Goal: Obtain resource: Download file/media

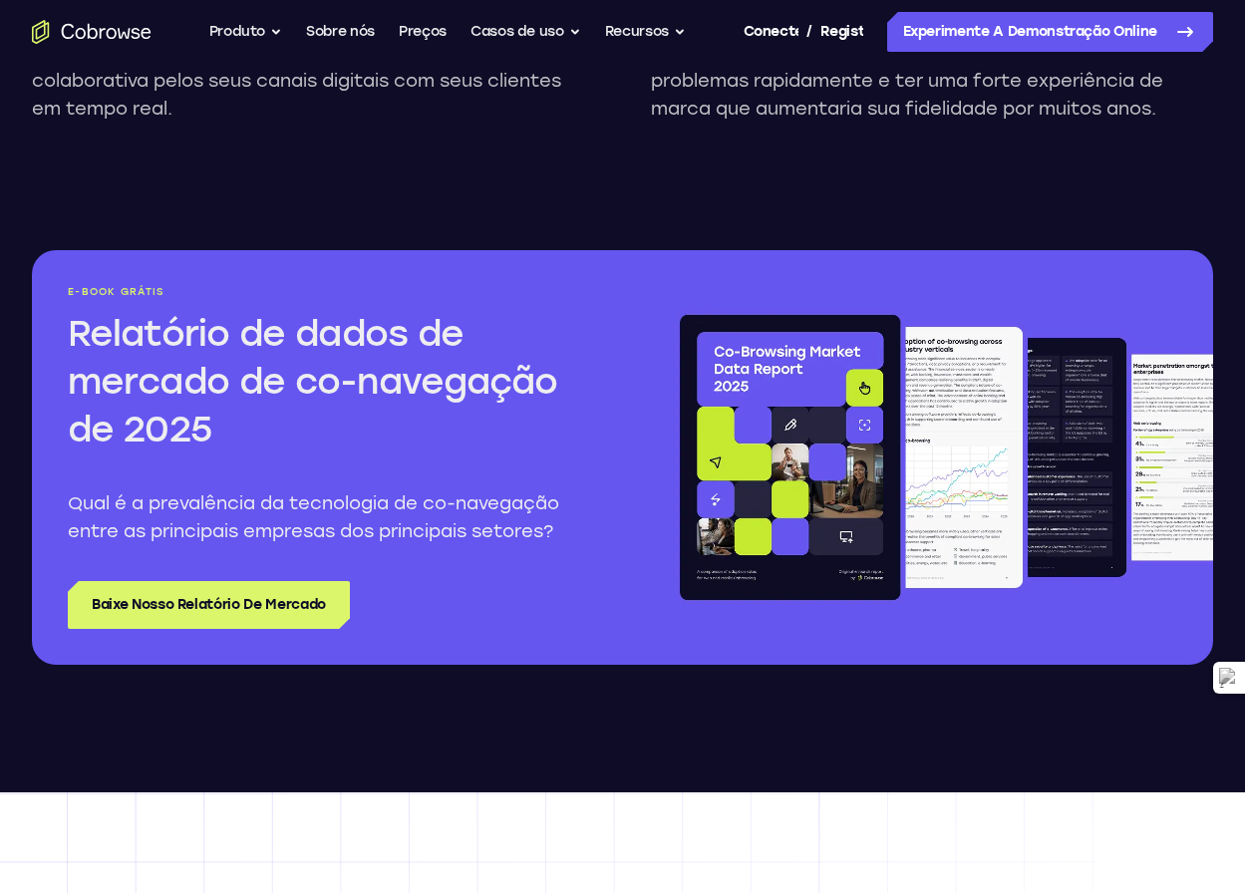
scroll to position [2293, 0]
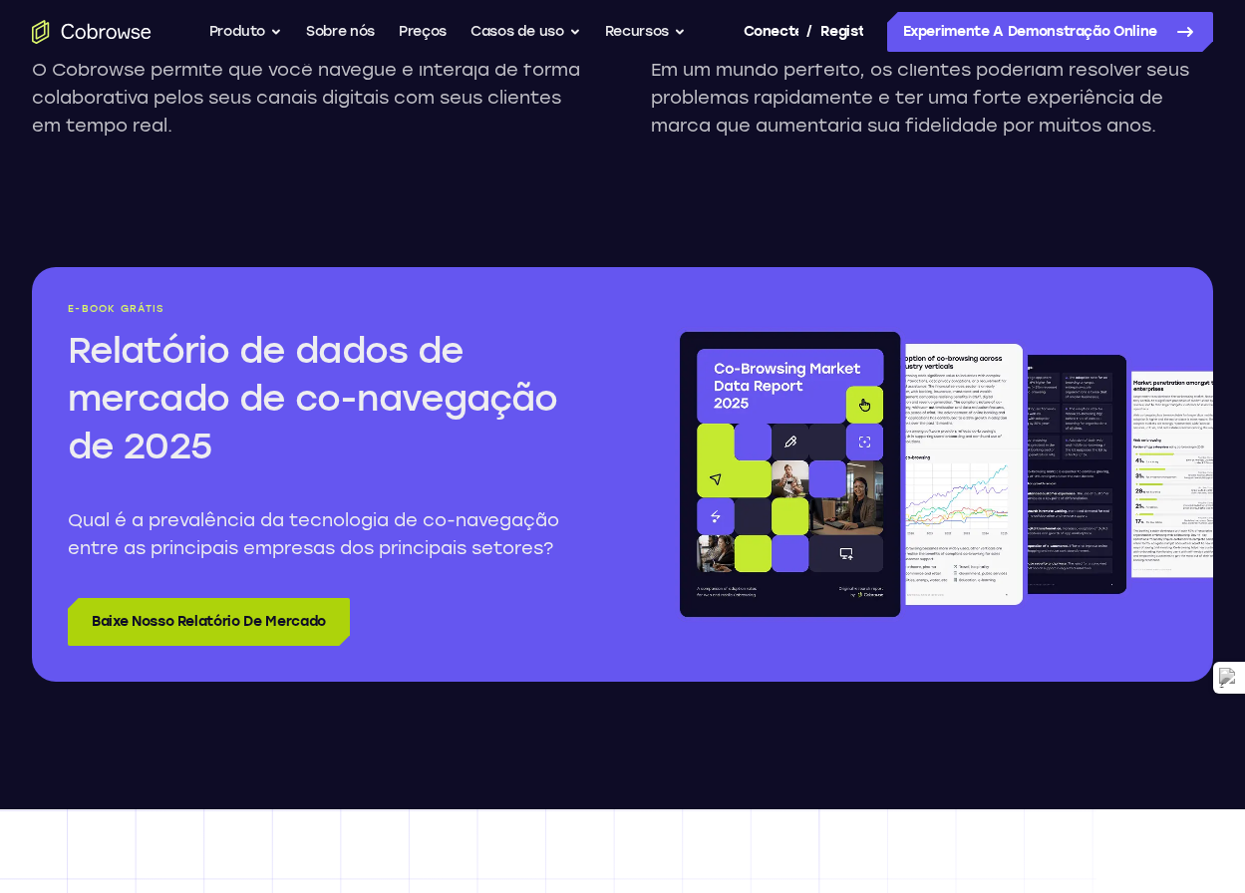
click at [248, 626] on font "Baixe nosso relatório de mercado" at bounding box center [209, 621] width 234 height 17
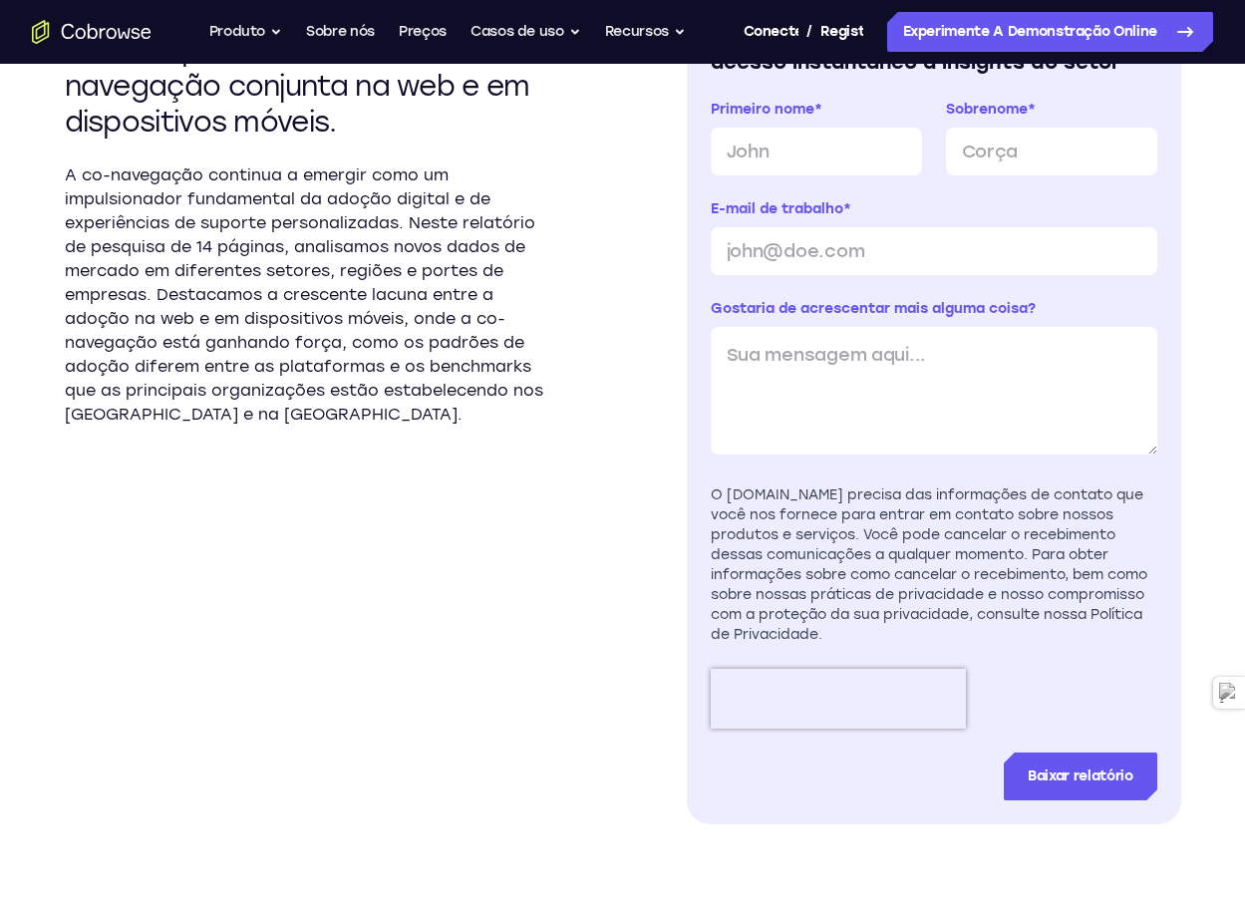
scroll to position [698, 0]
click at [800, 149] on input "Primeiro nome *" at bounding box center [816, 151] width 211 height 48
type input "Rodrigo"
type input "Lino"
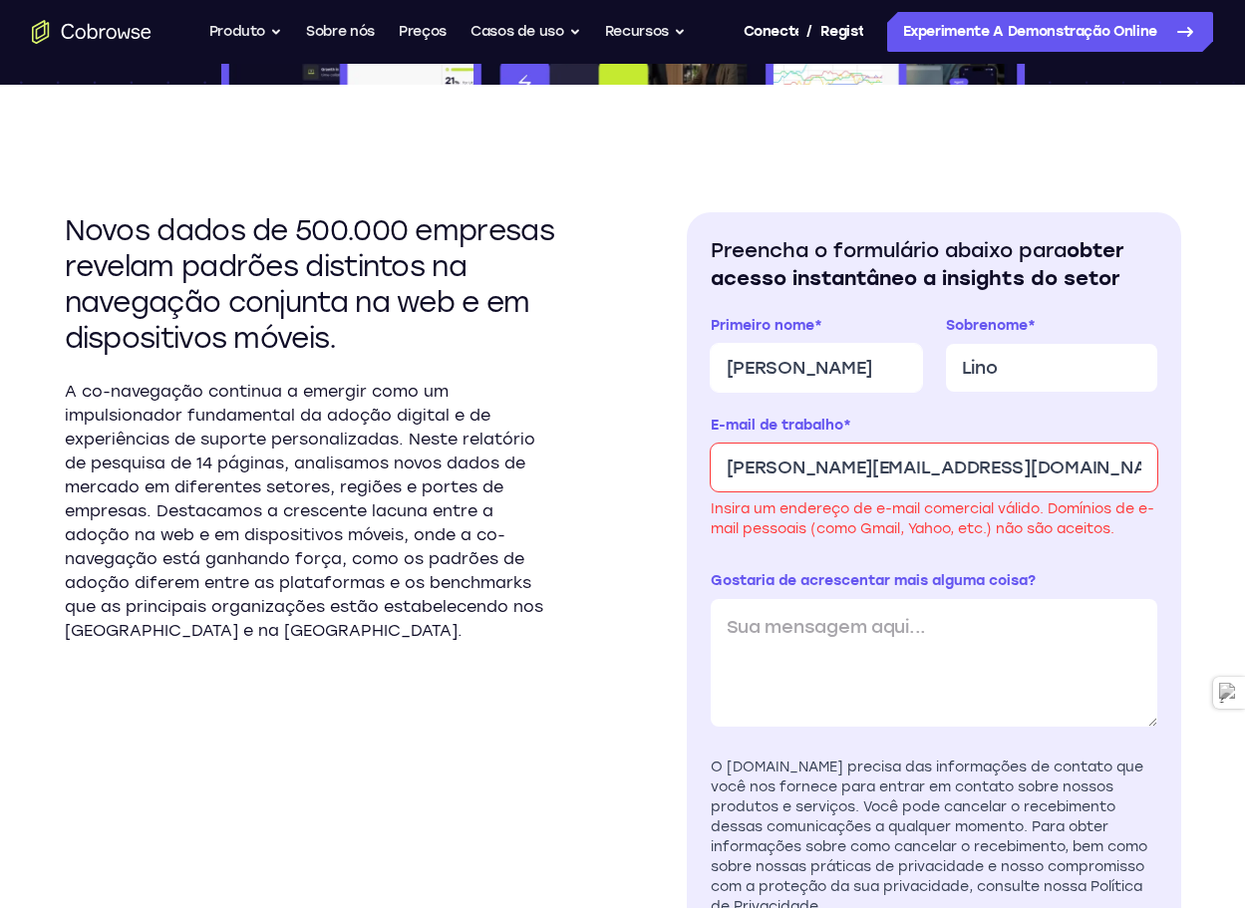
scroll to position [498, 0]
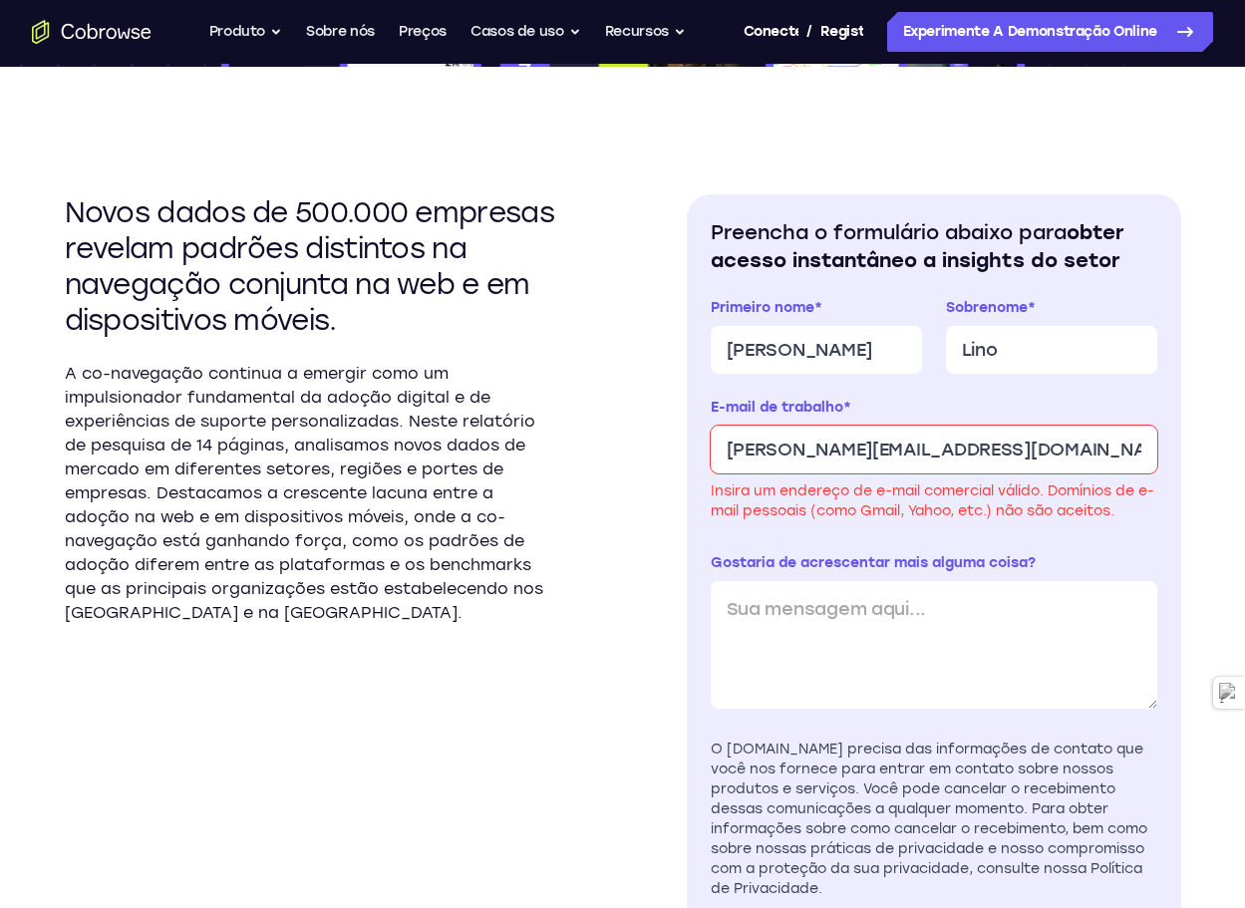
click at [958, 457] on input "rodrigo.lino@gmail.com" at bounding box center [934, 450] width 447 height 48
drag, startPoint x: 968, startPoint y: 446, endPoint x: 849, endPoint y: 465, distance: 120.1
click at [849, 465] on input "rodrigo.lino@gmail.com" at bounding box center [934, 450] width 447 height 48
click at [866, 453] on input "rodrigo.lino@gmail.com" at bounding box center [934, 450] width 447 height 48
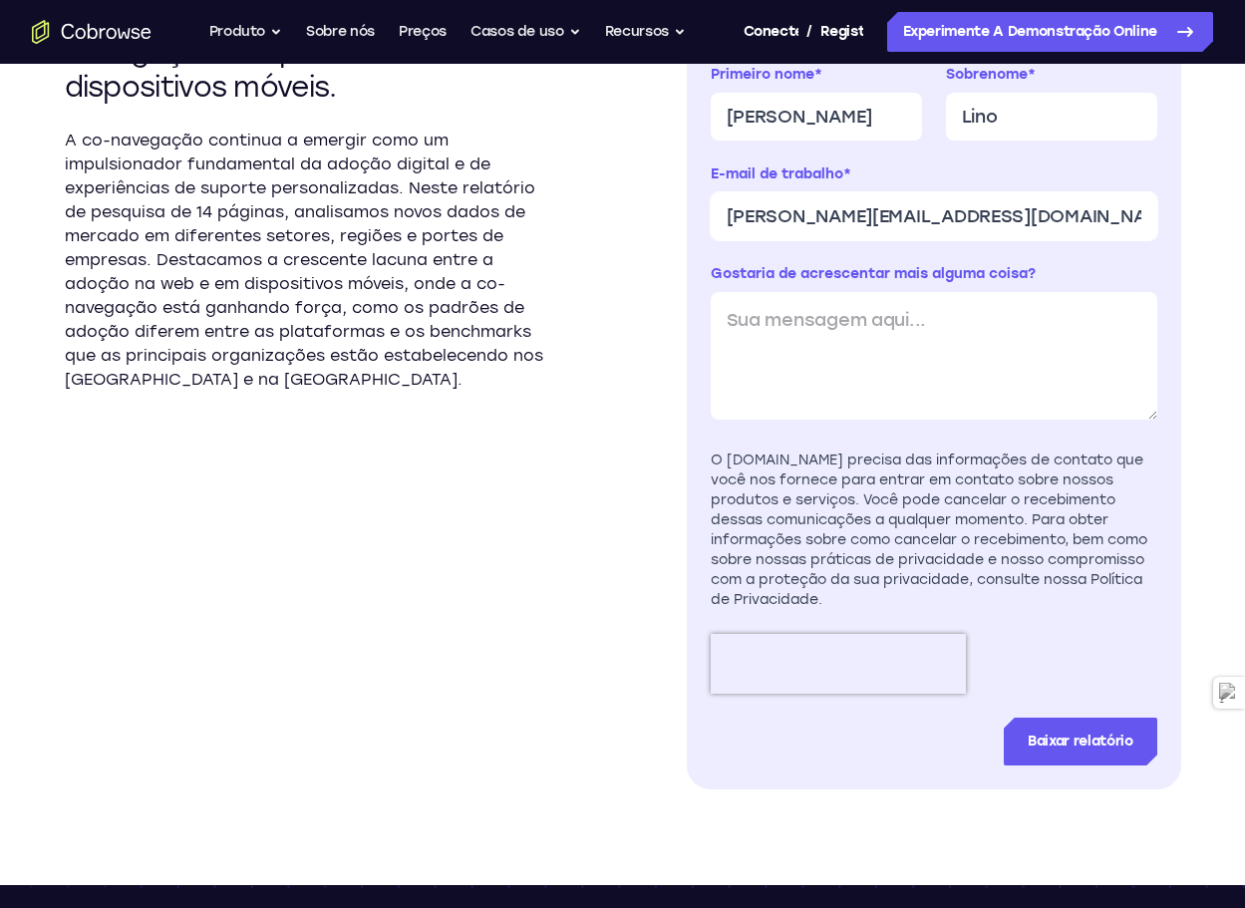
scroll to position [698, 0]
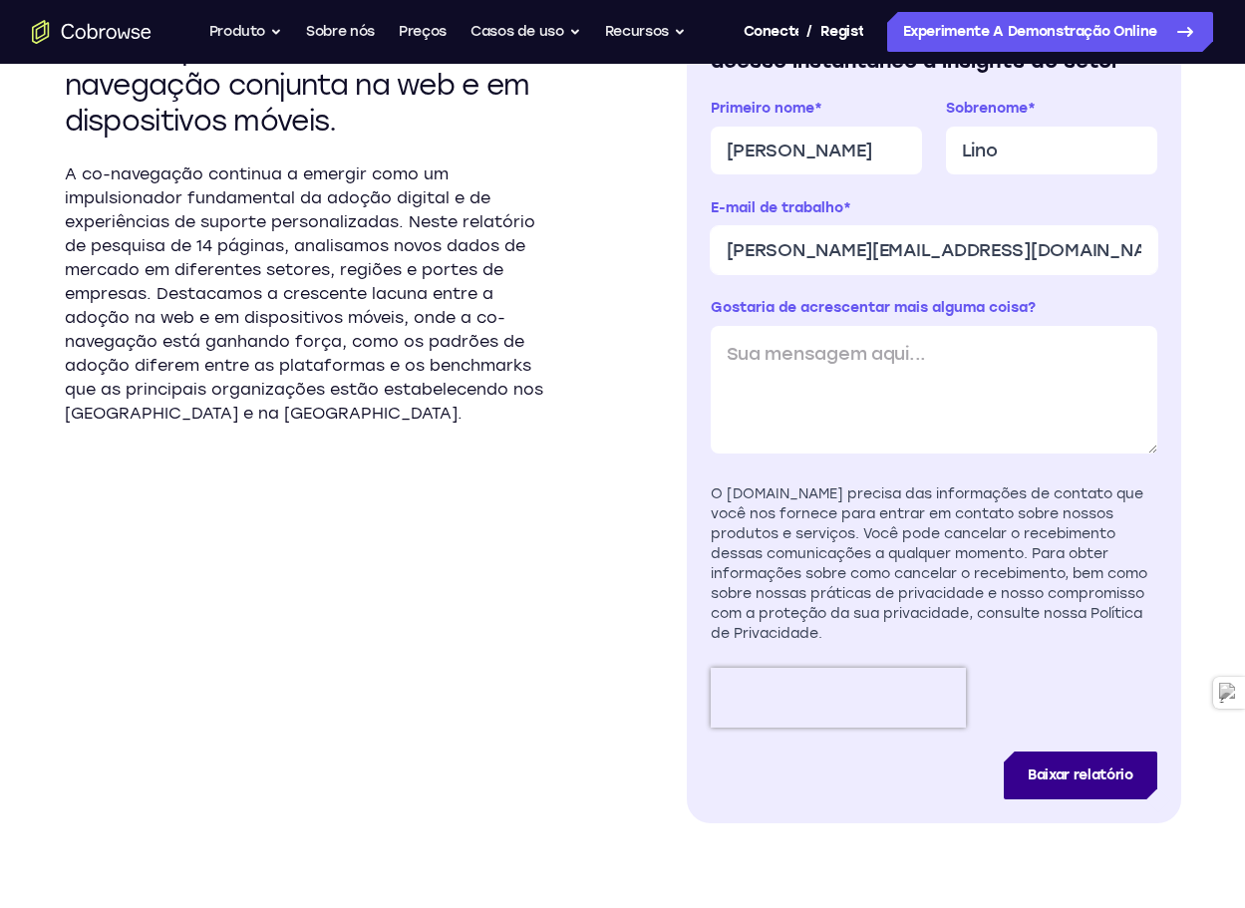
type input "rodrigo.lino@bradescoseguros.com.br"
click at [1068, 752] on input "Baixar relatório" at bounding box center [1080, 776] width 153 height 48
type input "Download Report"
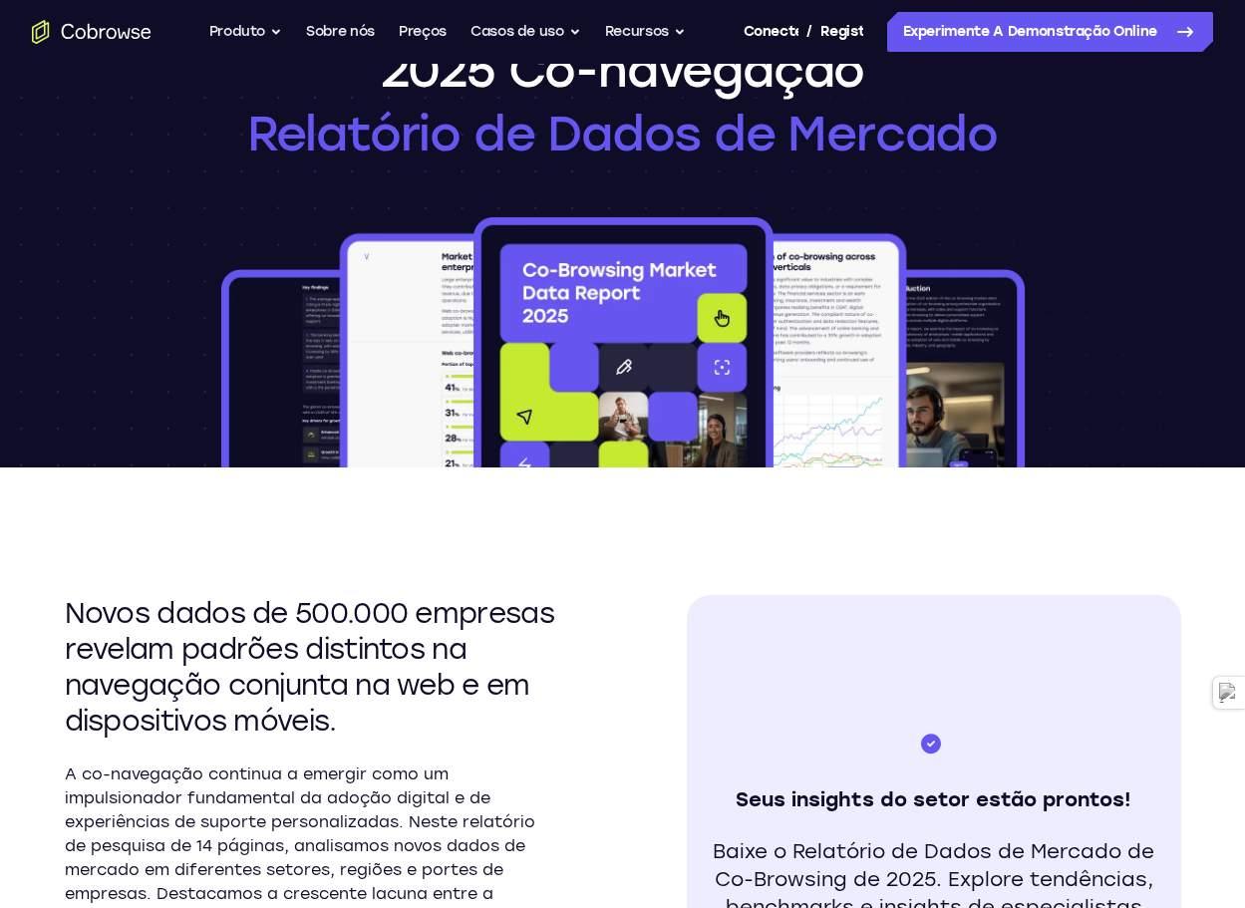
scroll to position [0, 0]
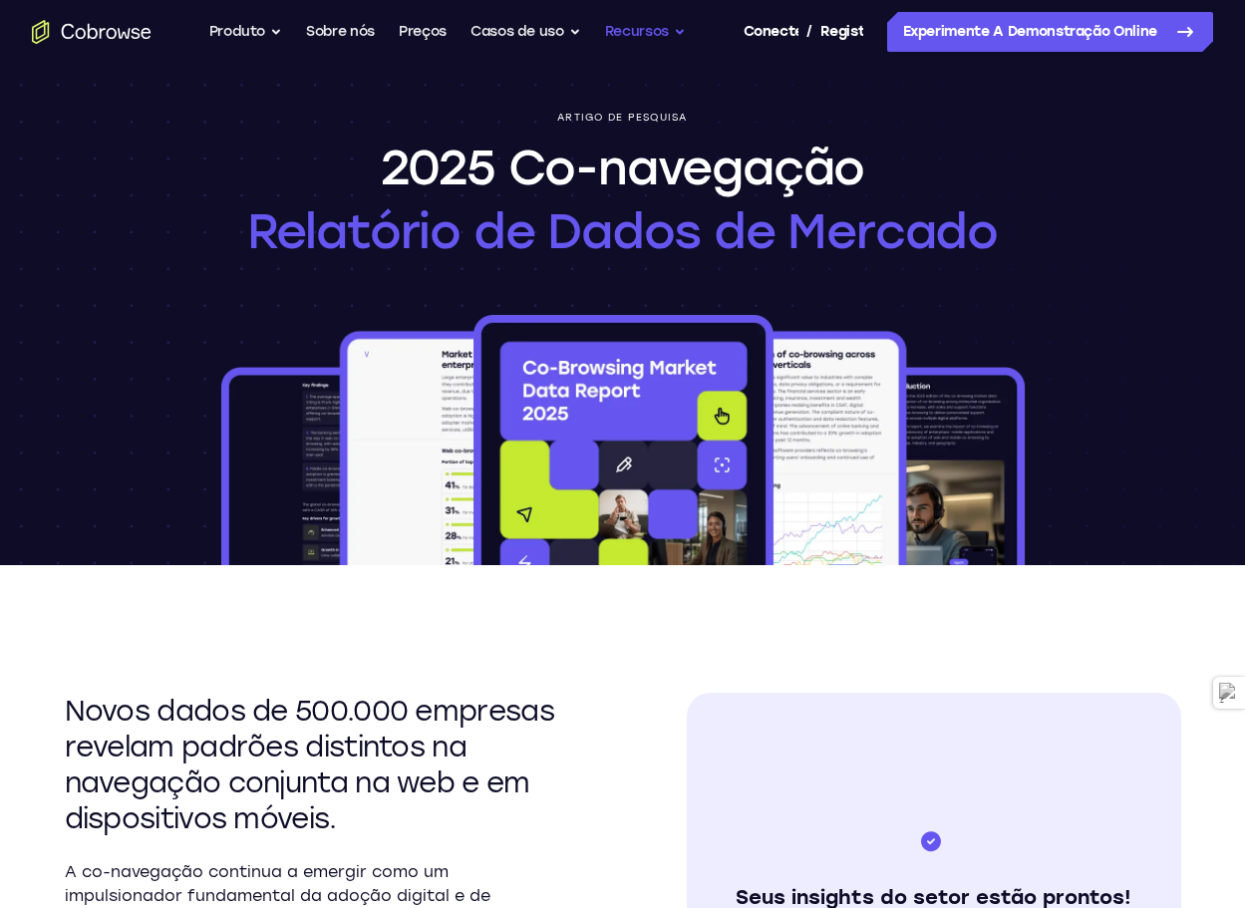
click at [678, 30] on button "Recursos" at bounding box center [645, 32] width 81 height 40
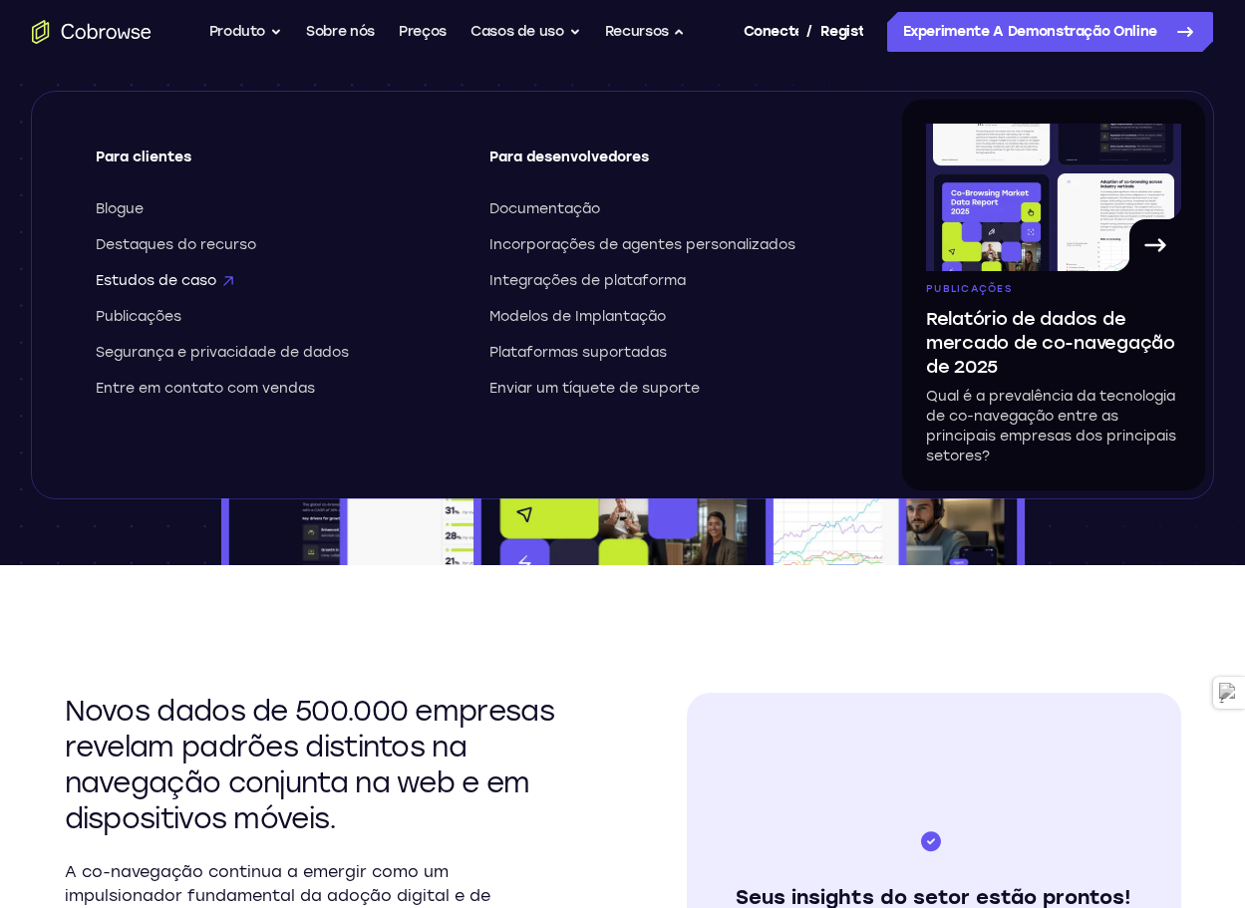
click at [165, 282] on font "Estudos de caso" at bounding box center [156, 280] width 121 height 17
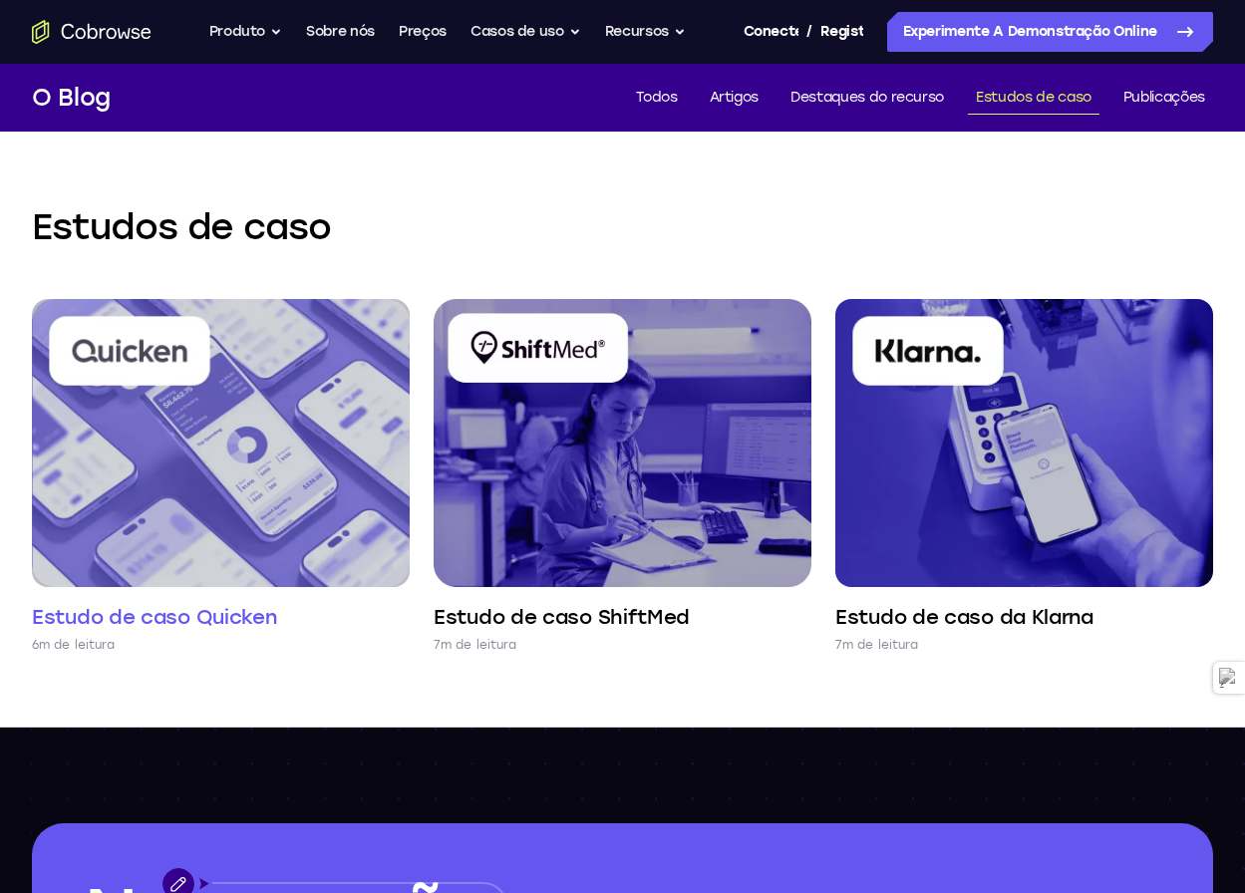
click at [288, 466] on img at bounding box center [221, 443] width 378 height 288
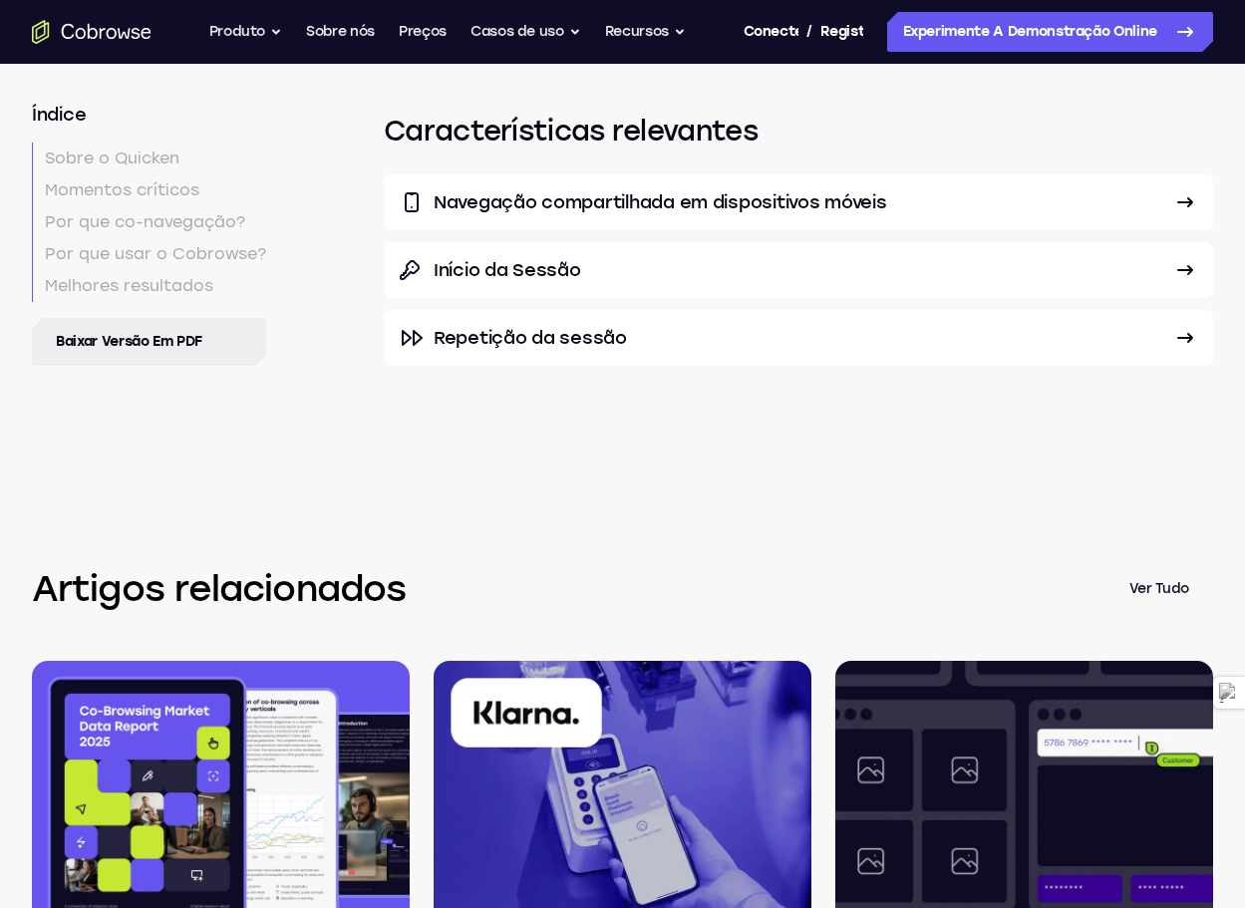
scroll to position [5283, 0]
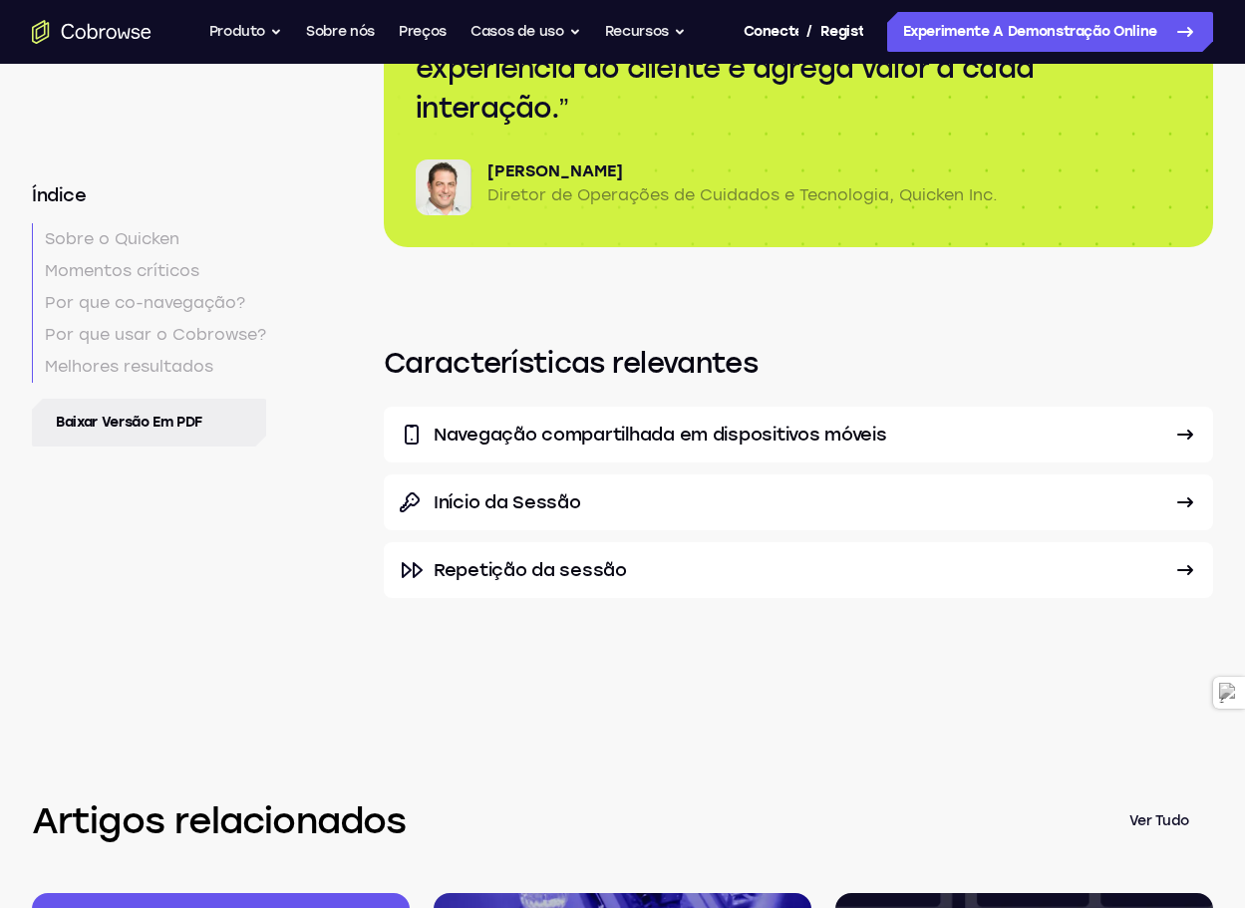
click at [597, 424] on font "Navegação compartilhada em dispositivos móveis" at bounding box center [661, 435] width 454 height 22
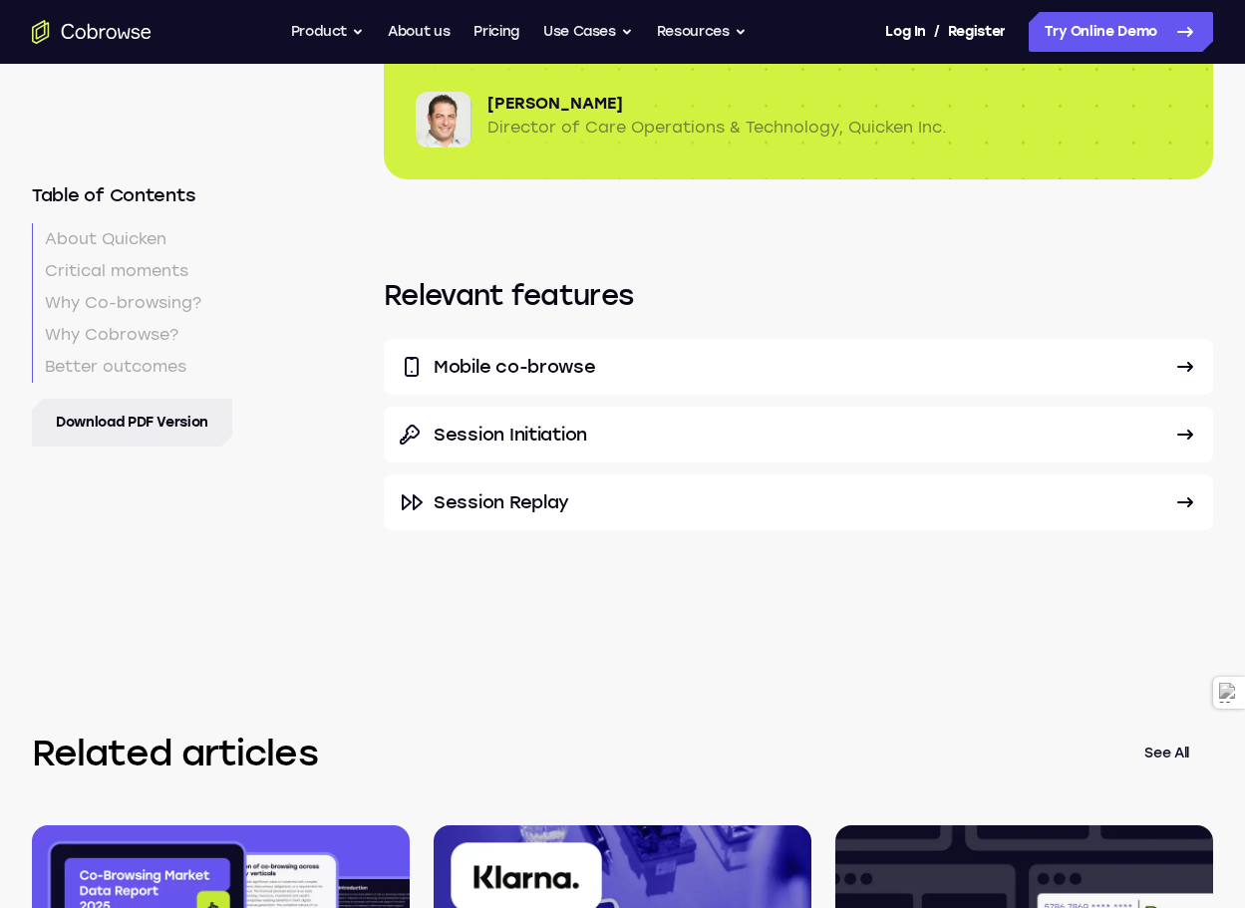
scroll to position [5311, 0]
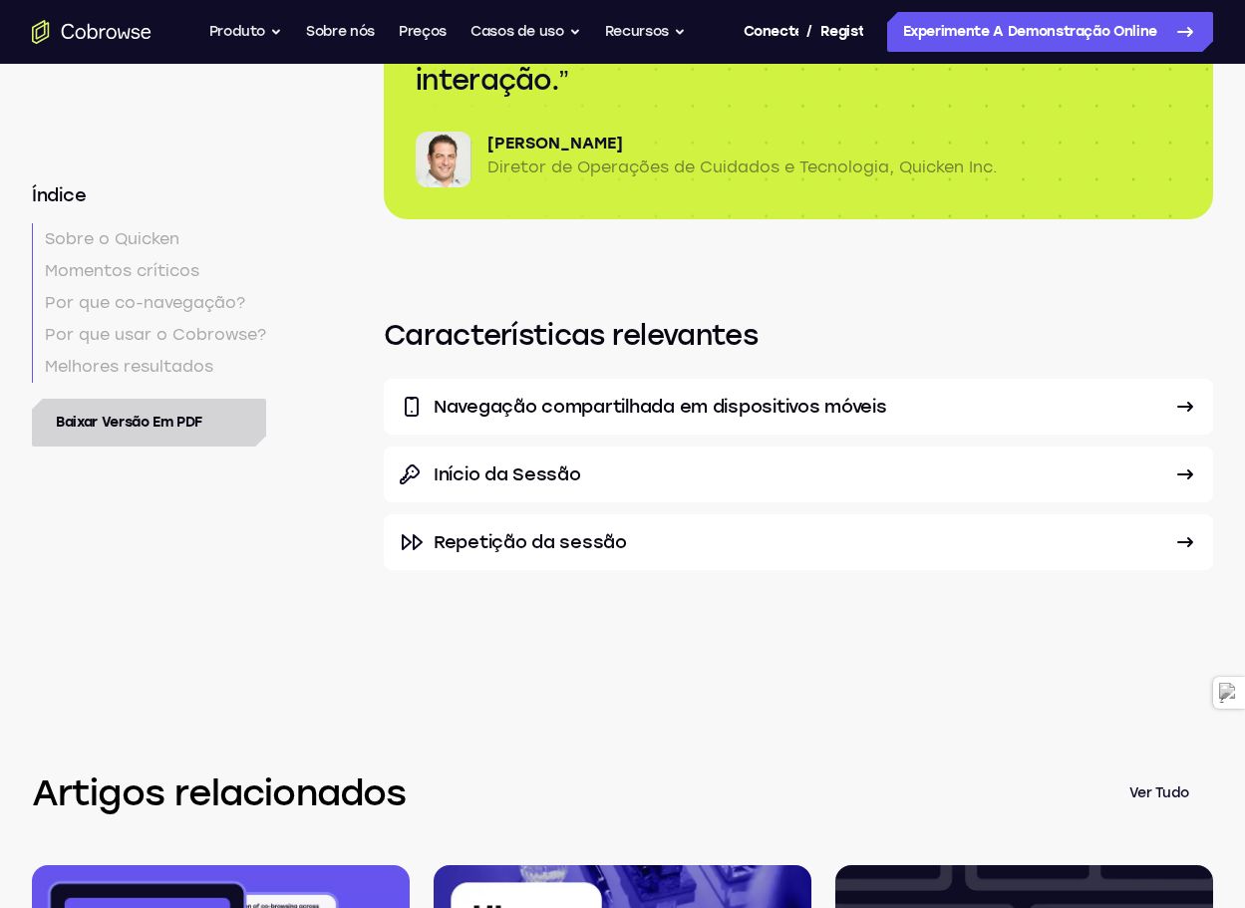
click at [140, 423] on font "Baixar versão em PDF" at bounding box center [129, 422] width 147 height 17
click at [567, 464] on font "Início da Sessão" at bounding box center [508, 475] width 148 height 22
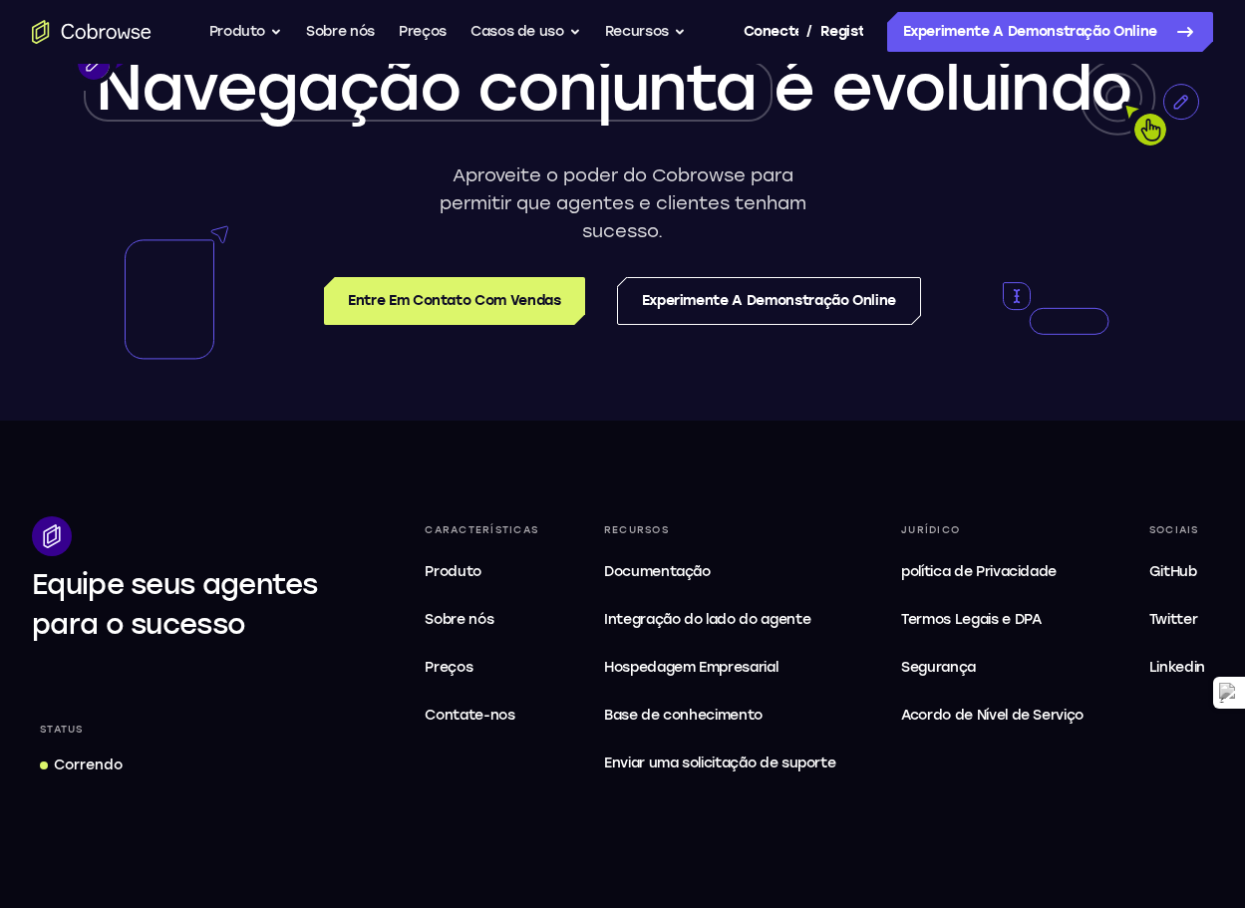
scroll to position [4486, 0]
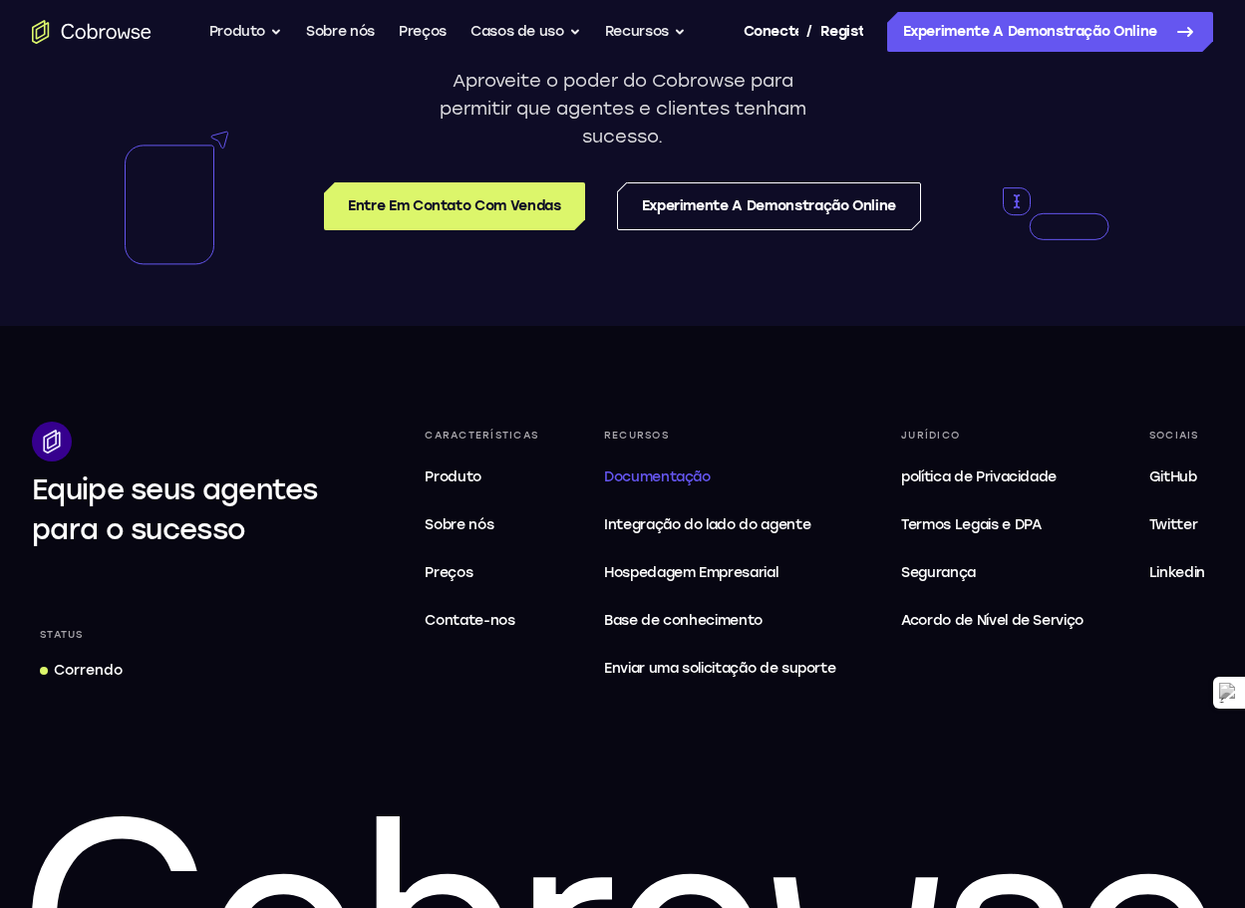
click at [660, 481] on font "Documentação" at bounding box center [657, 477] width 107 height 17
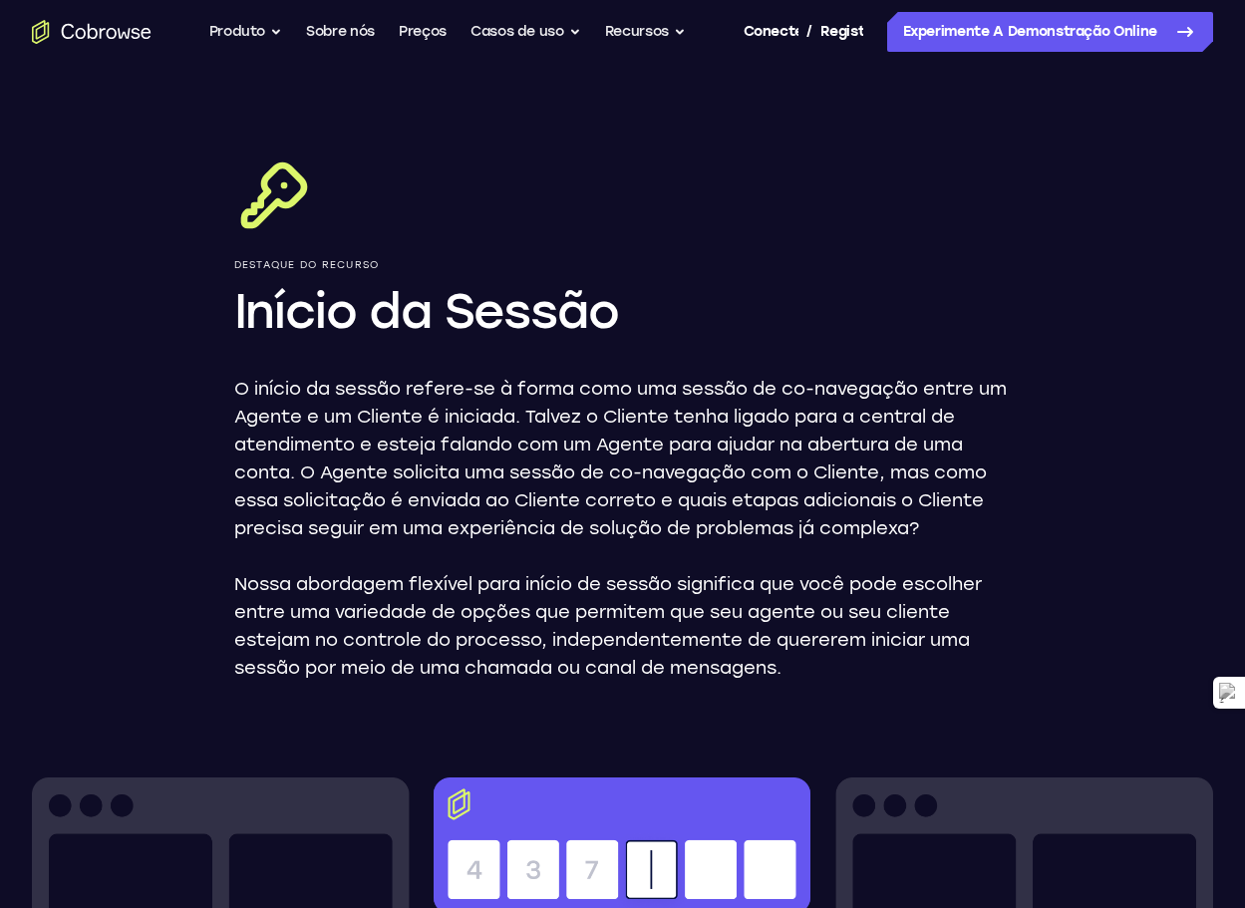
scroll to position [0, 0]
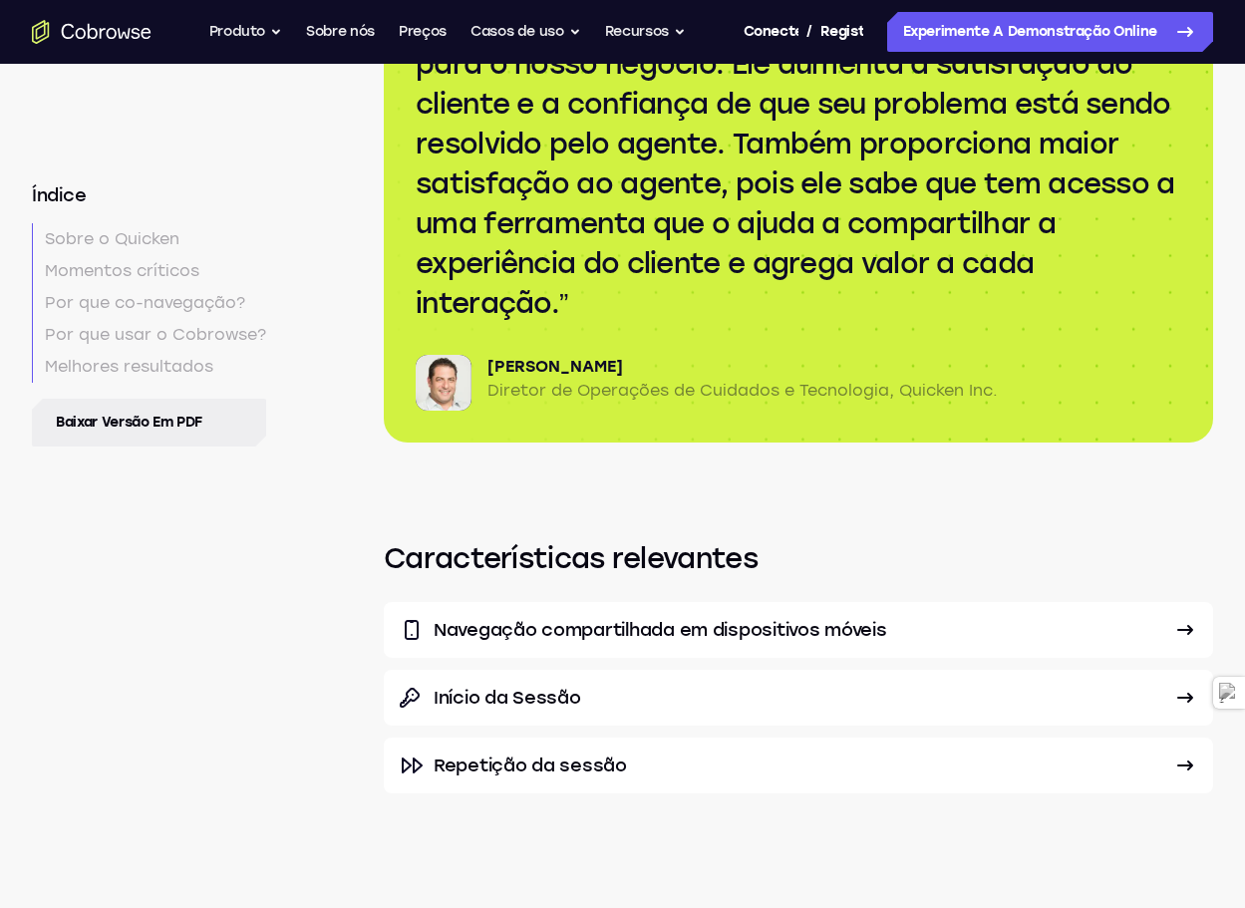
scroll to position [5311, 0]
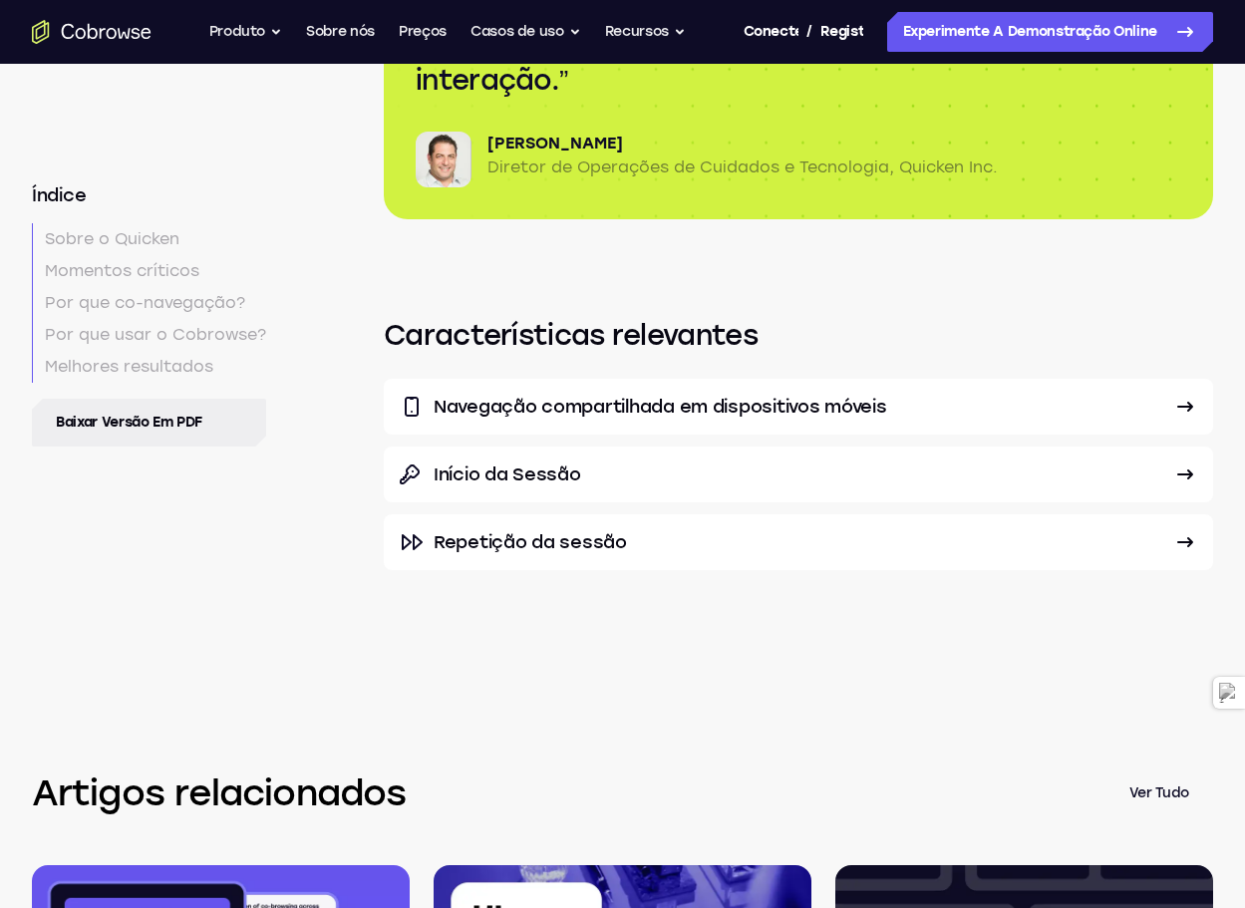
click at [569, 531] on font "Repetição da sessão" at bounding box center [530, 542] width 193 height 22
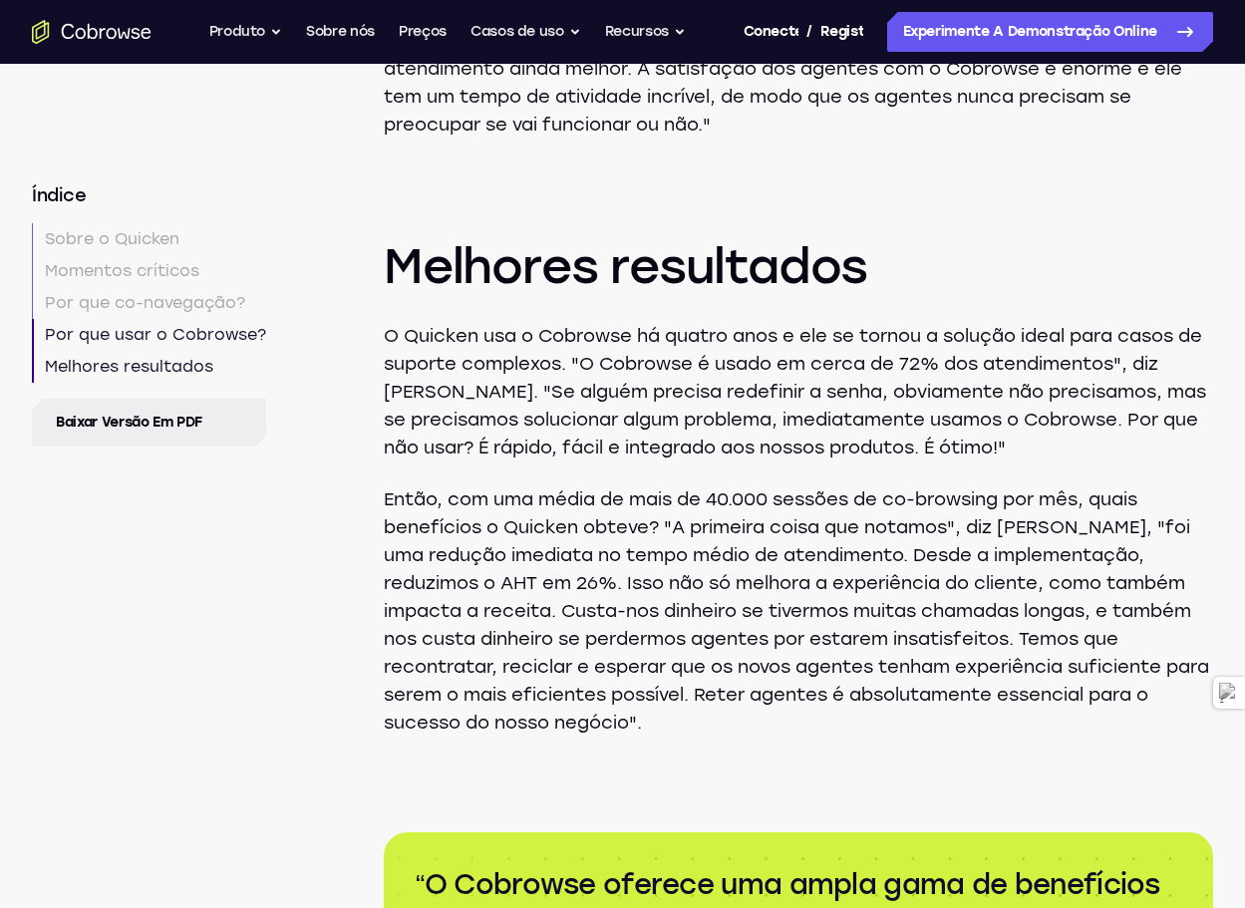
scroll to position [4115, 0]
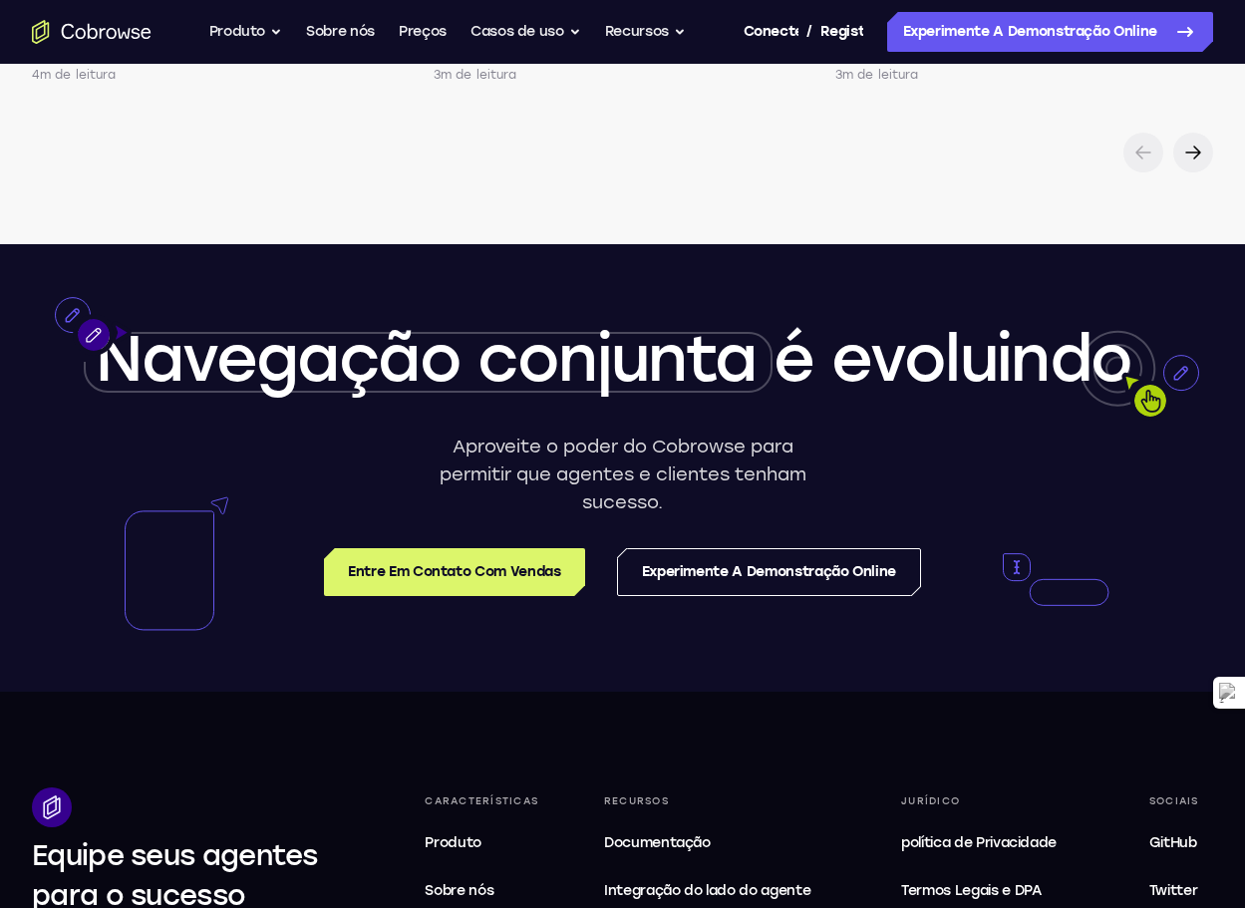
scroll to position [4486, 0]
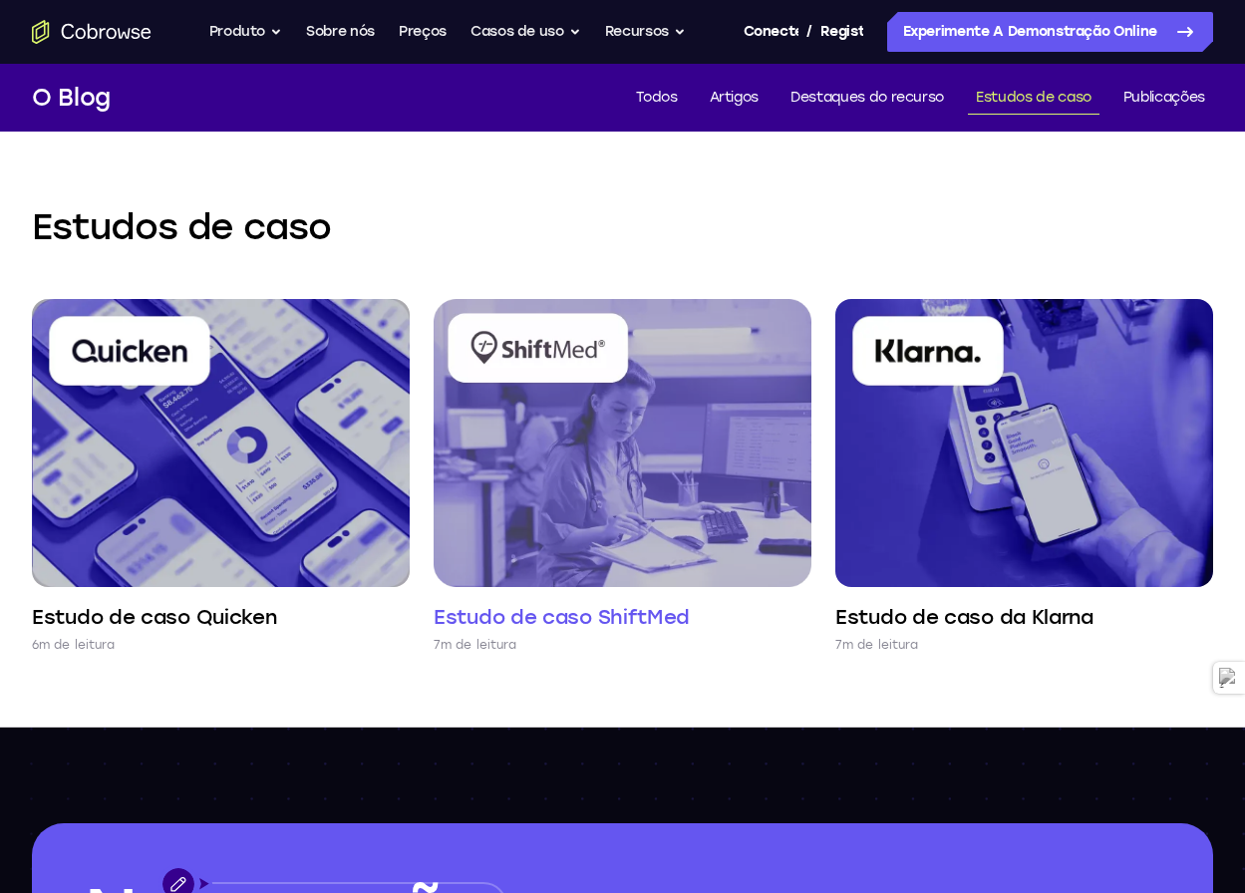
click at [641, 495] on img at bounding box center [623, 443] width 378 height 288
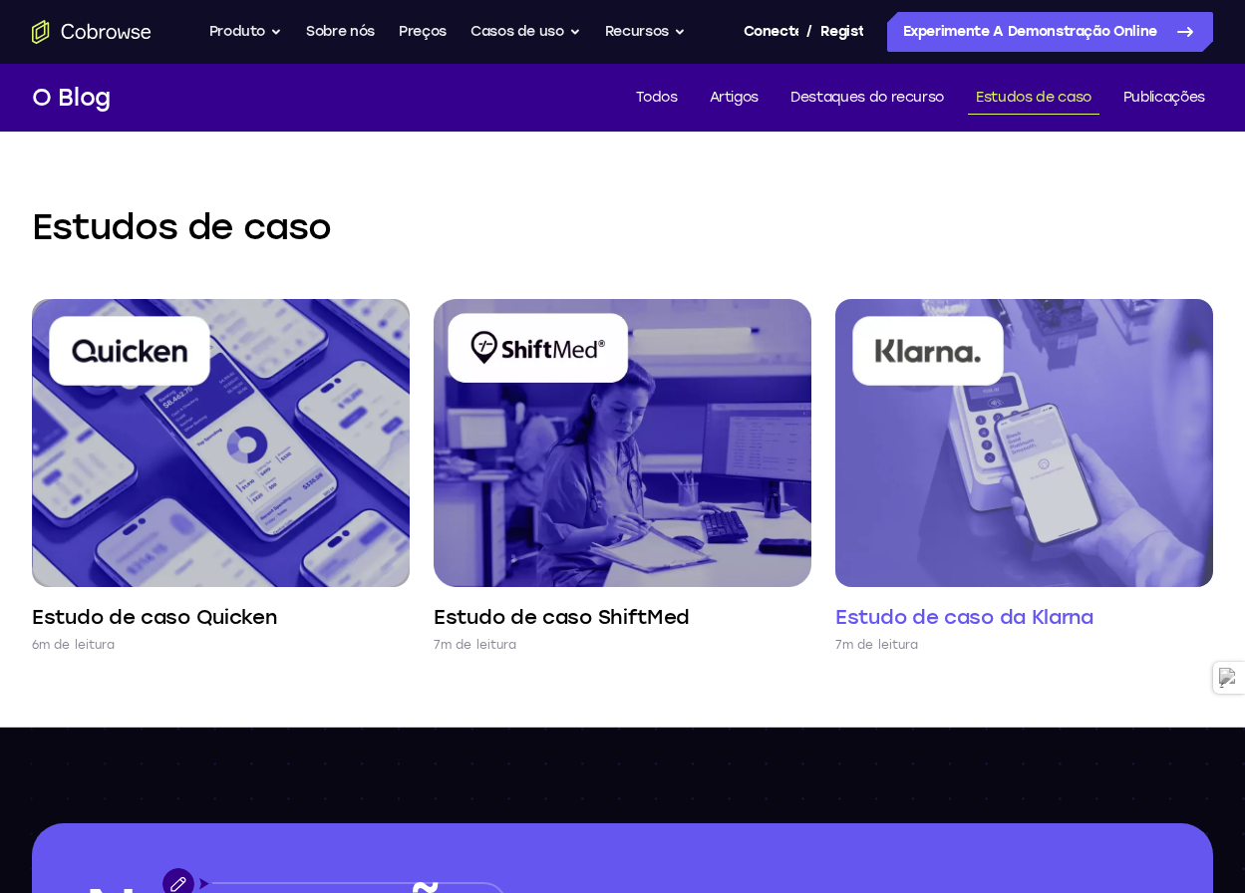
click at [1056, 526] on img at bounding box center [1024, 443] width 378 height 288
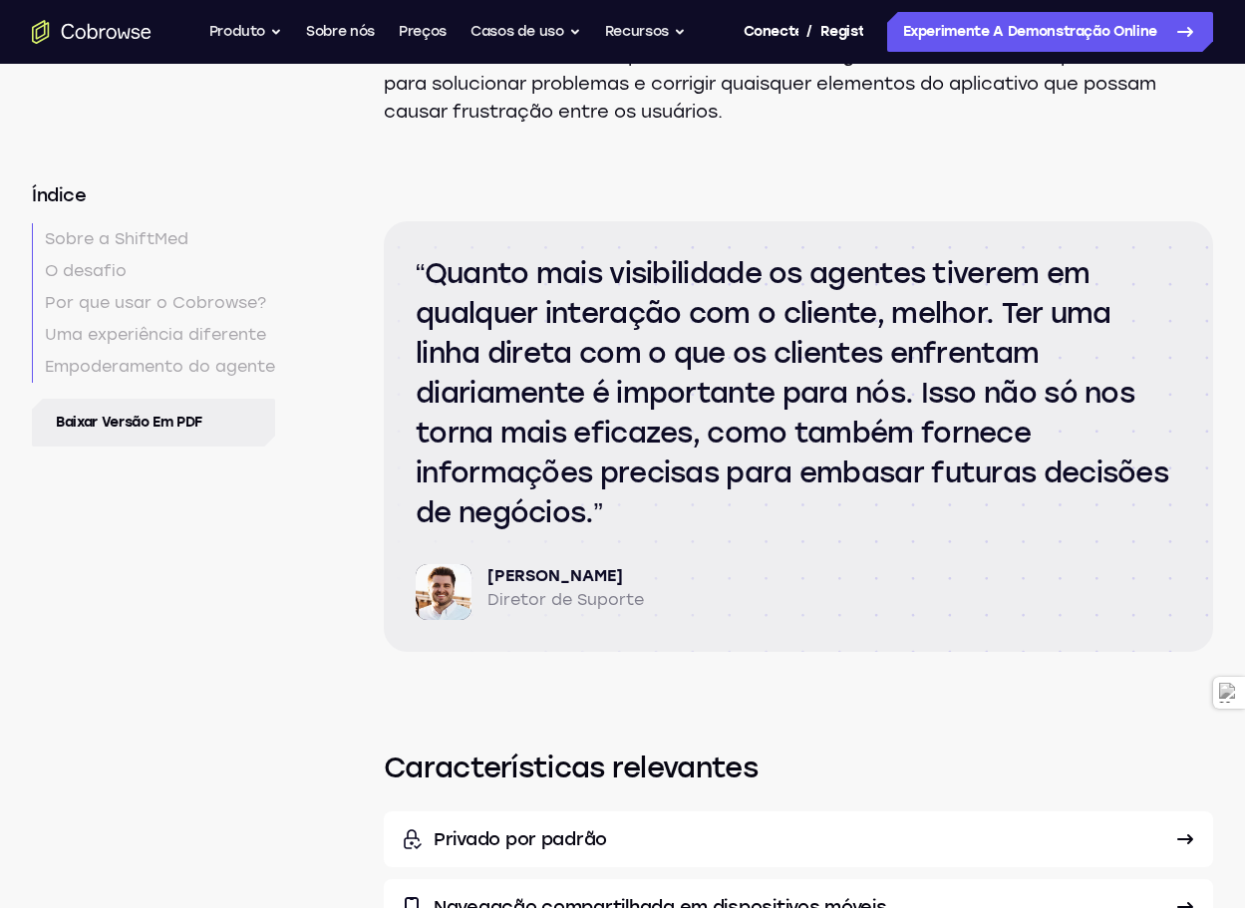
scroll to position [6579, 0]
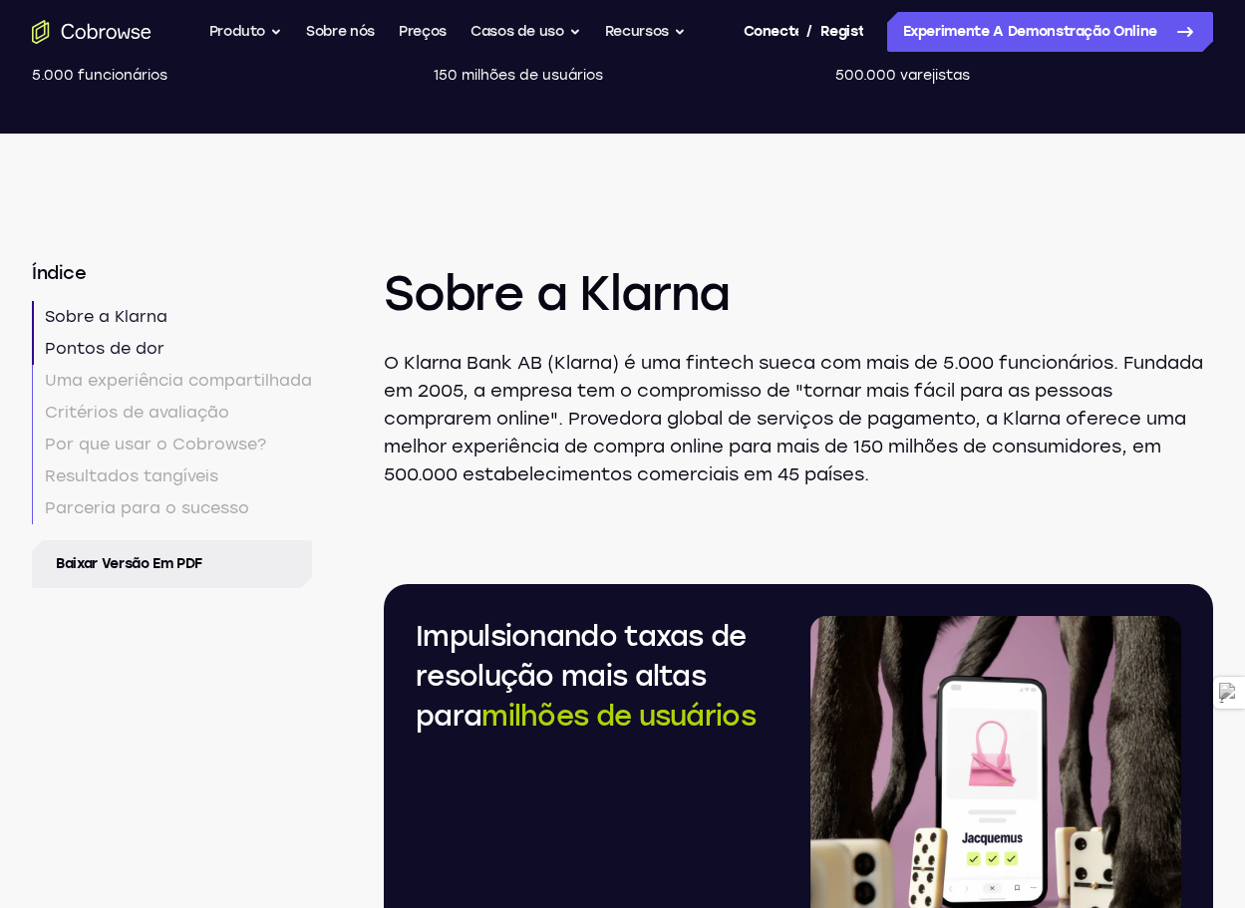
scroll to position [997, 0]
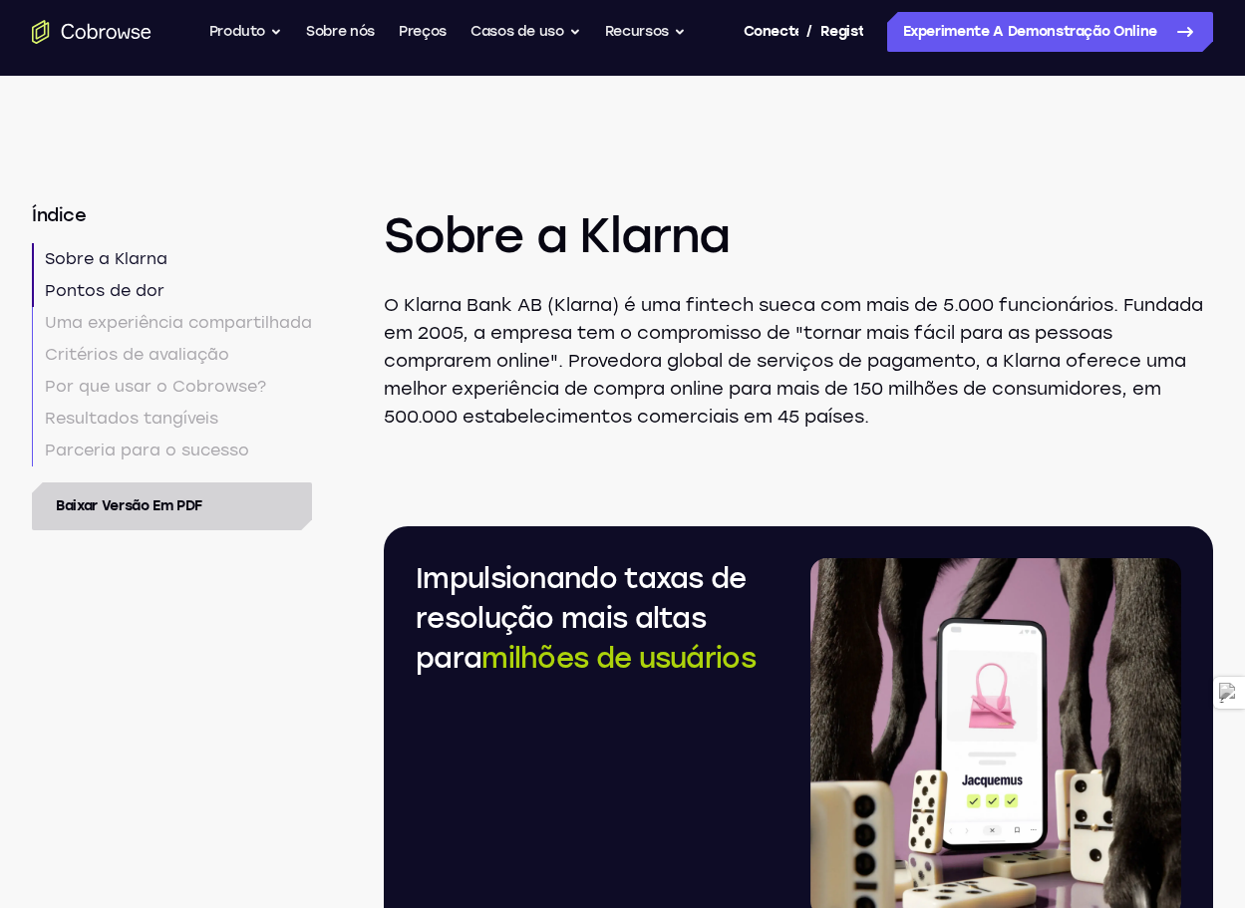
click at [179, 497] on font "Baixar versão em PDF" at bounding box center [129, 505] width 147 height 17
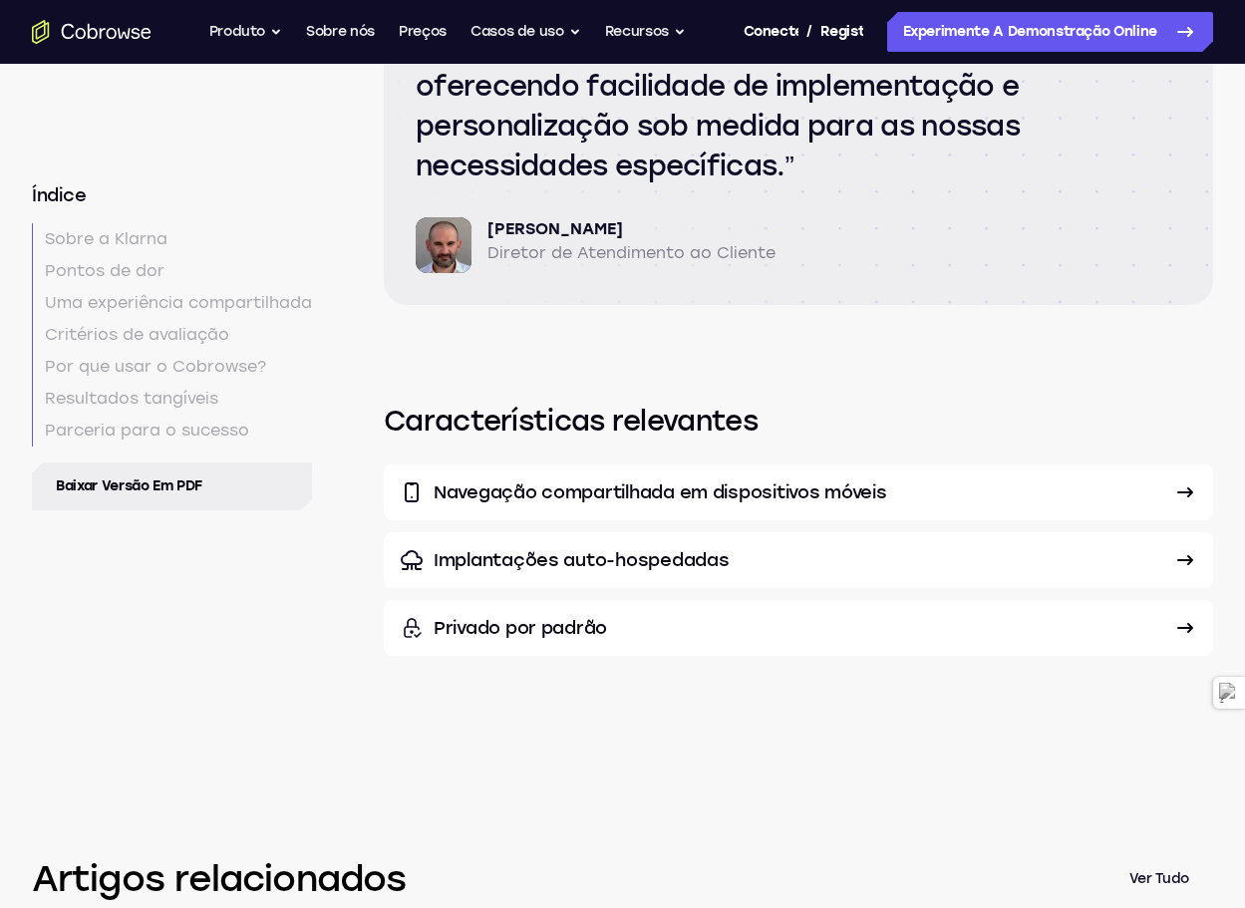
scroll to position [7676, 0]
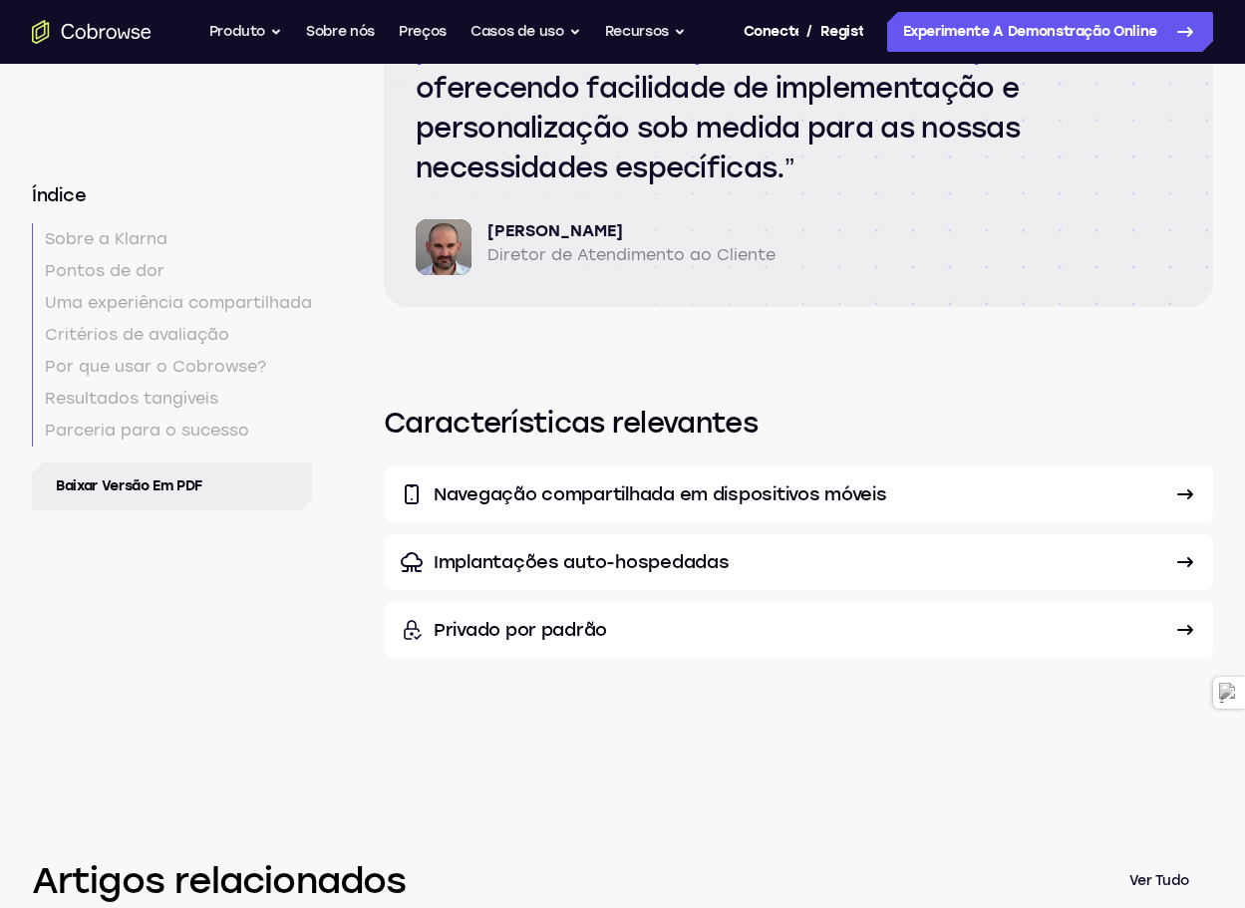
click at [775, 483] on font "Navegação compartilhada em dispositivos móveis" at bounding box center [661, 494] width 454 height 22
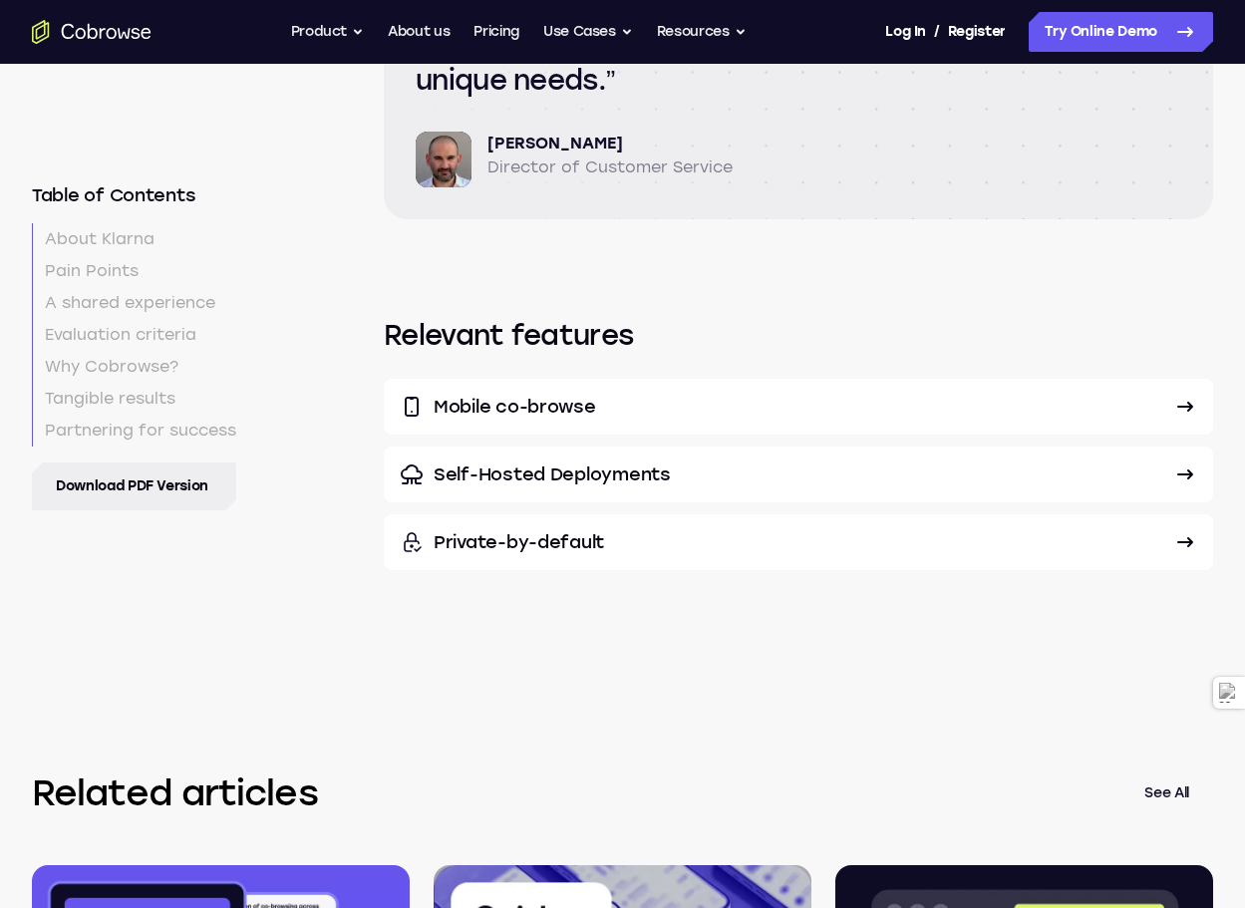
scroll to position [7723, 0]
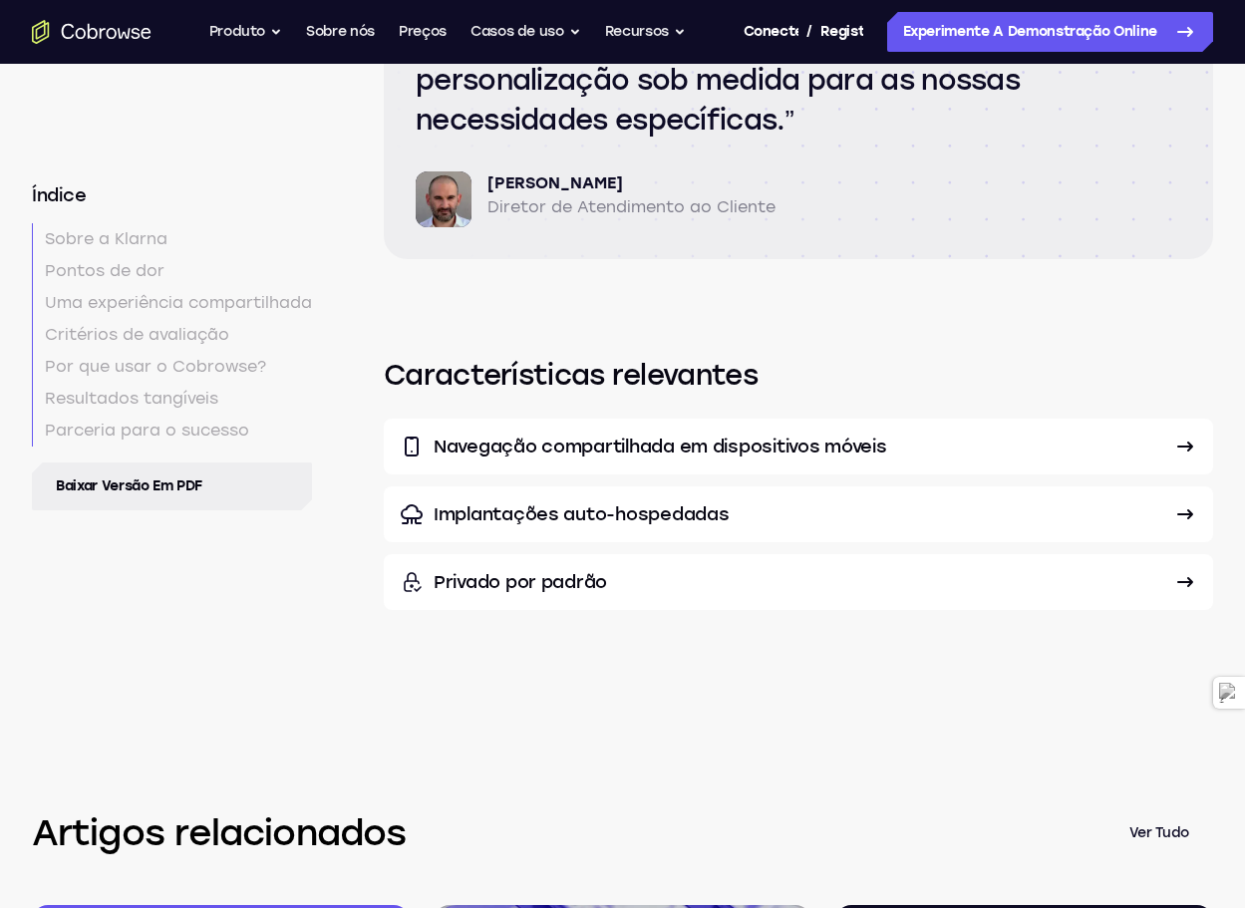
click at [551, 571] on font "Privado por padrão" at bounding box center [520, 582] width 173 height 22
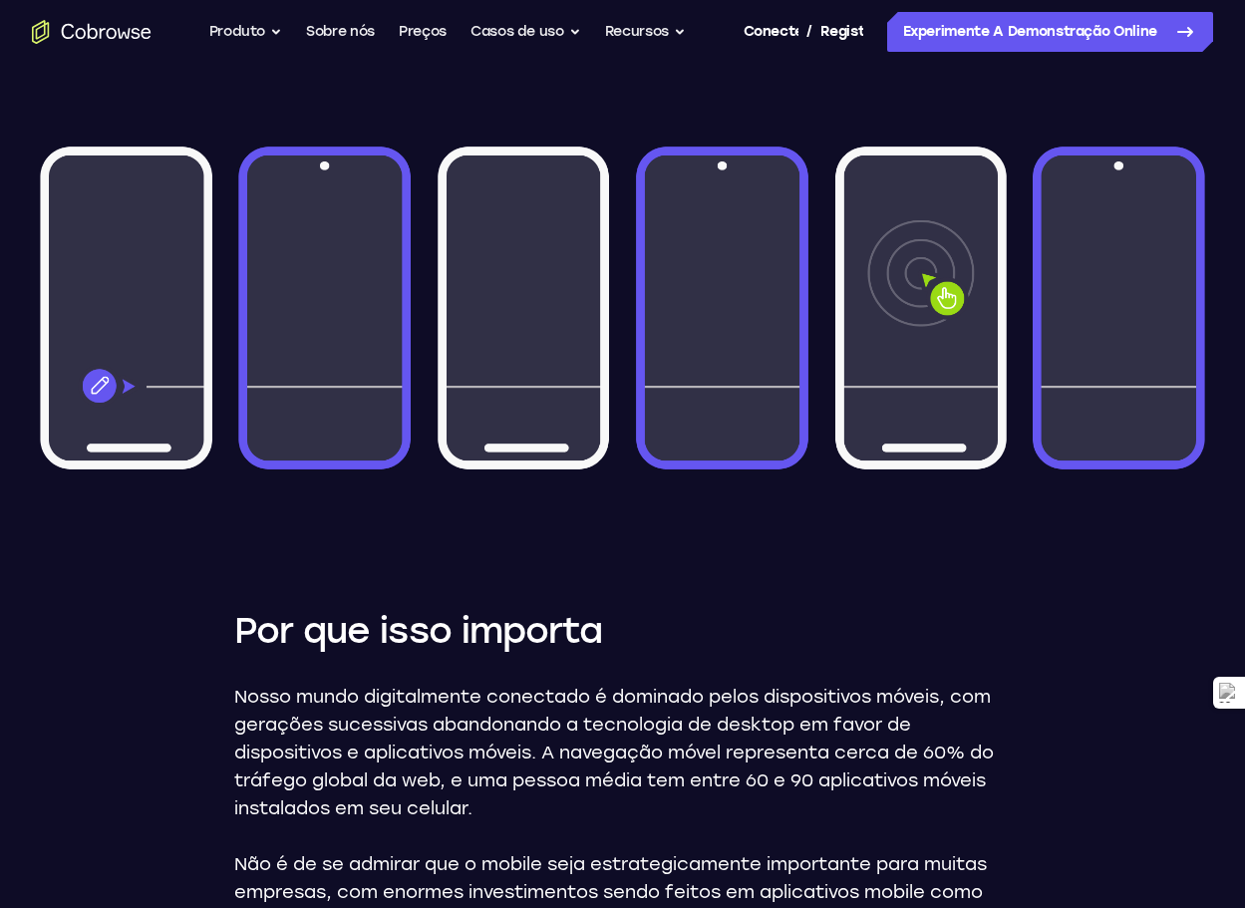
scroll to position [797, 0]
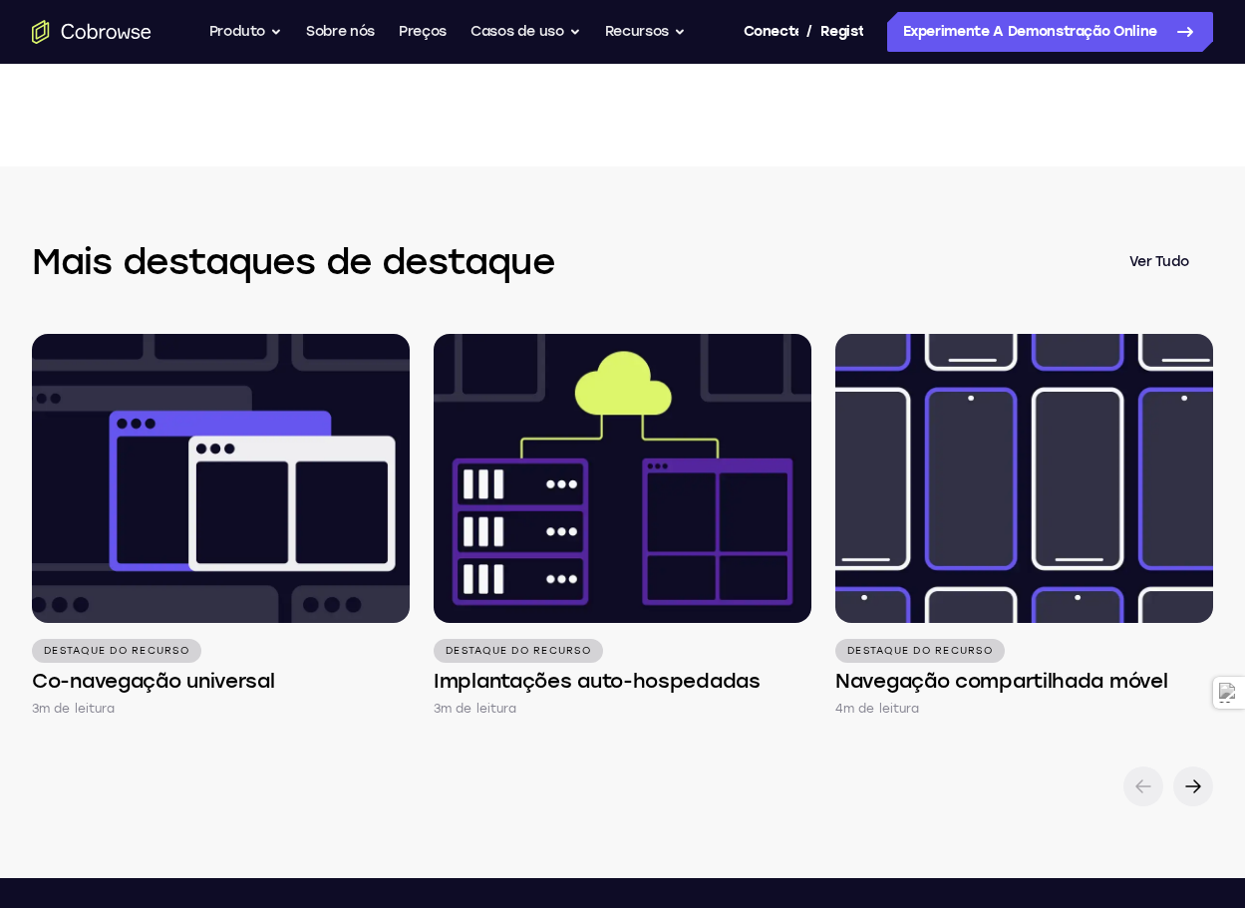
scroll to position [3589, 0]
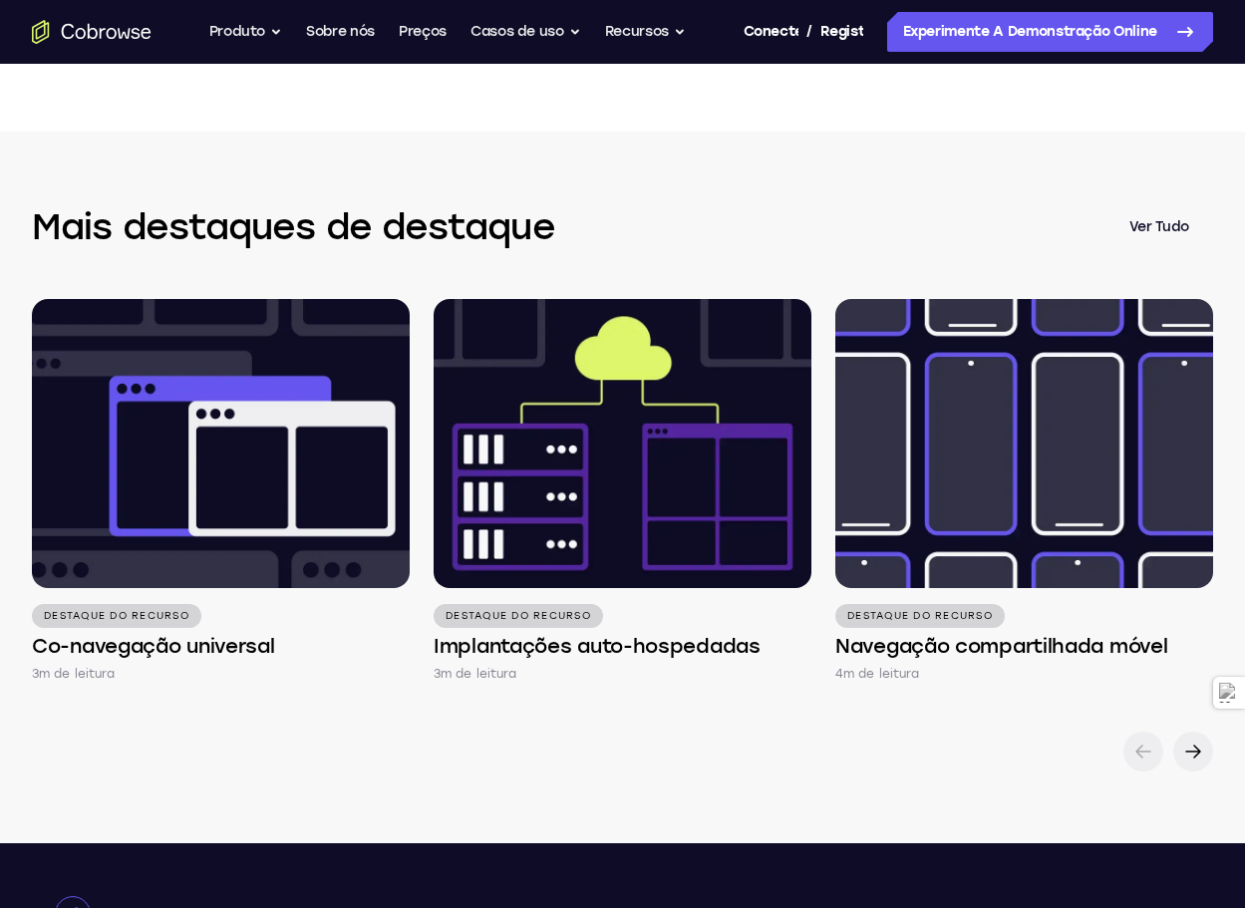
click at [1169, 235] on font "Ver tudo" at bounding box center [1159, 226] width 60 height 17
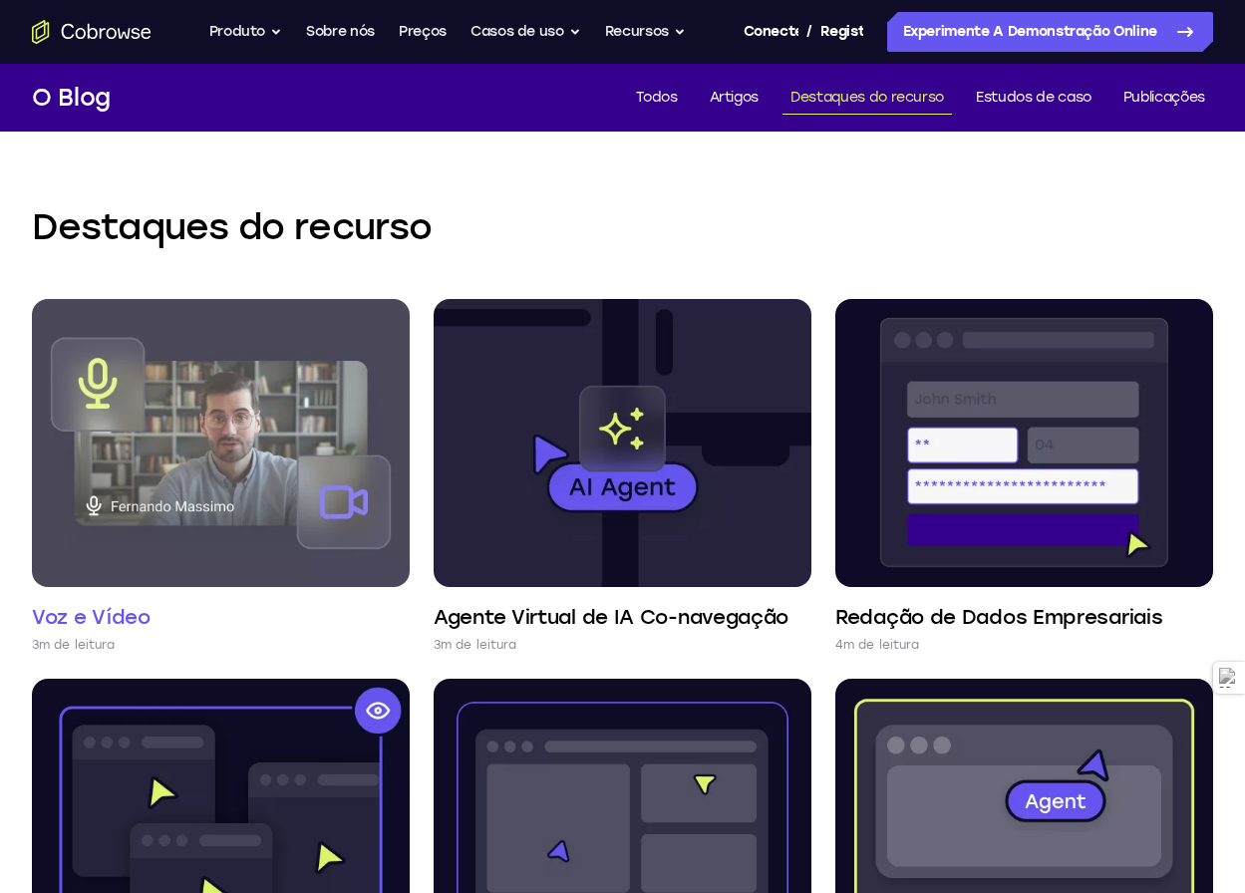
click at [280, 436] on img at bounding box center [221, 443] width 378 height 288
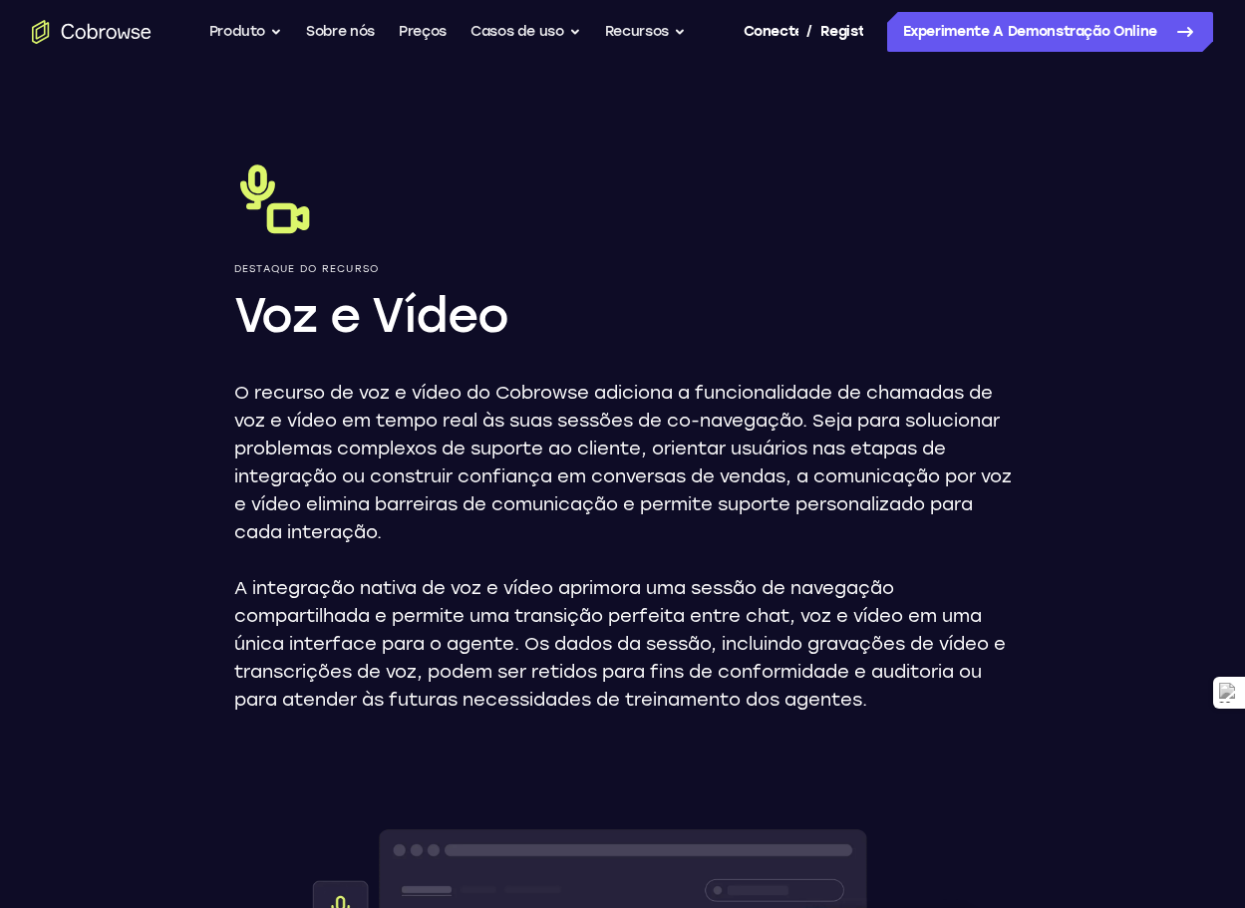
drag, startPoint x: 1050, startPoint y: 206, endPoint x: 1025, endPoint y: 205, distance: 24.9
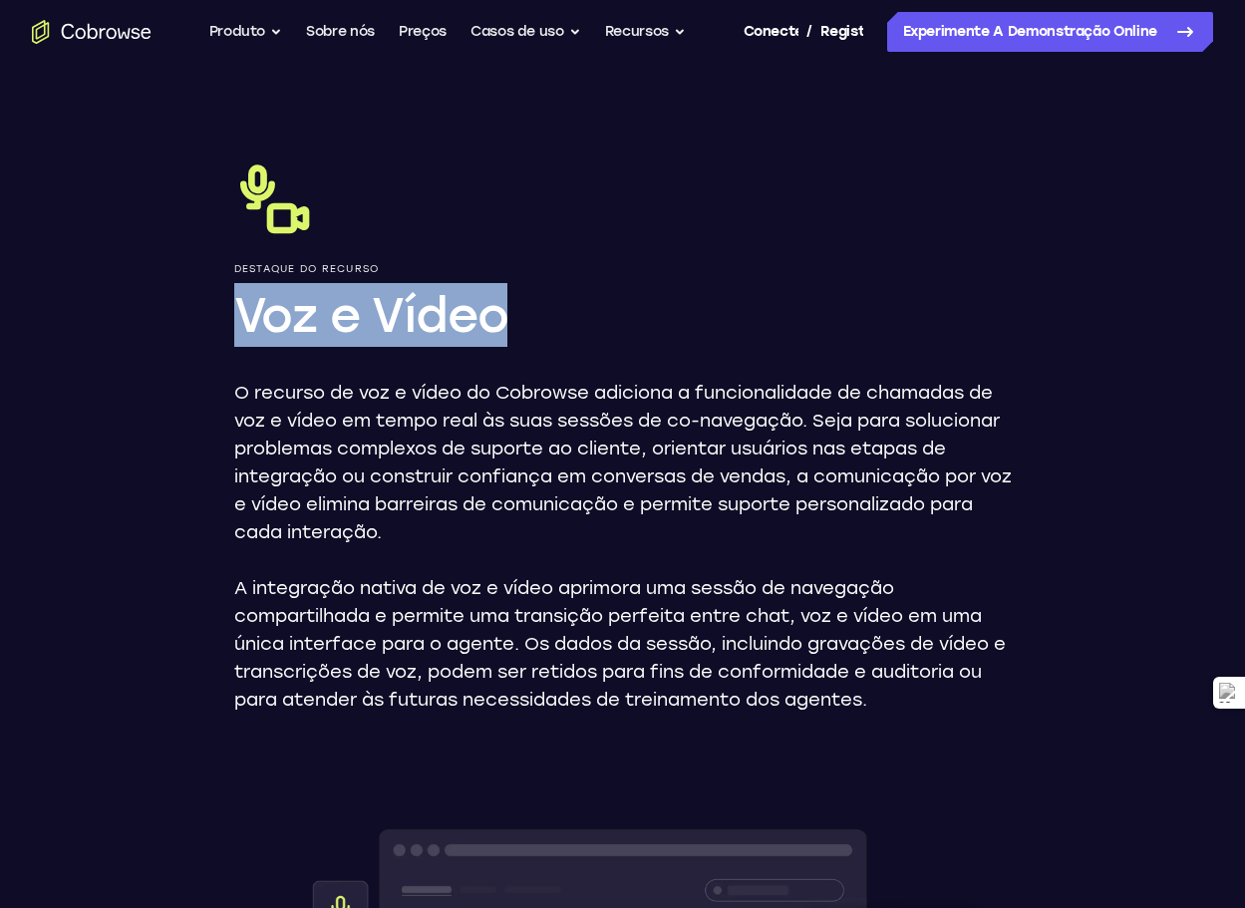
drag, startPoint x: 236, startPoint y: 304, endPoint x: 513, endPoint y: 319, distance: 277.5
click at [513, 319] on h1 "Voz e Vídeo" at bounding box center [623, 315] width 778 height 64
copy font "Voz e Vídeo"
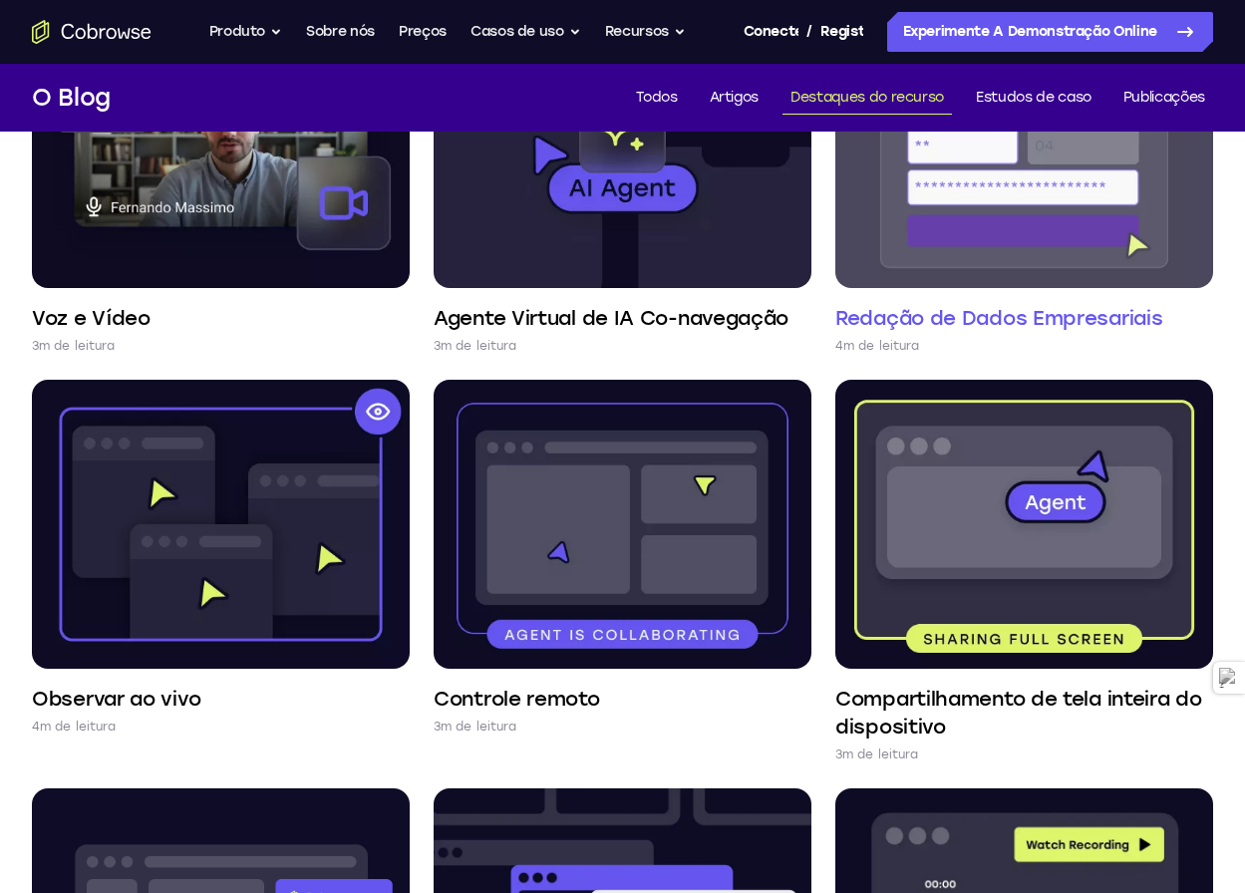
scroll to position [199, 0]
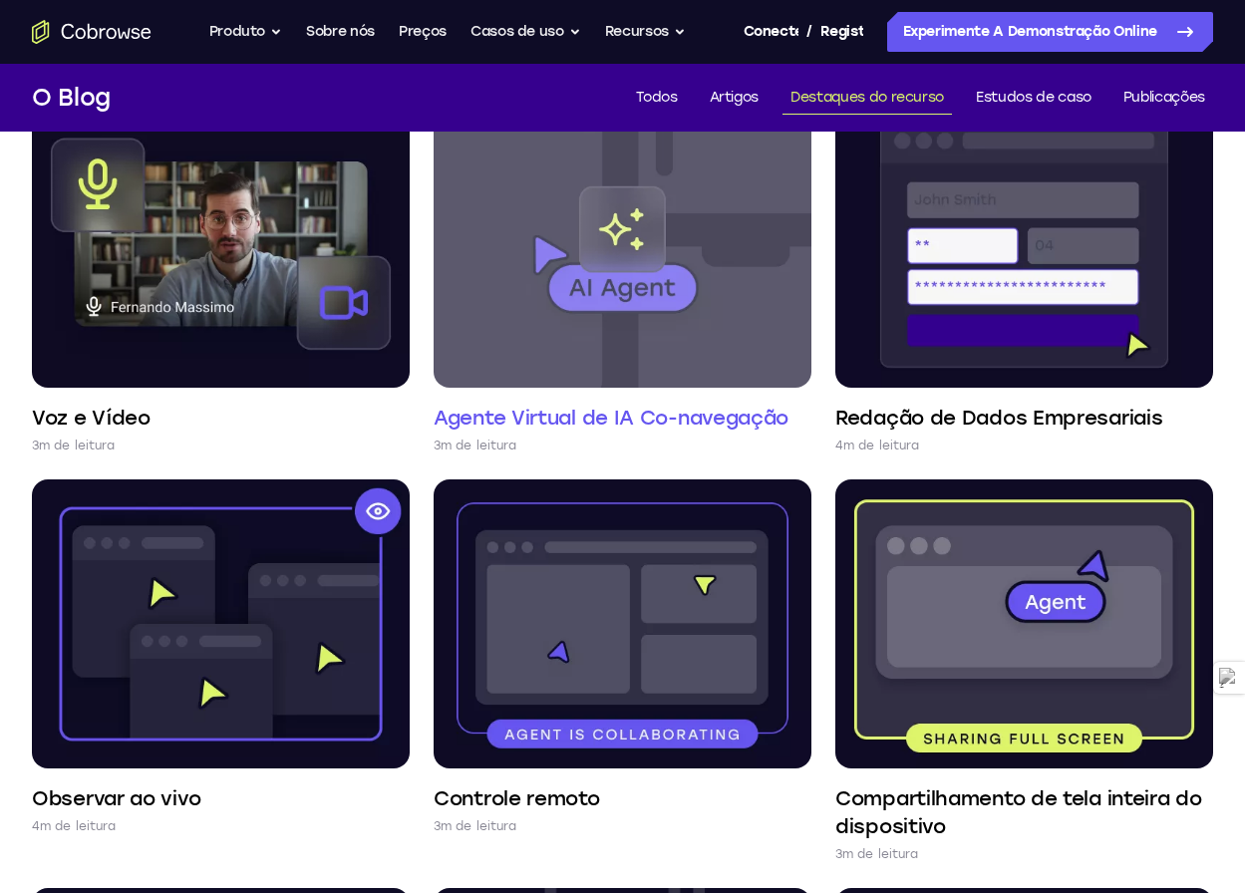
click at [583, 362] on img at bounding box center [623, 244] width 378 height 288
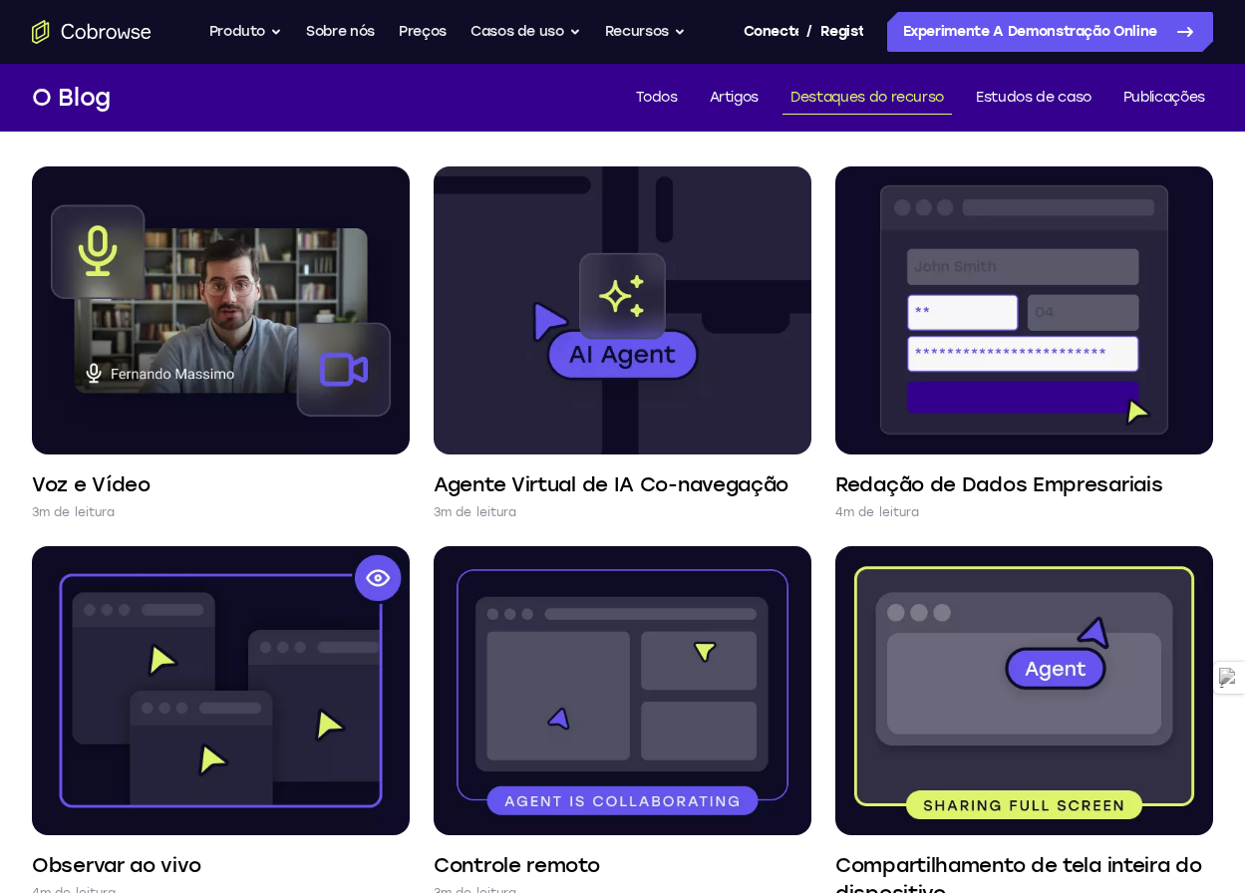
scroll to position [0, 0]
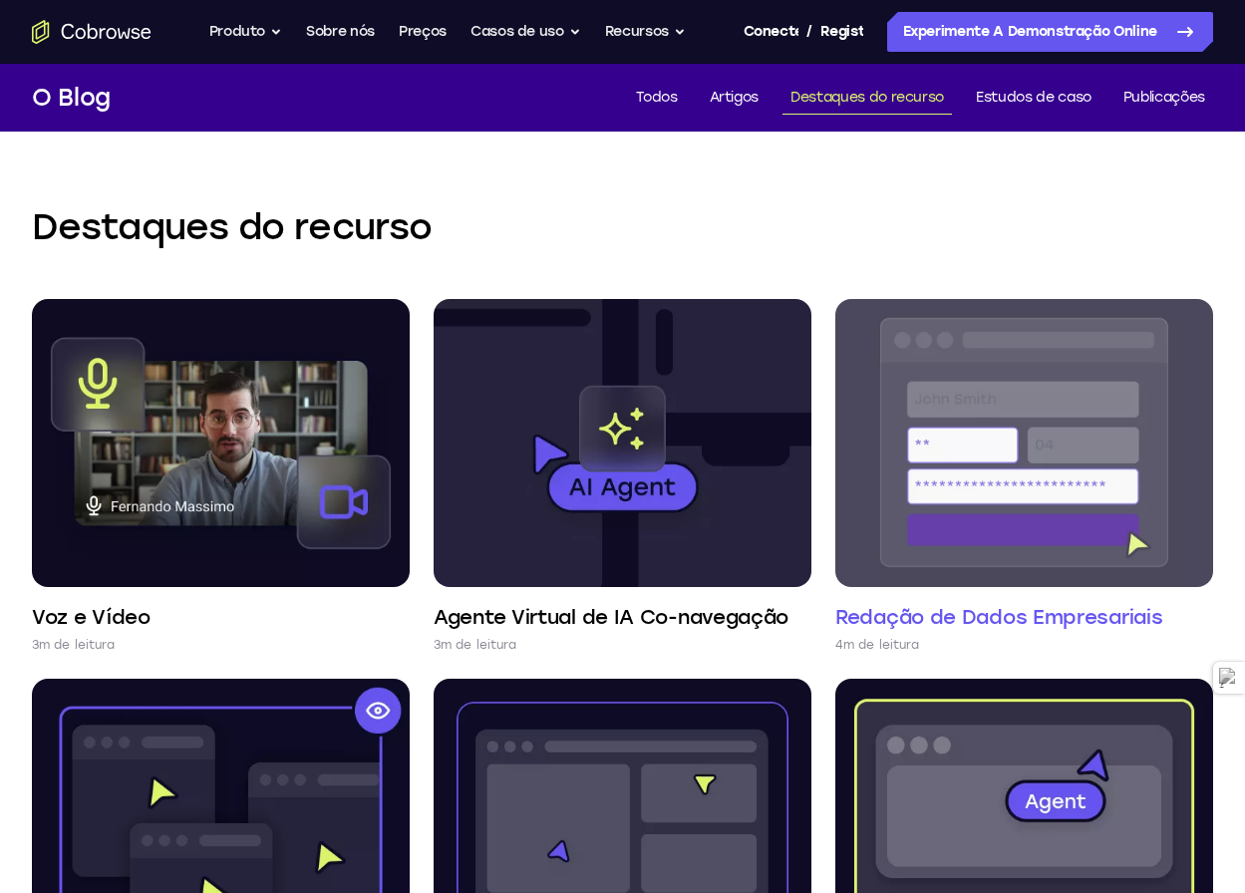
click at [1023, 478] on img at bounding box center [1024, 443] width 378 height 288
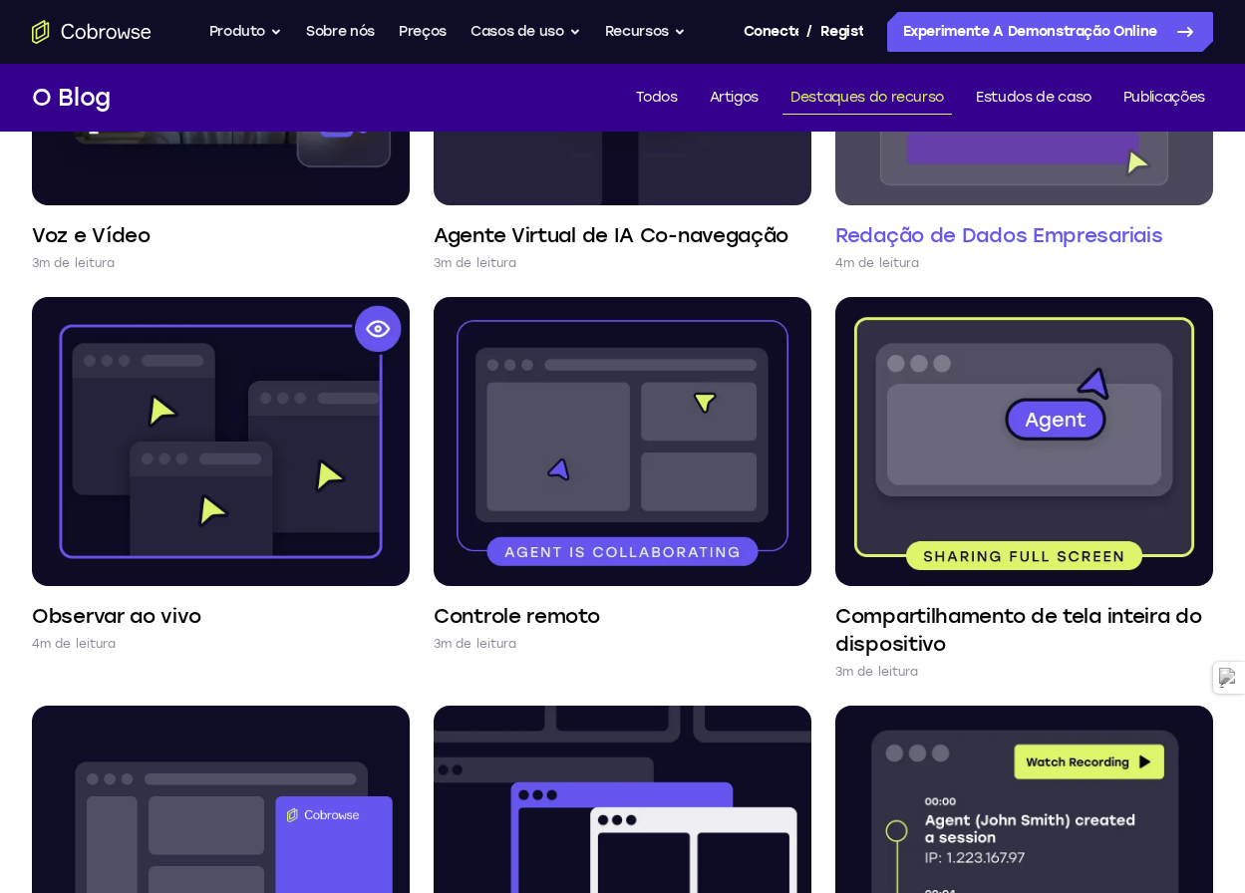
scroll to position [399, 0]
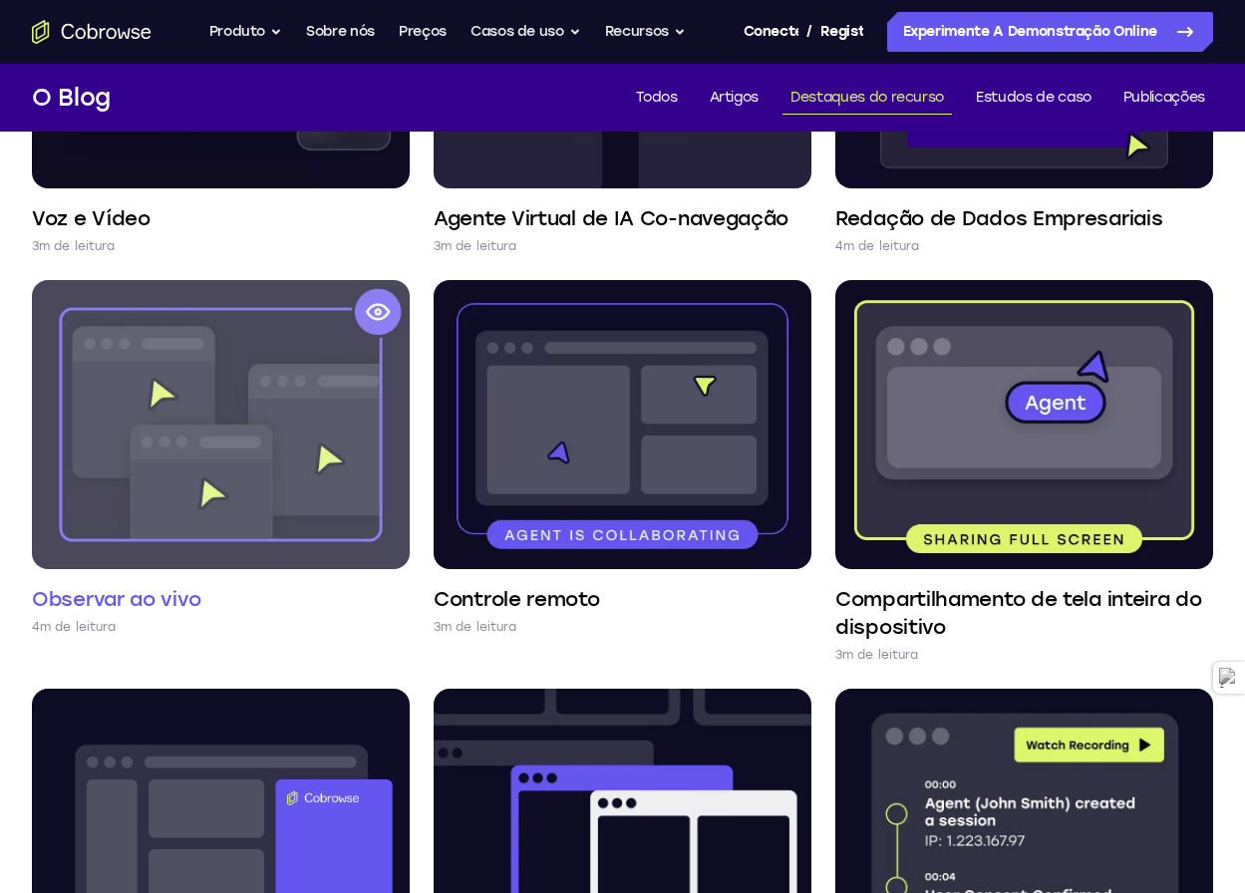
click at [270, 441] on img at bounding box center [221, 424] width 378 height 288
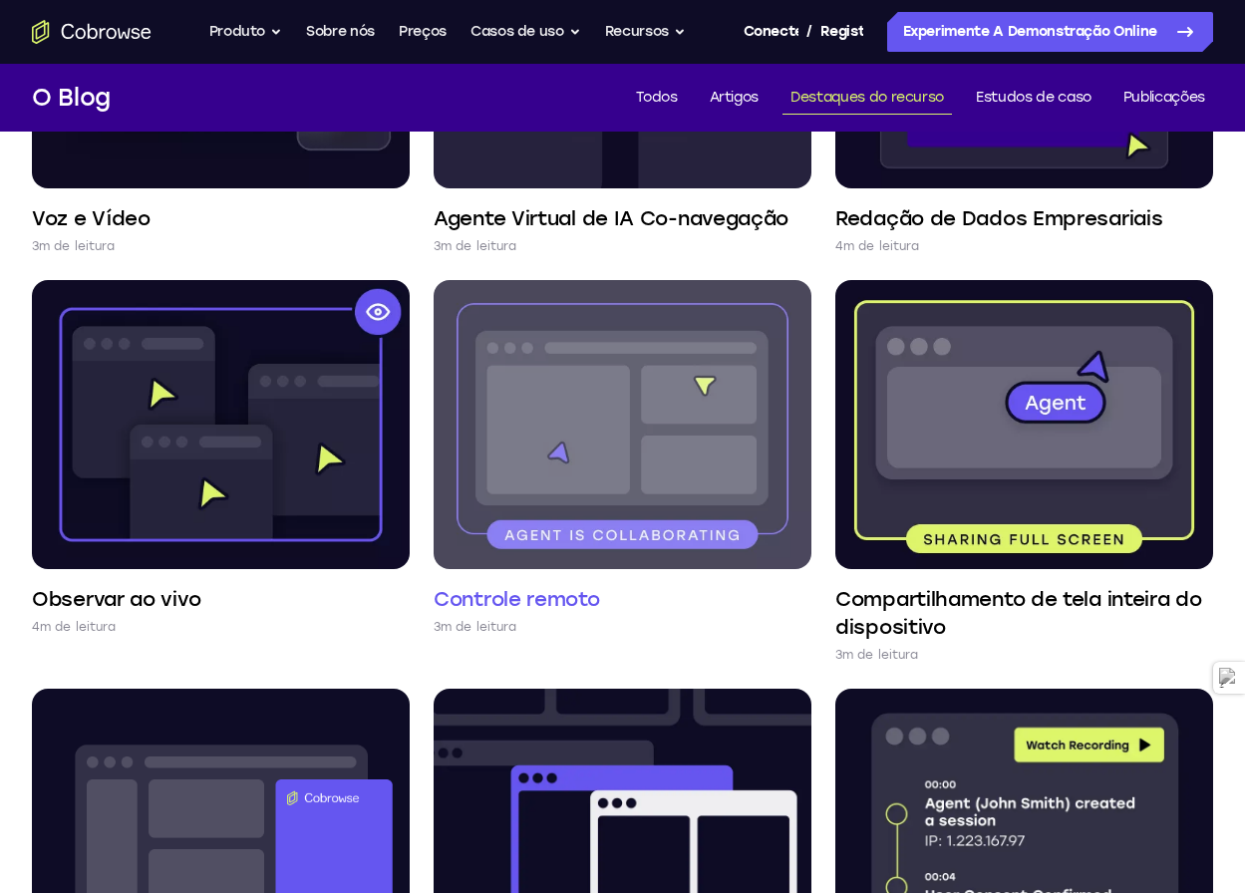
click at [707, 441] on img at bounding box center [623, 424] width 378 height 288
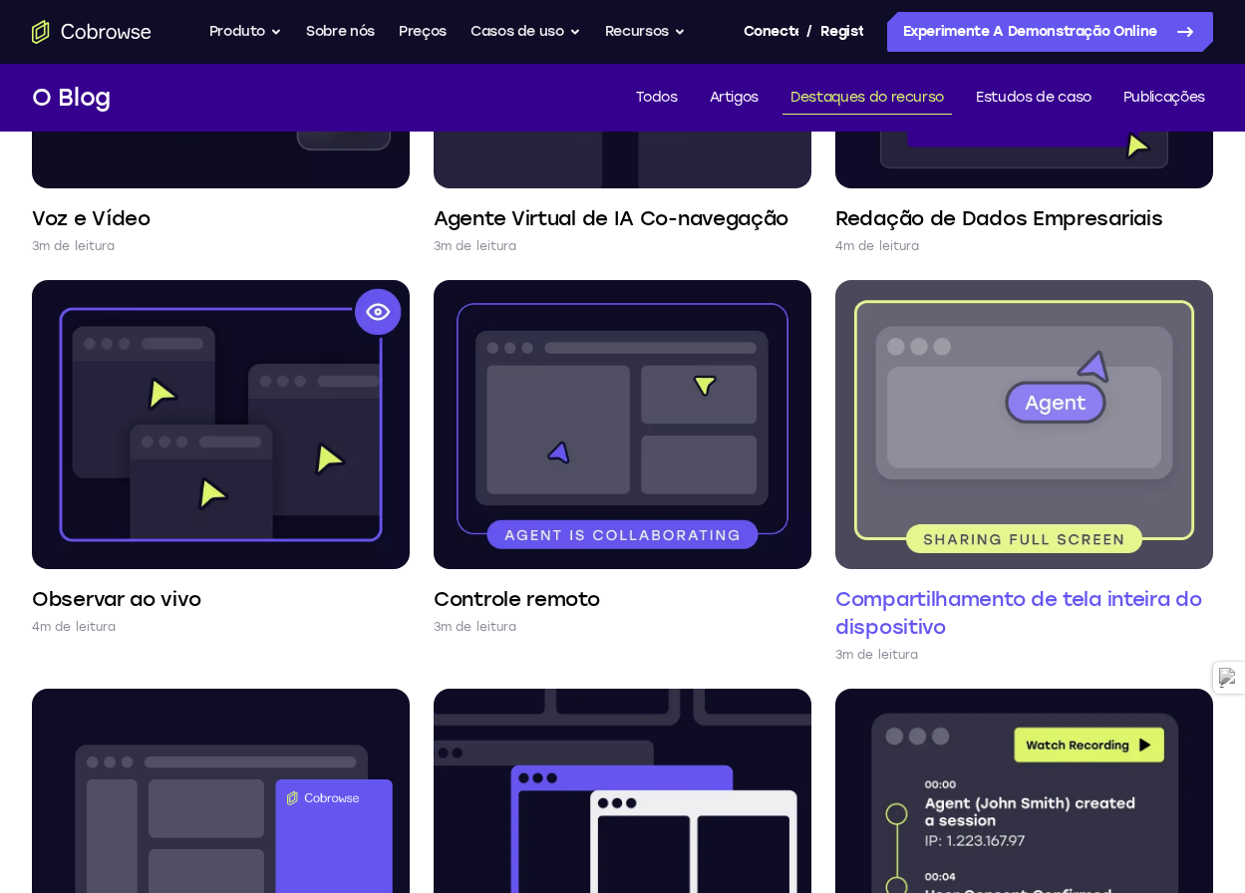
click at [1030, 475] on img at bounding box center [1024, 424] width 378 height 288
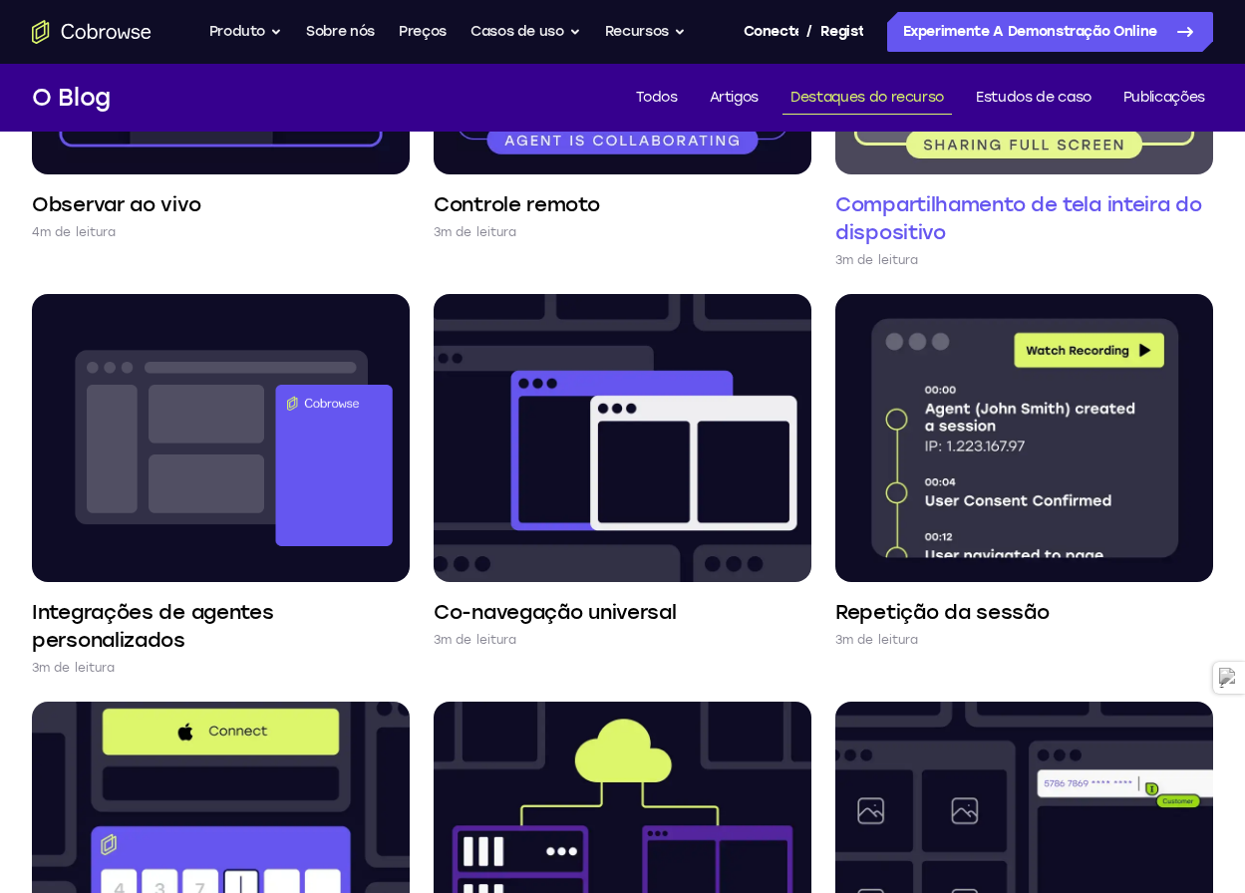
scroll to position [897, 0]
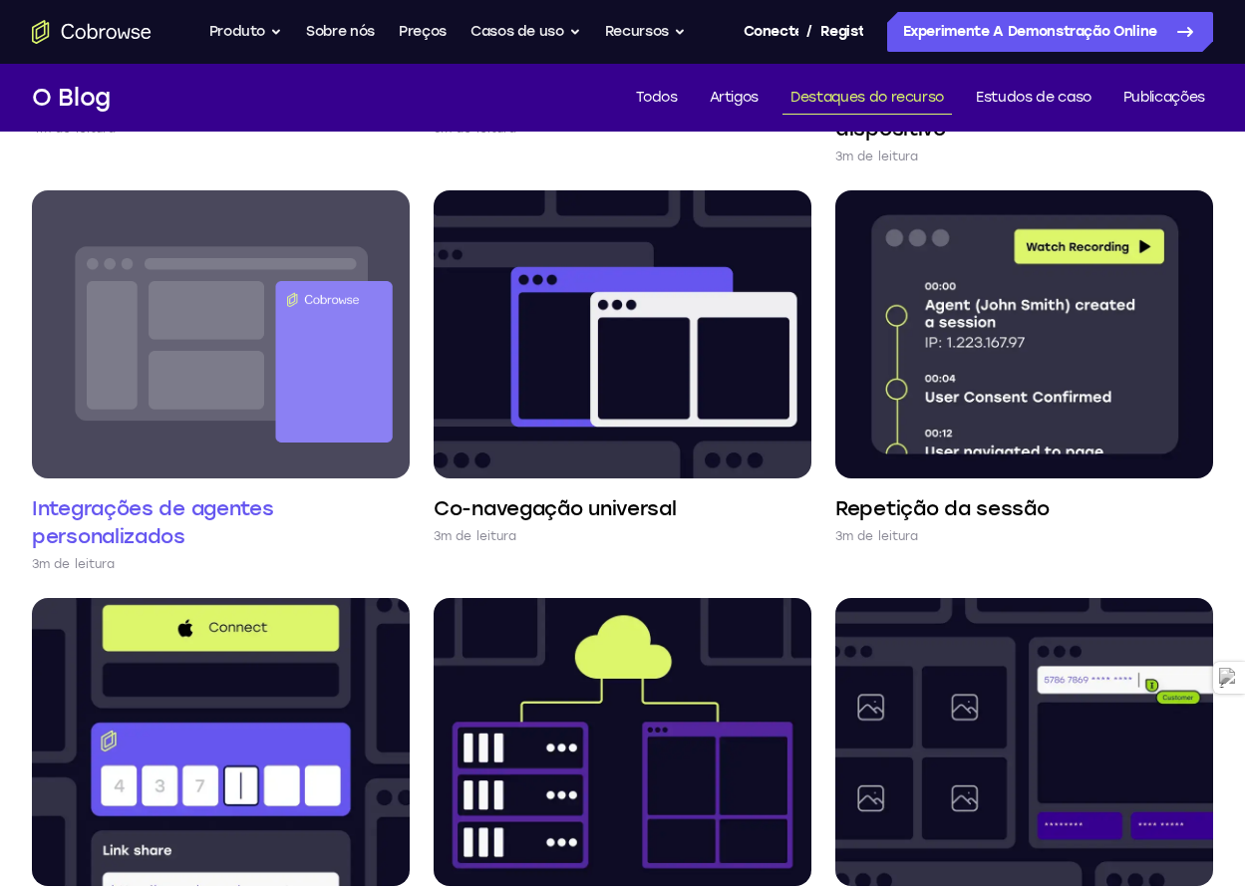
click at [267, 368] on img at bounding box center [221, 334] width 378 height 288
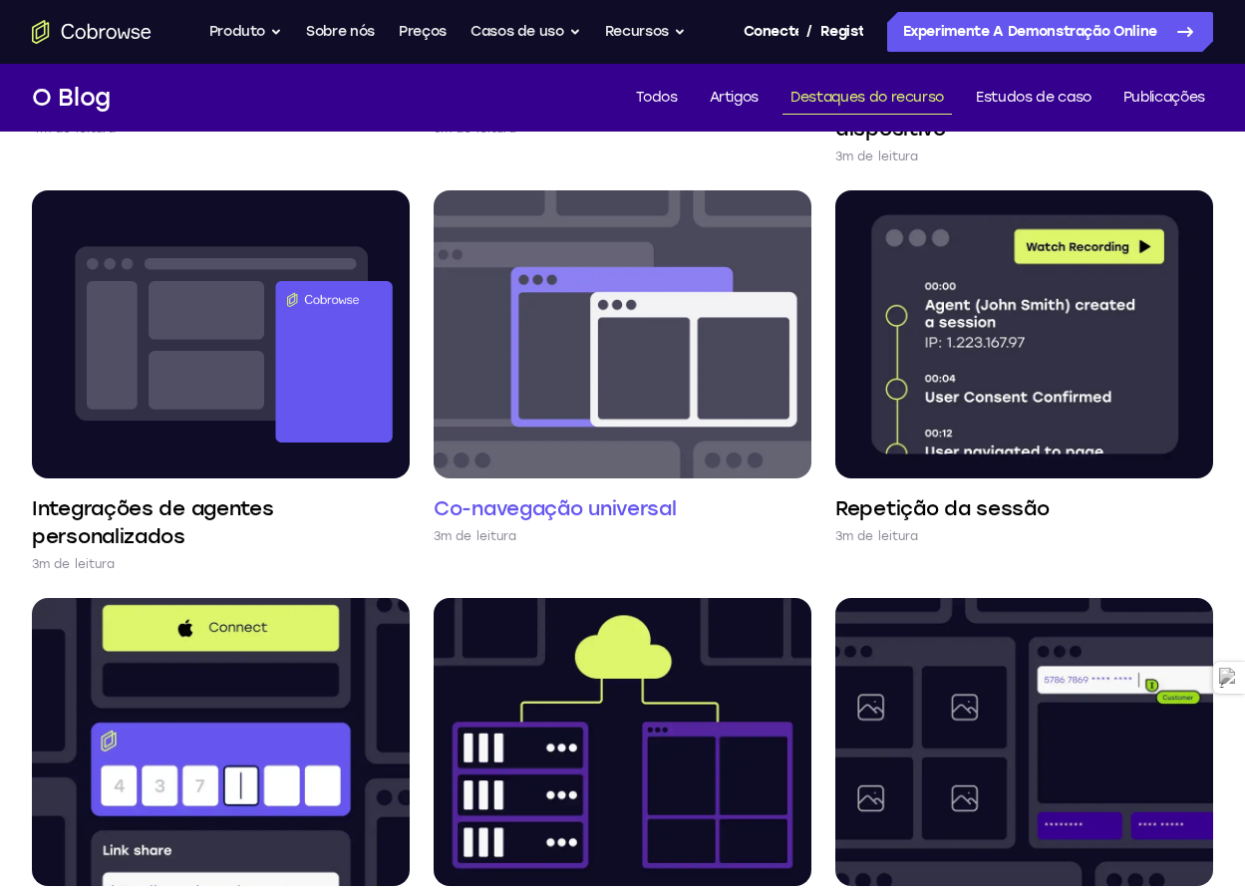
click at [652, 425] on img at bounding box center [623, 334] width 378 height 288
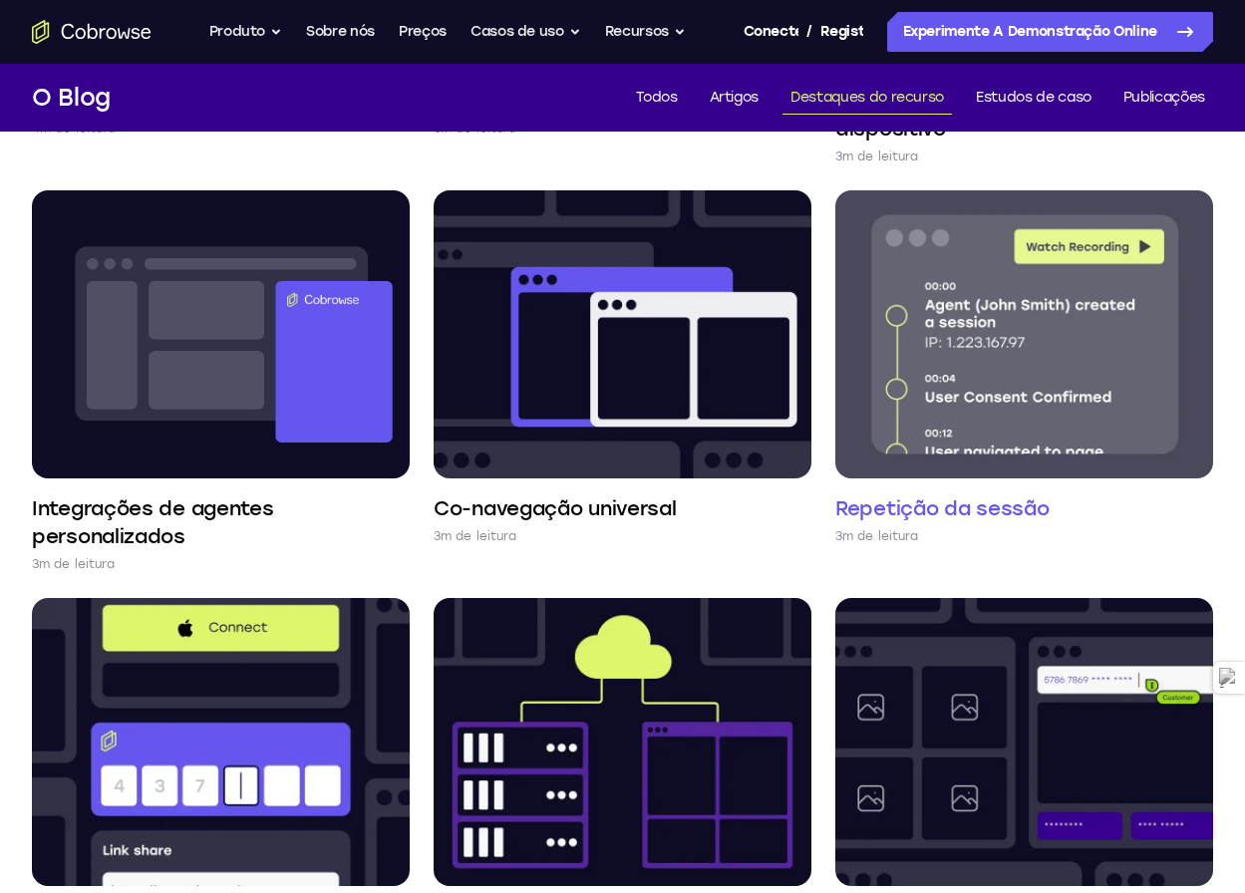
click at [1031, 414] on img at bounding box center [1024, 334] width 378 height 288
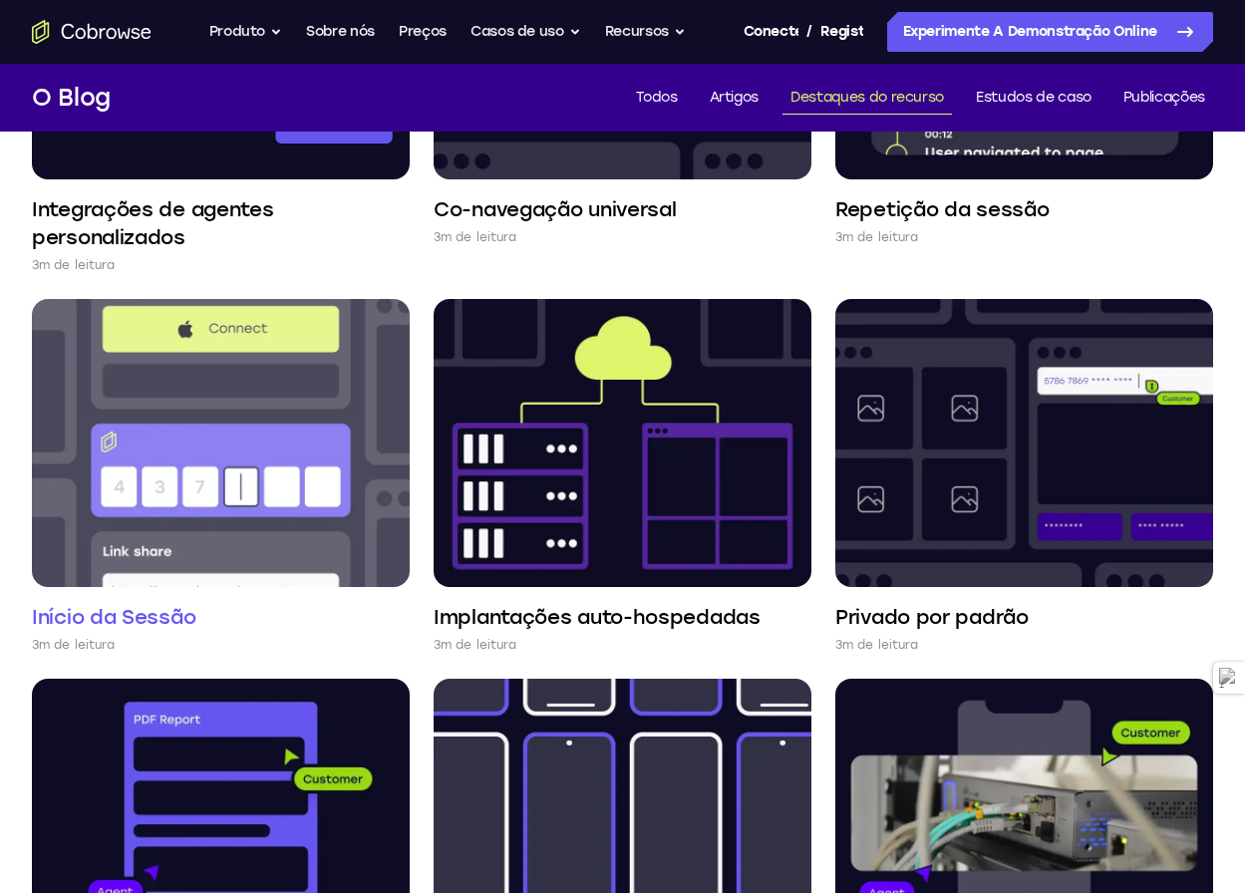
click at [271, 476] on img at bounding box center [221, 443] width 378 height 288
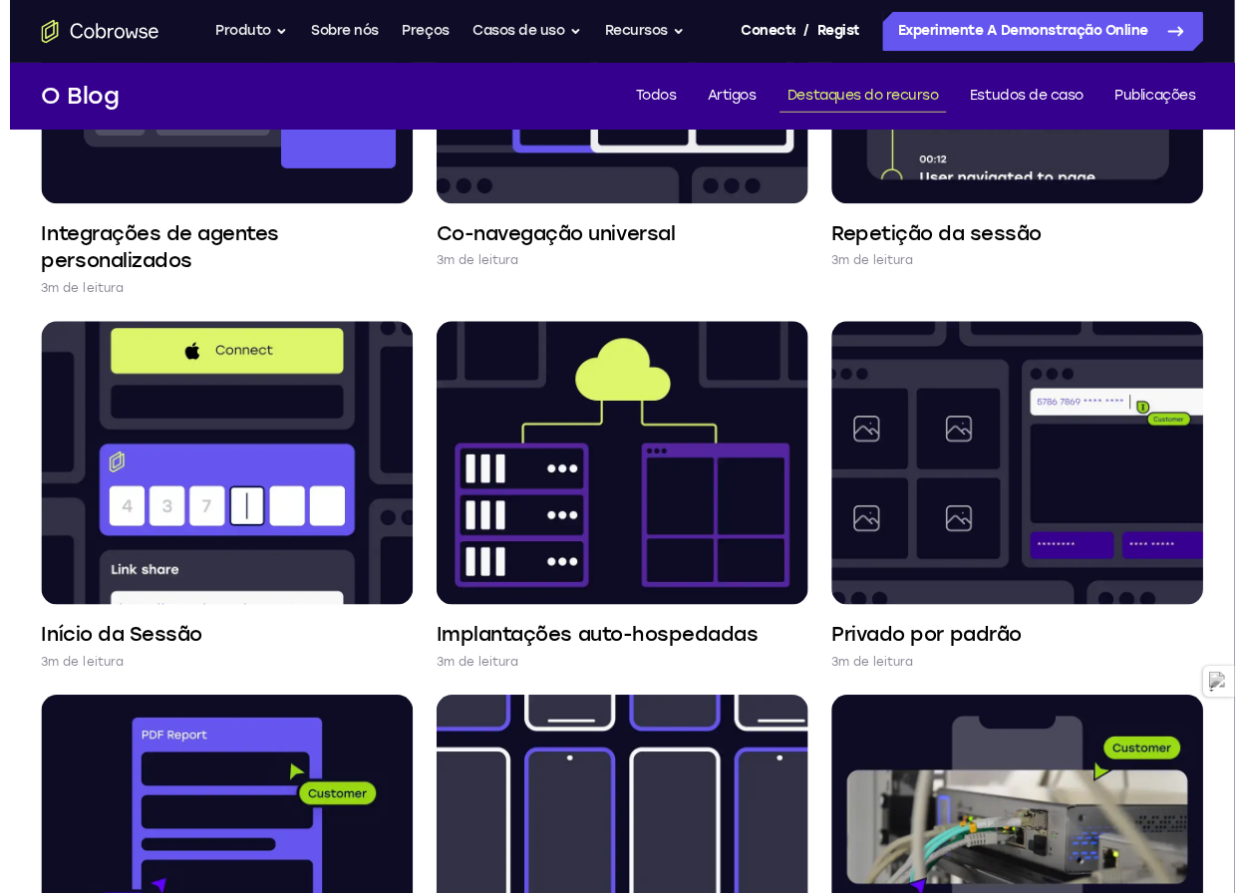
scroll to position [1196, 0]
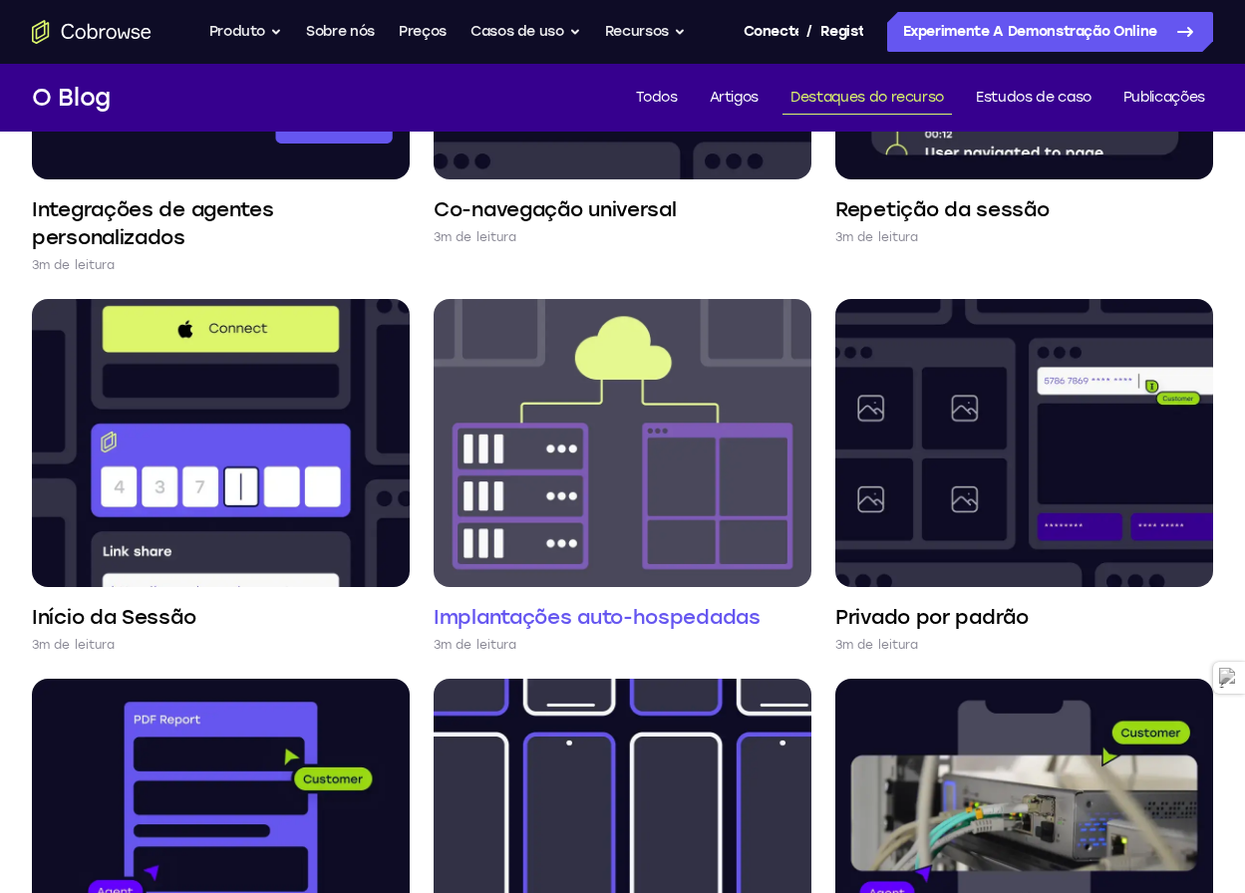
click at [655, 508] on img at bounding box center [623, 443] width 378 height 288
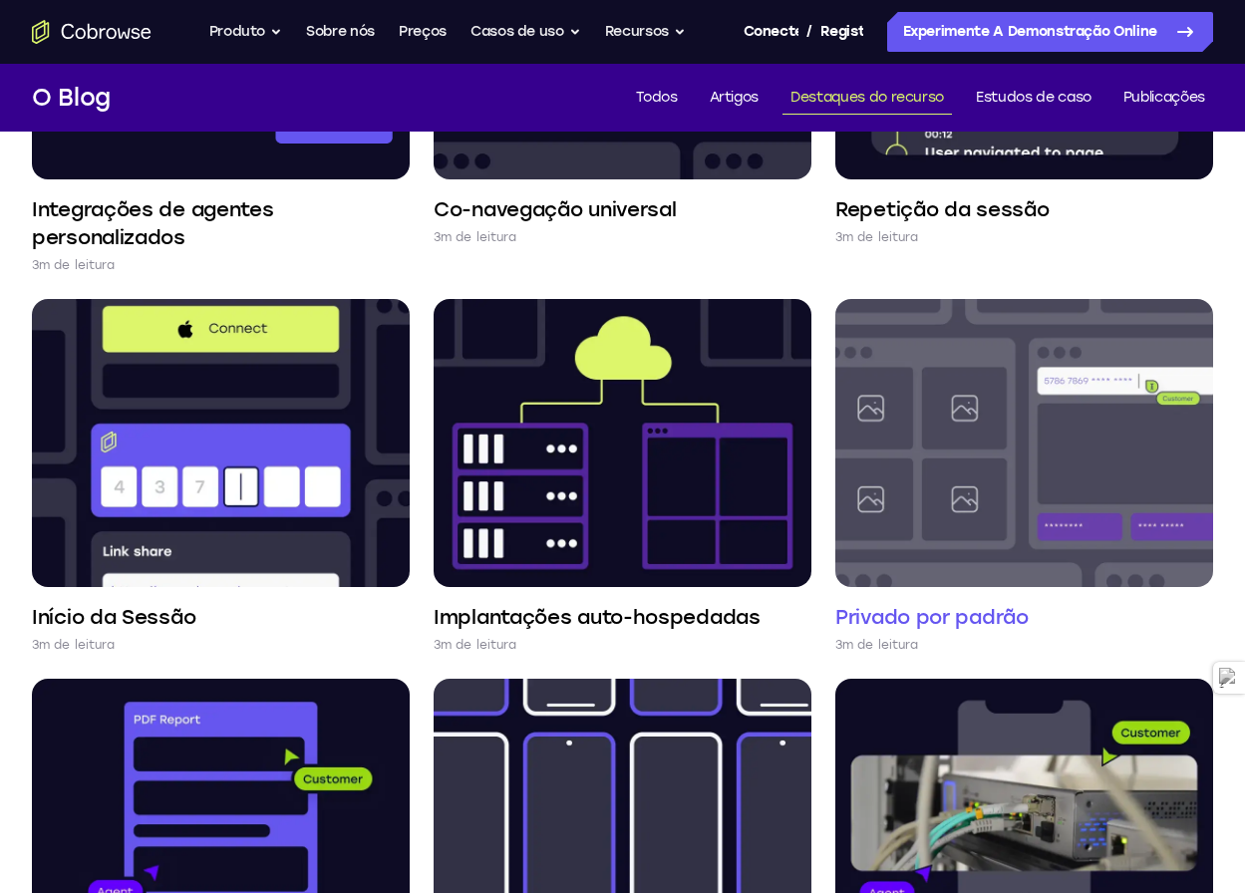
click at [989, 522] on img at bounding box center [1024, 443] width 378 height 288
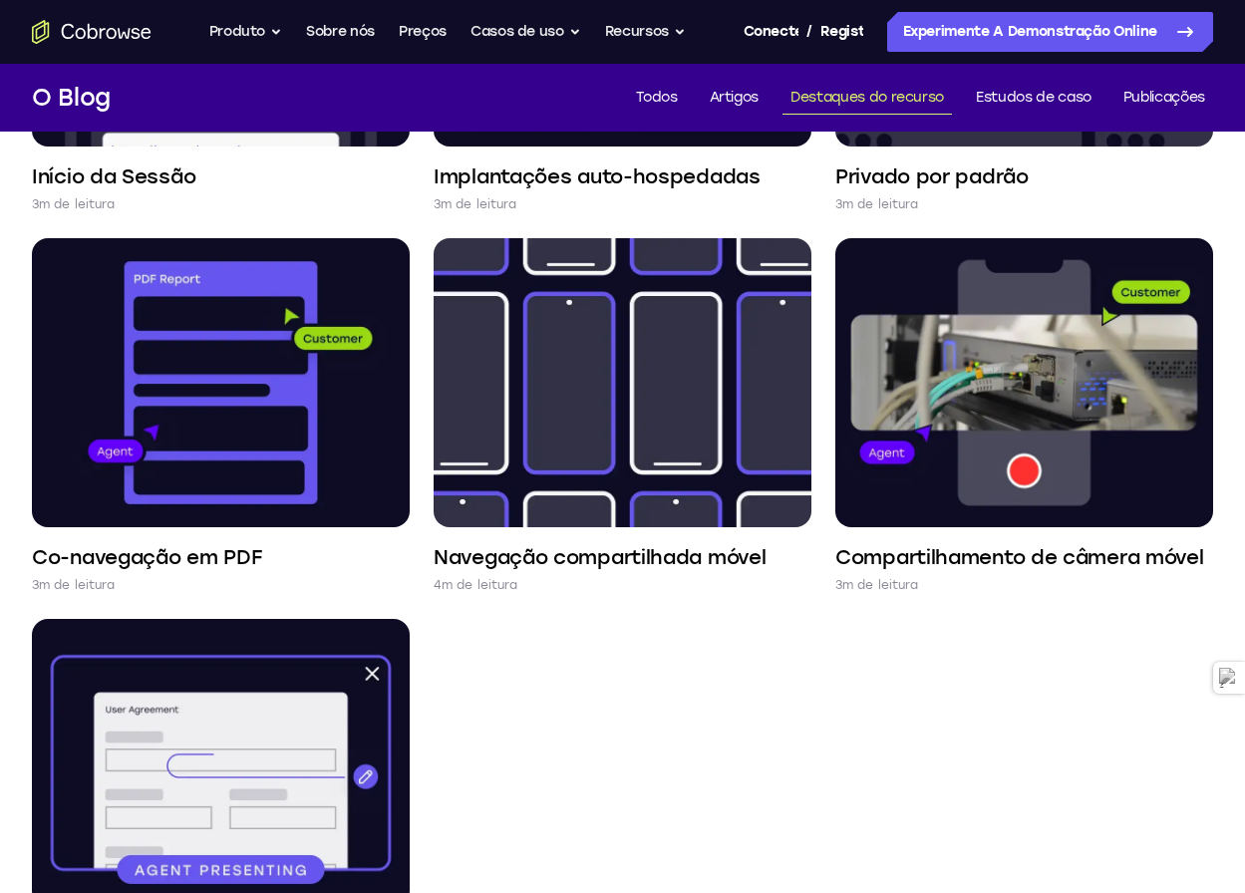
scroll to position [1695, 0]
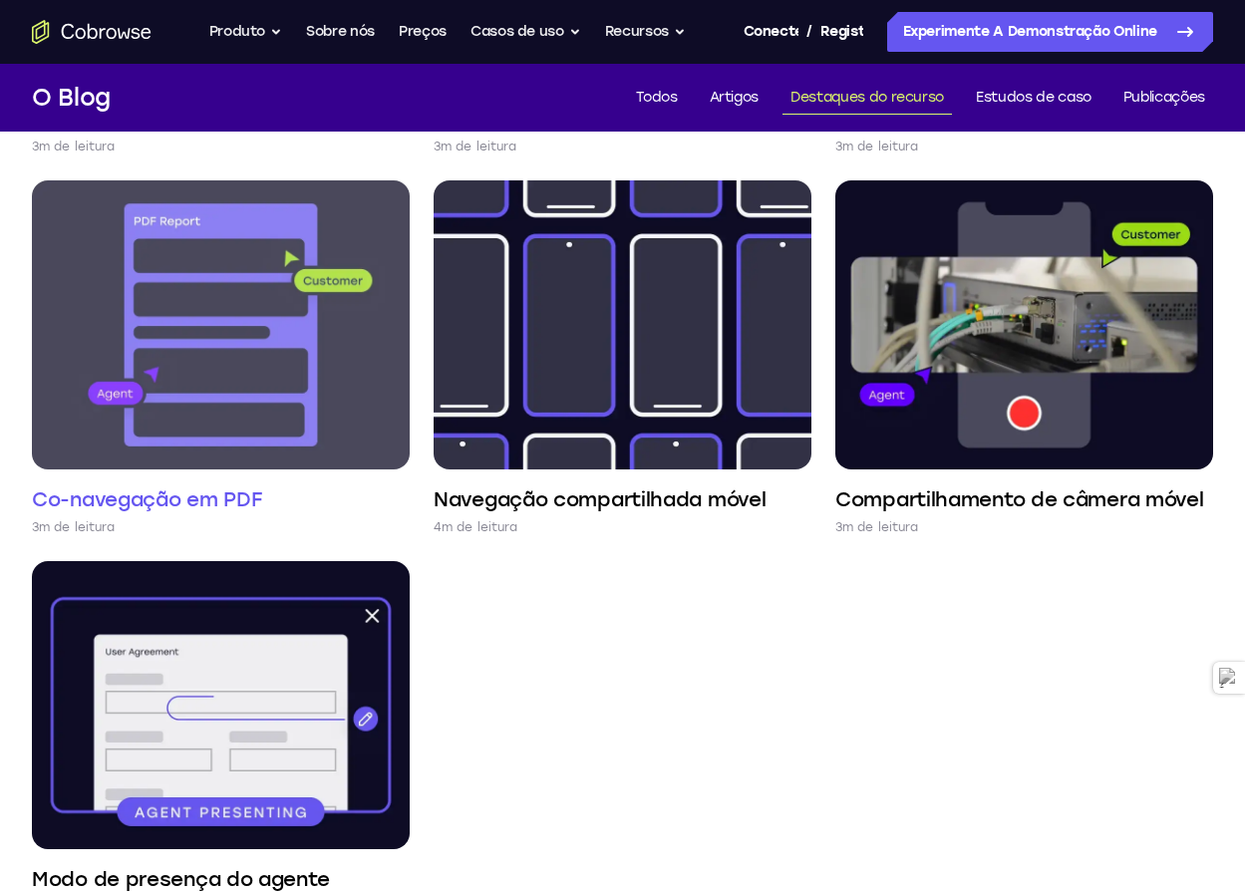
click at [259, 389] on img at bounding box center [221, 324] width 378 height 288
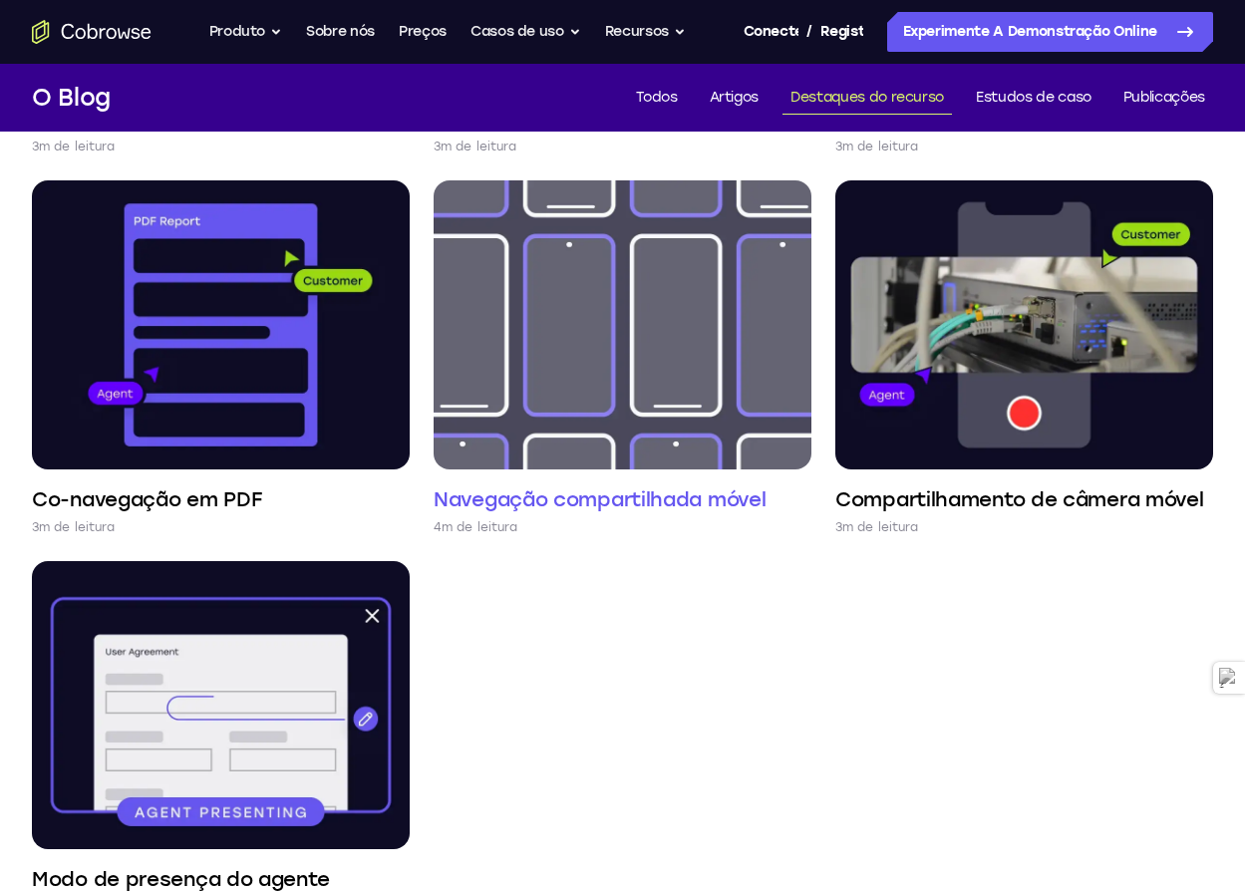
click at [654, 379] on img at bounding box center [623, 324] width 378 height 288
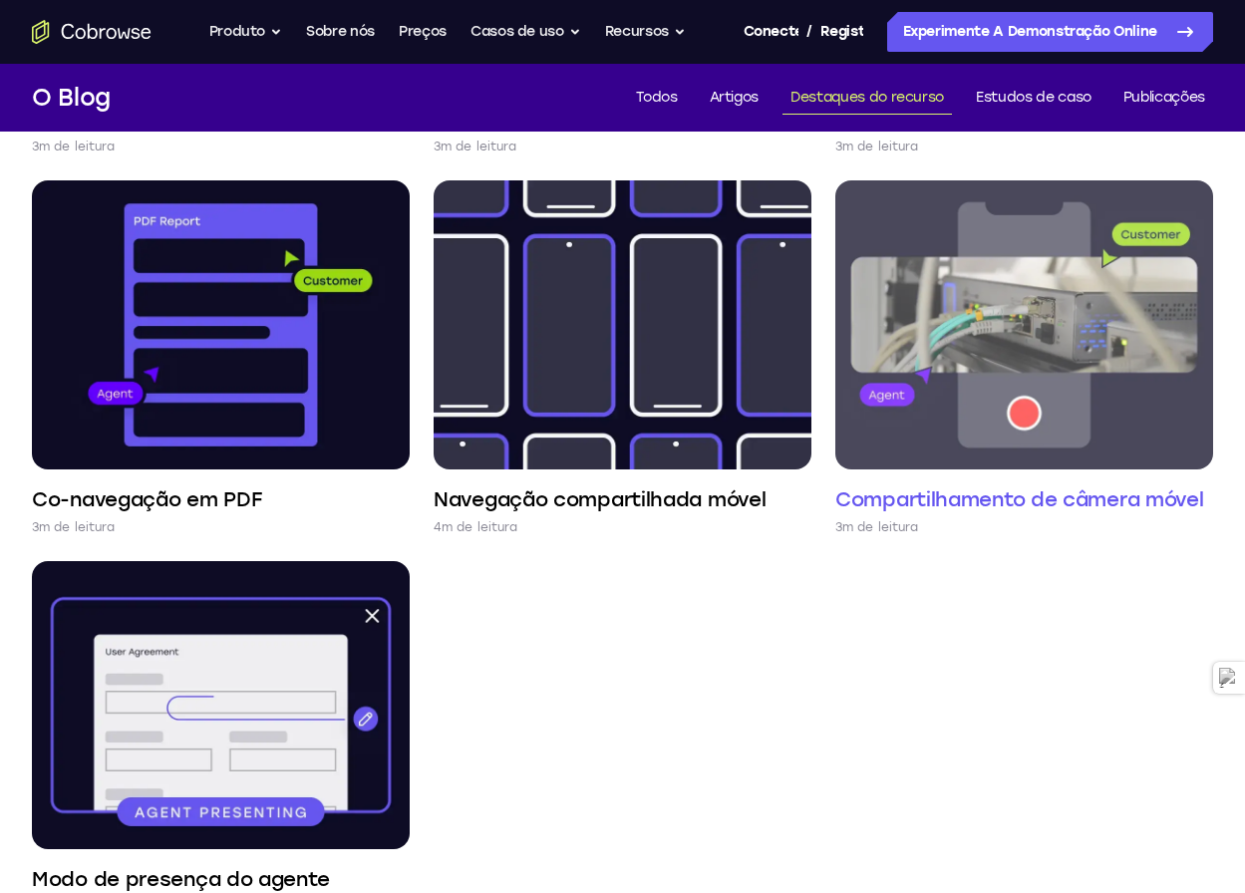
click at [979, 414] on img at bounding box center [1024, 324] width 378 height 288
click at [978, 352] on img at bounding box center [1024, 324] width 378 height 288
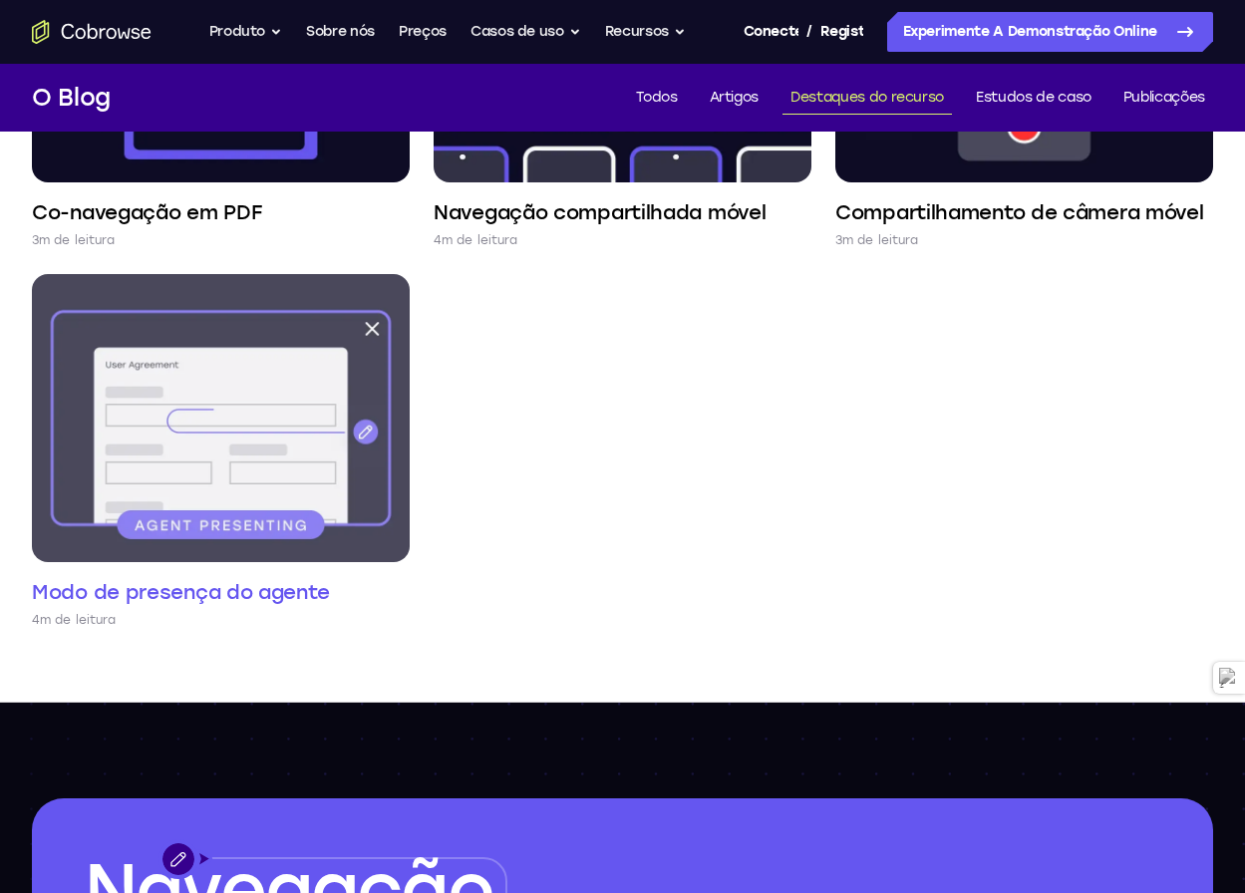
scroll to position [1994, 0]
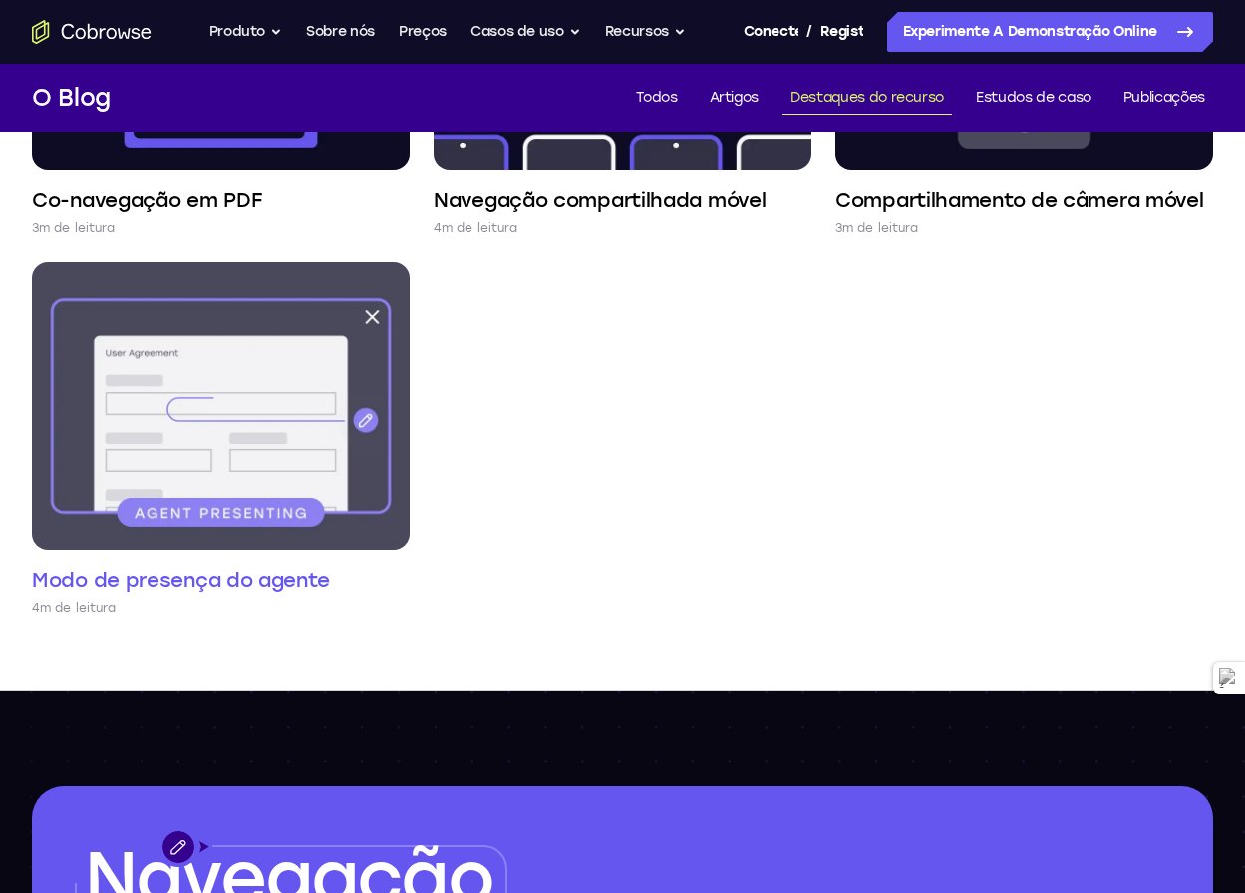
click at [210, 423] on img at bounding box center [221, 406] width 378 height 288
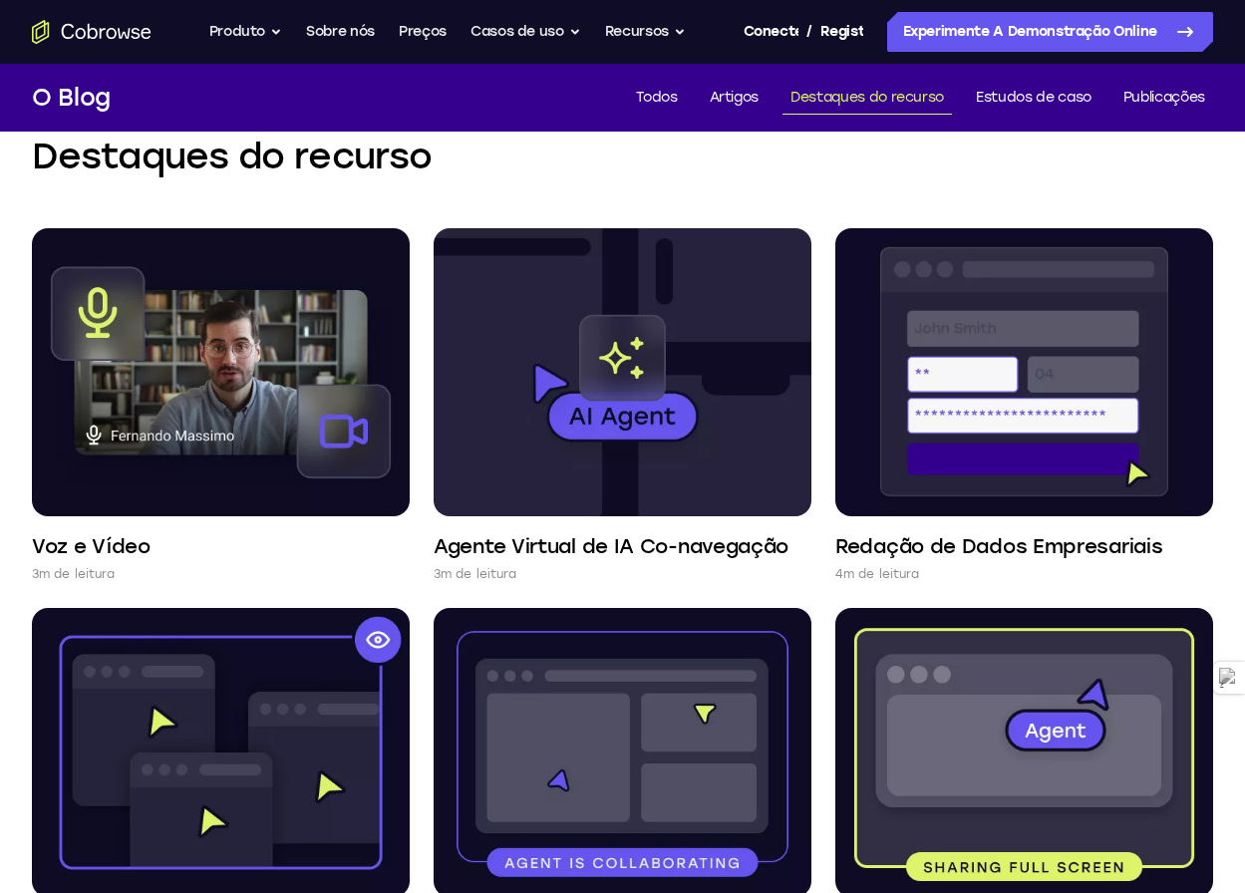
scroll to position [0, 0]
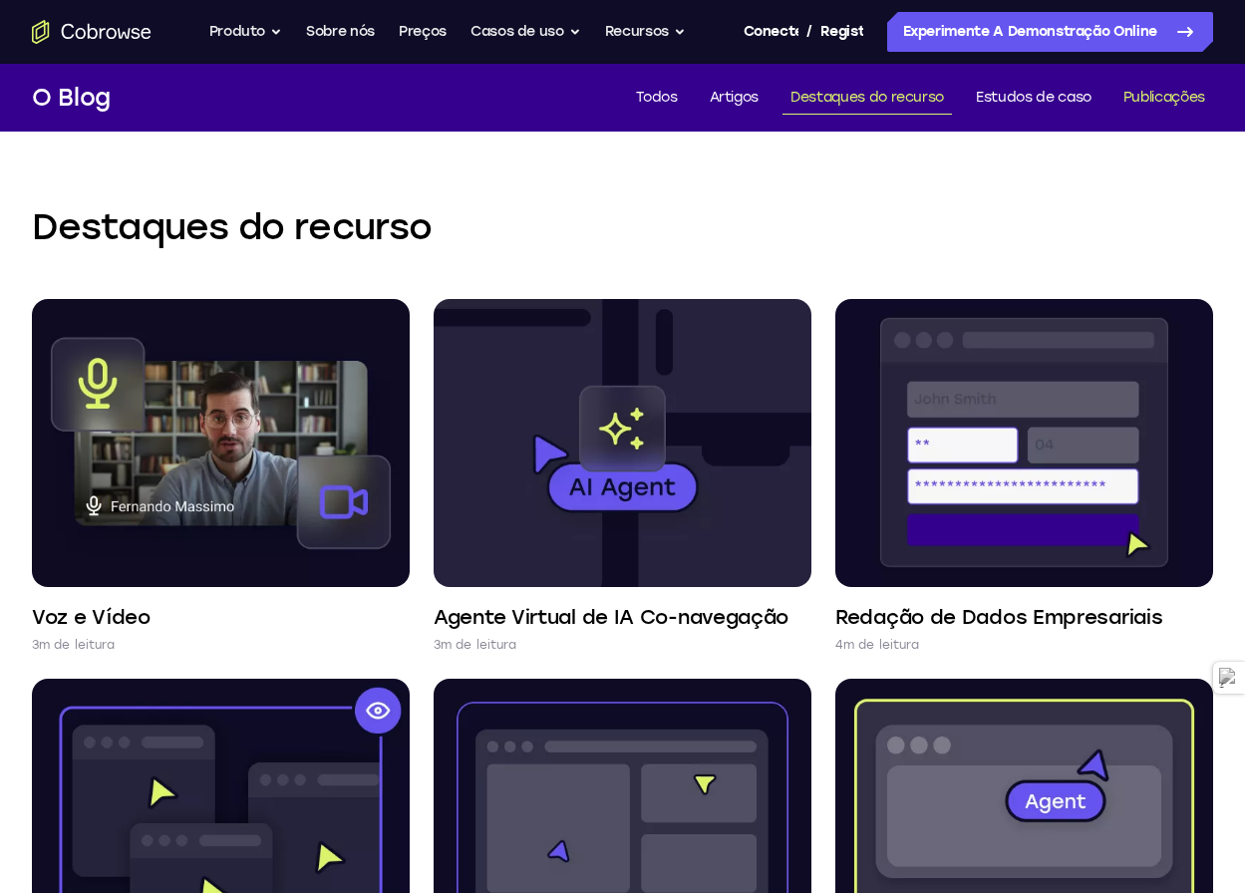
click at [1156, 104] on font "Publicações" at bounding box center [1164, 97] width 82 height 17
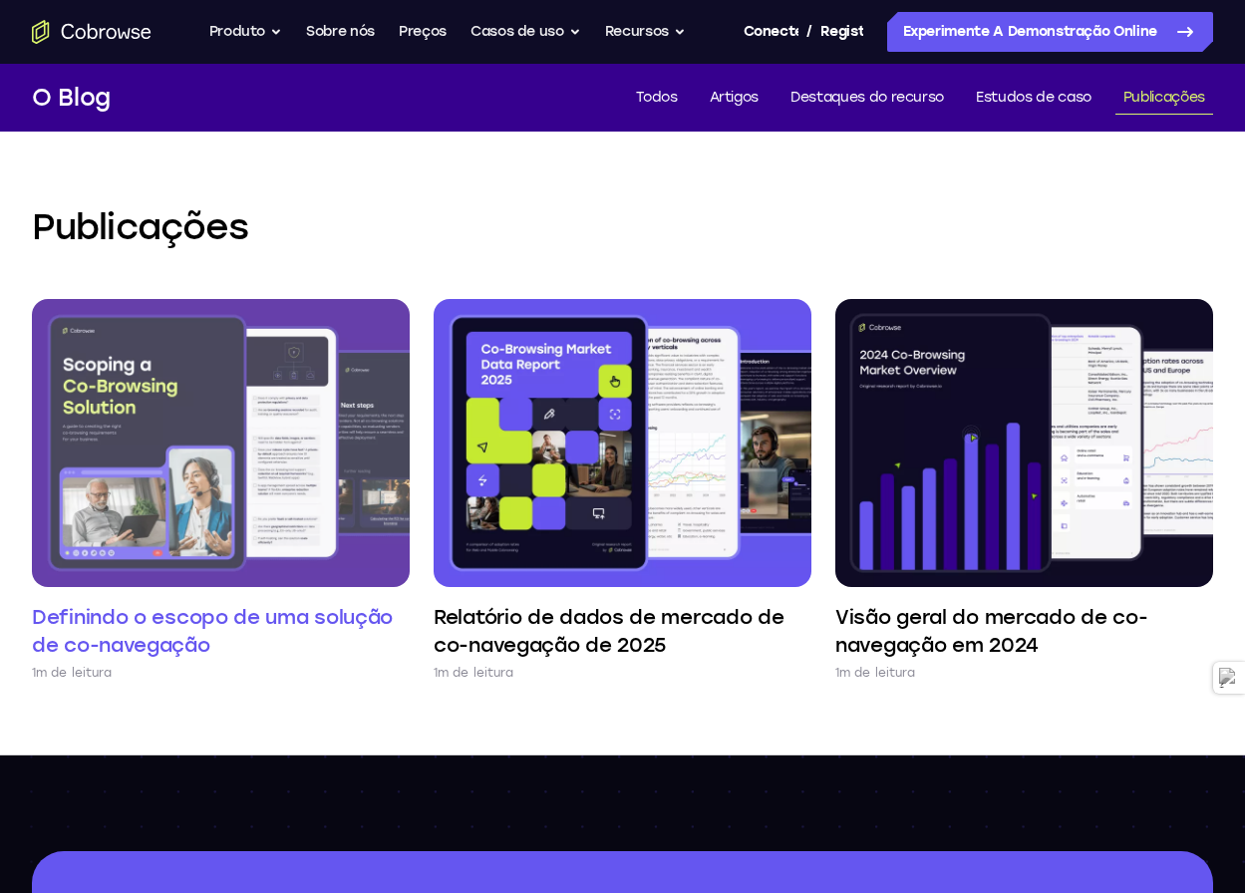
click at [212, 463] on img at bounding box center [221, 443] width 378 height 288
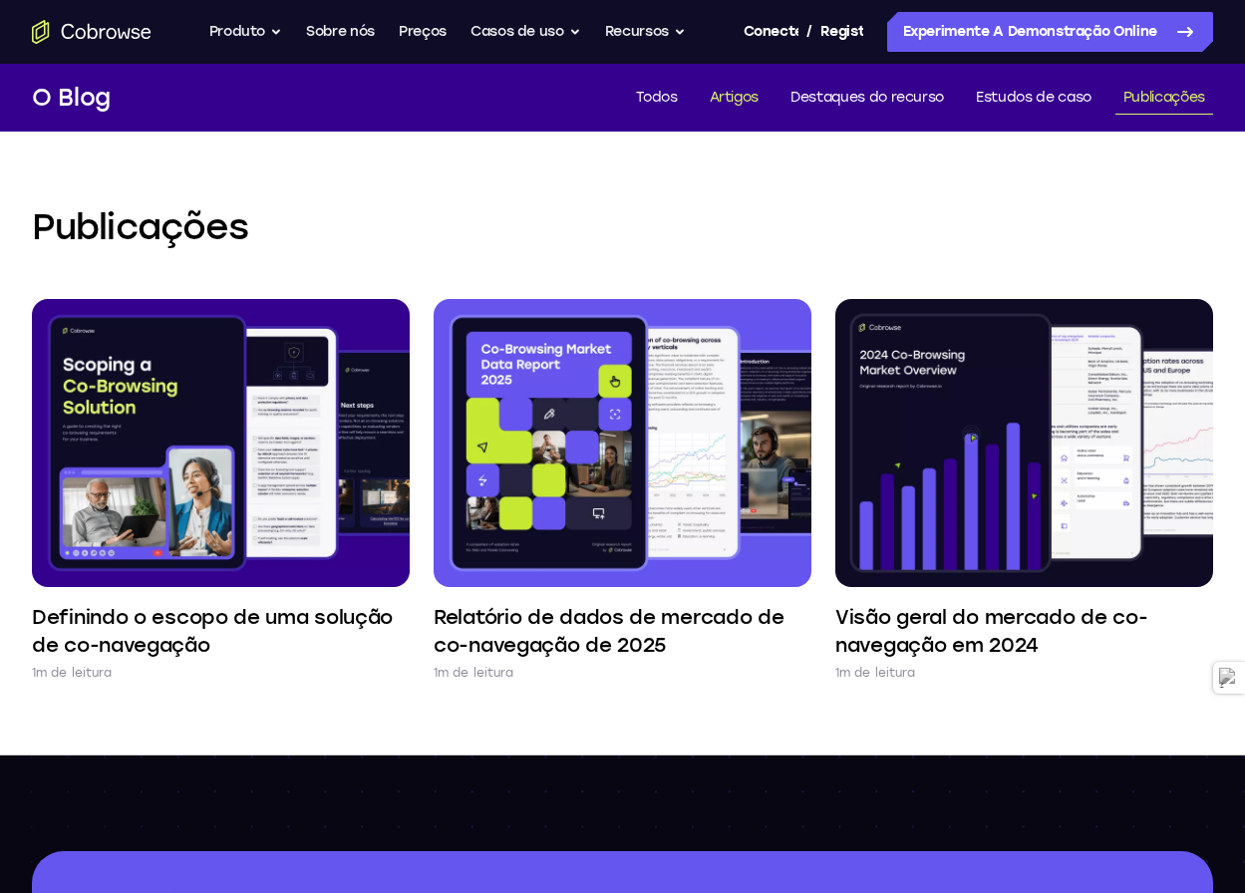
click at [741, 100] on font "Artigos" at bounding box center [735, 97] width 50 height 17
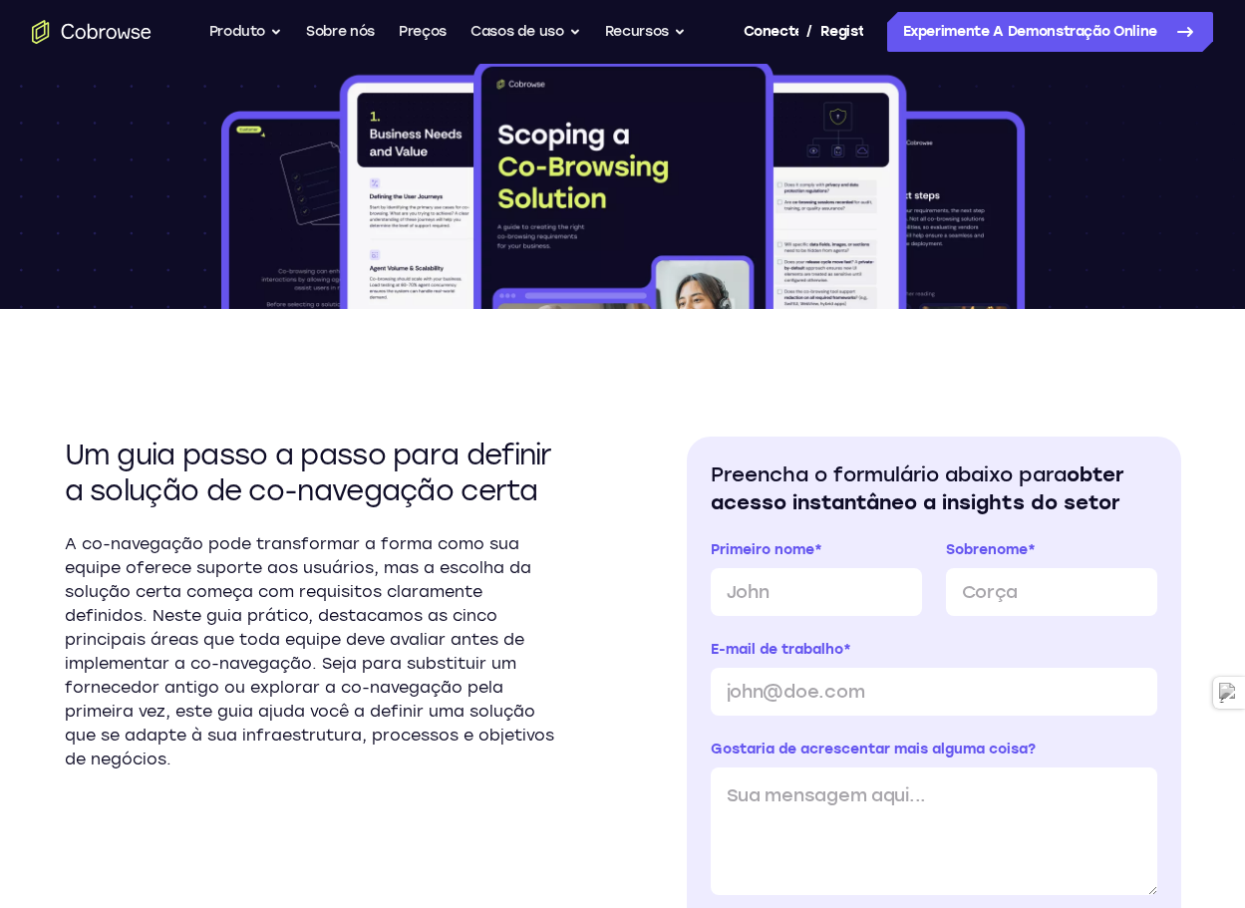
scroll to position [498, 0]
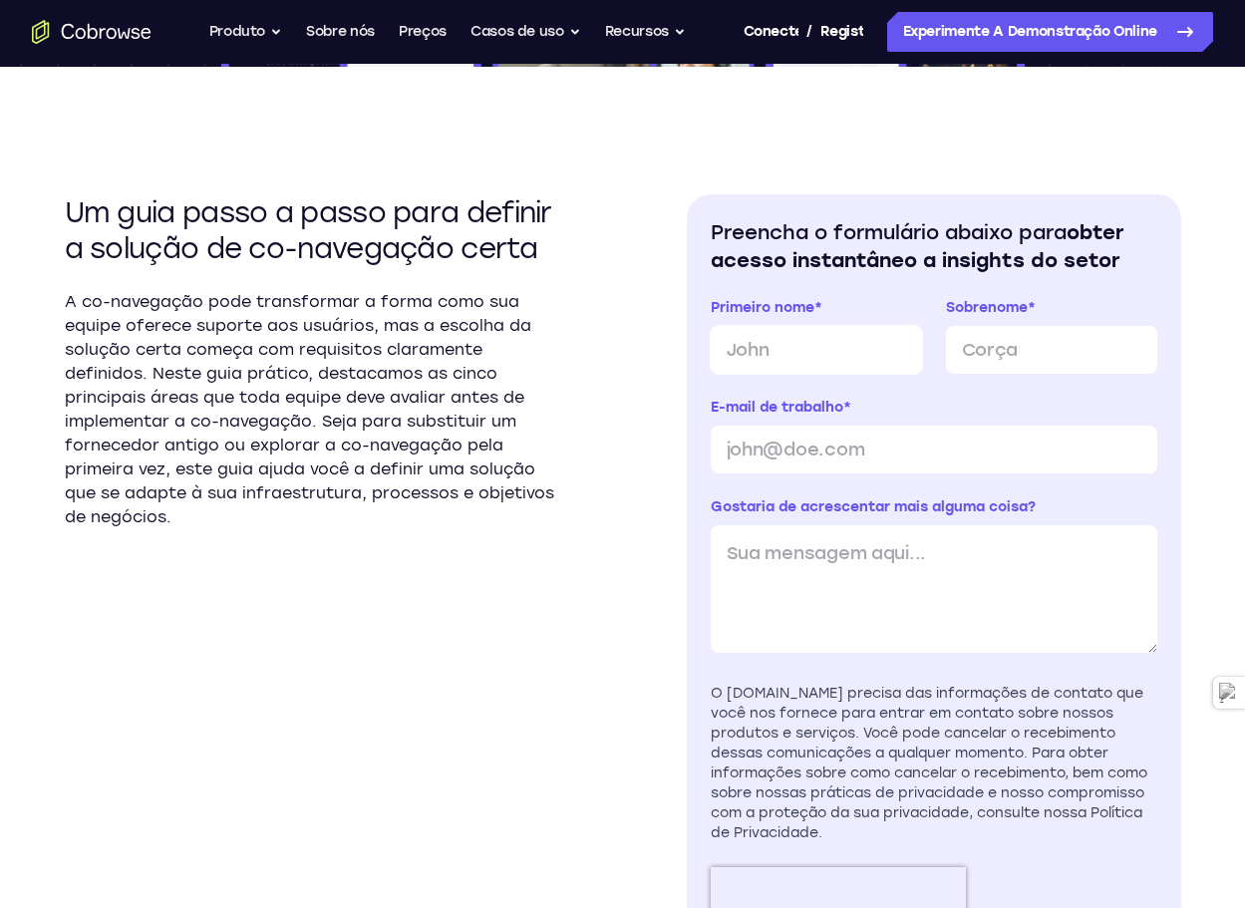
click at [823, 354] on input "Primeiro nome *" at bounding box center [816, 350] width 211 height 48
type input "Rodrigo"
type input "Lino"
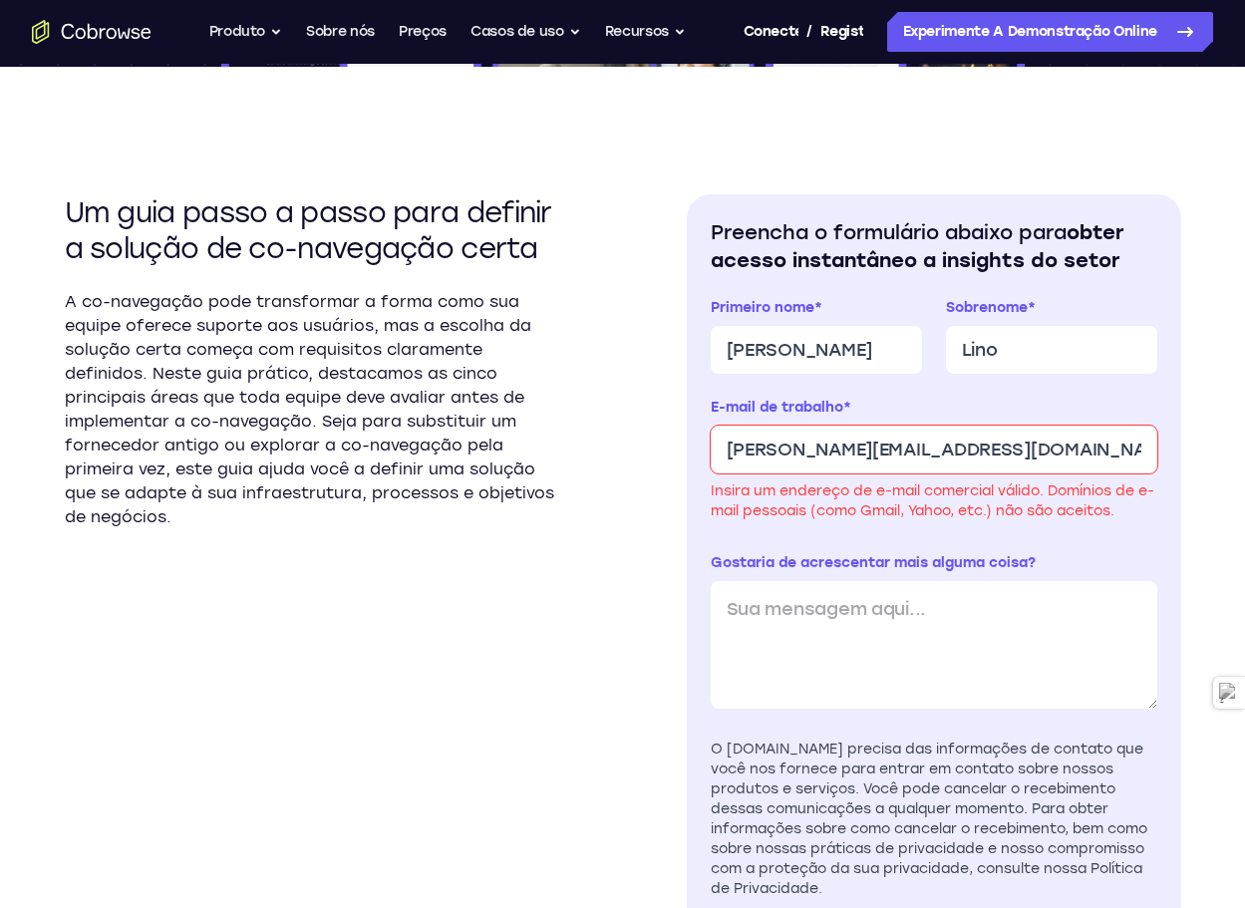
click at [869, 449] on input "rodrigo.lino@gmail.com" at bounding box center [934, 450] width 447 height 48
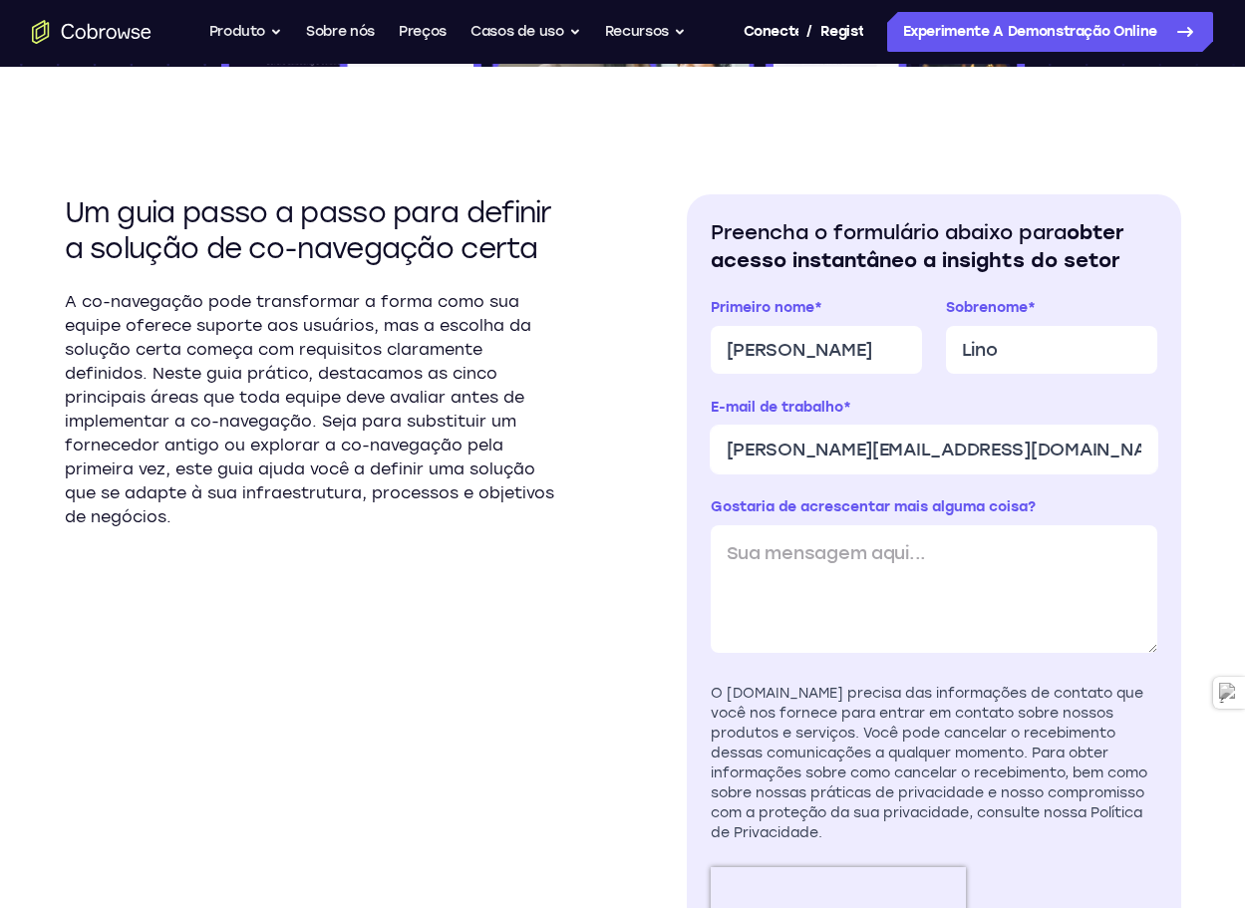
click at [1101, 445] on input "rodrigo.lino@bradescoseguros.com" at bounding box center [934, 450] width 447 height 48
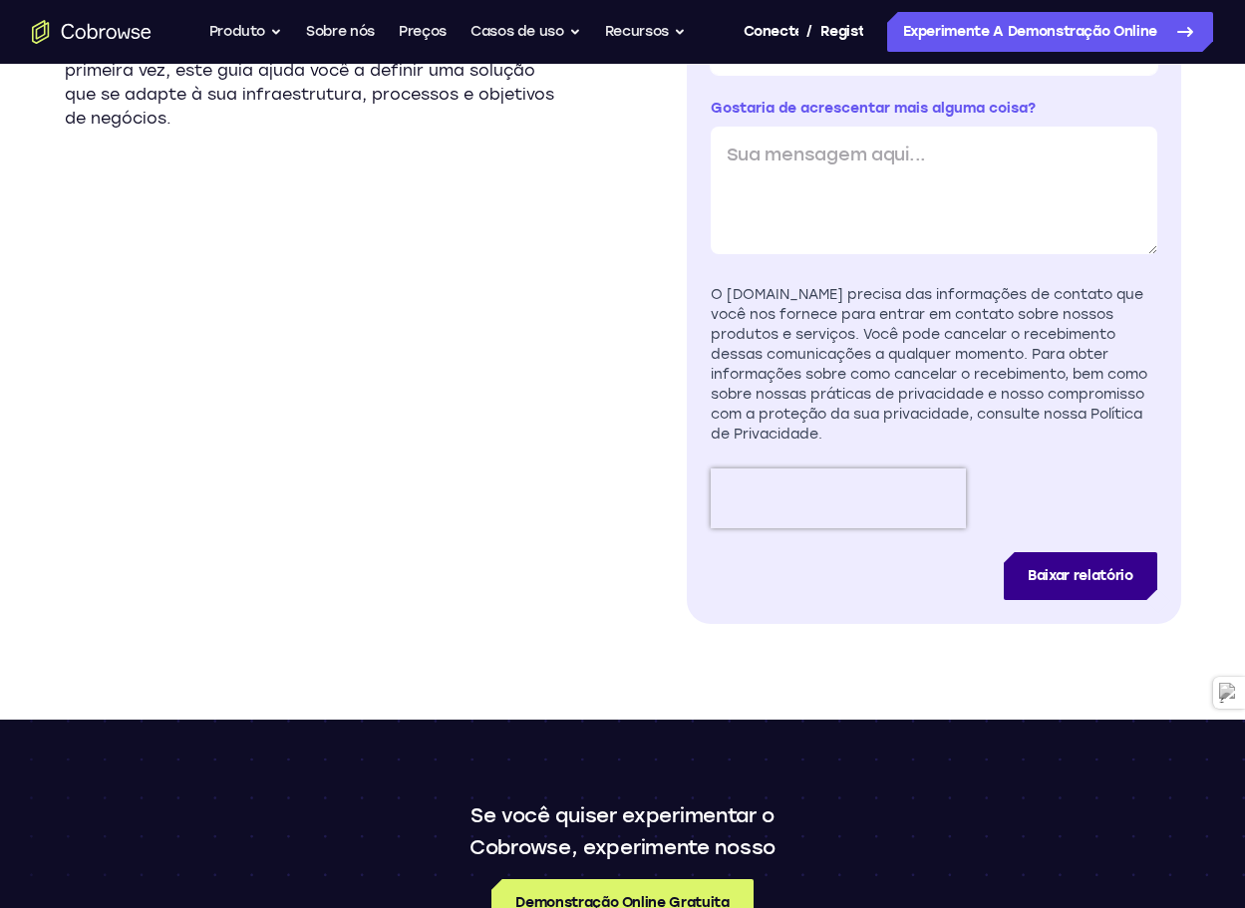
type input "rodrigo.lino@bradescoseguros.com.br"
click at [1072, 552] on input "Baixar relatório" at bounding box center [1080, 576] width 153 height 48
type input "Download Report"
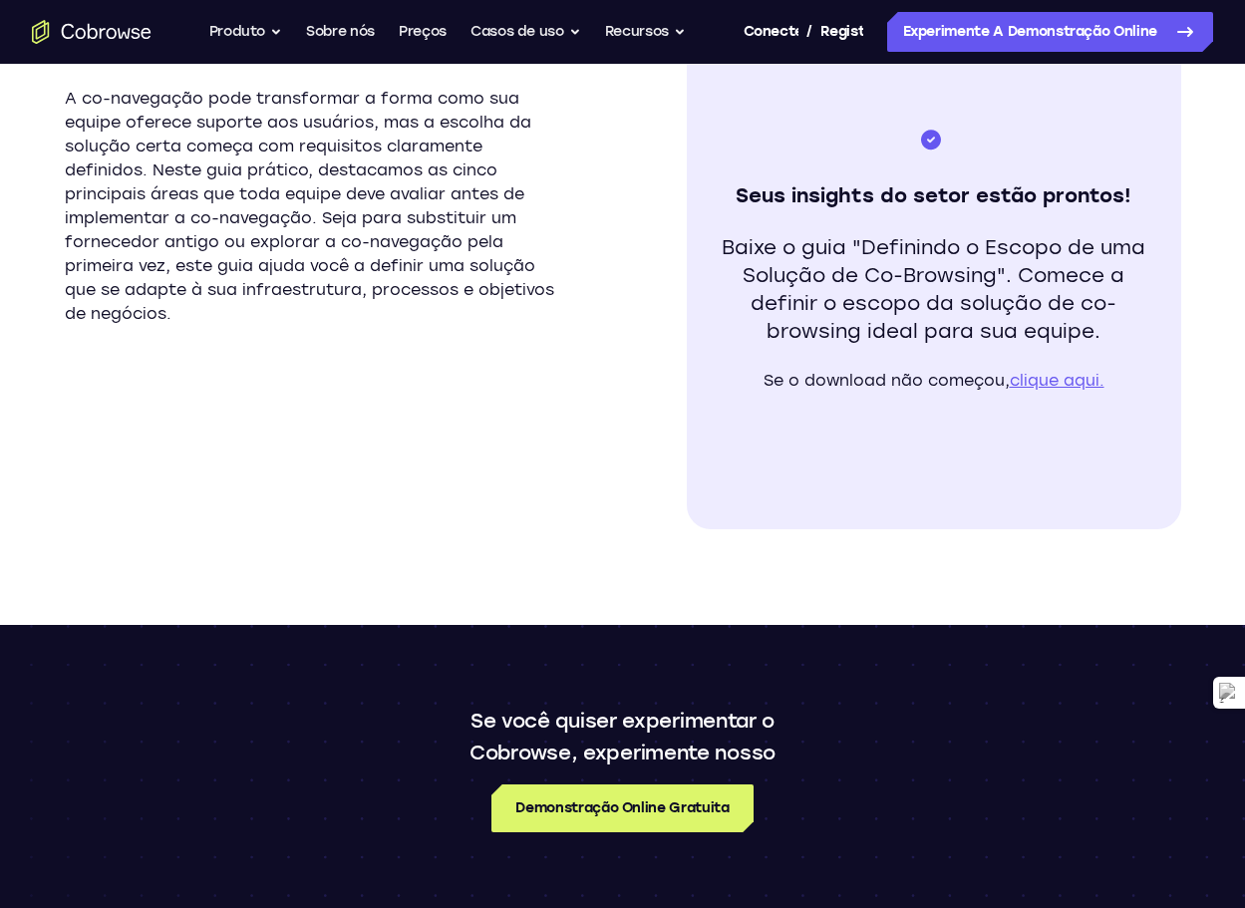
scroll to position [399, 0]
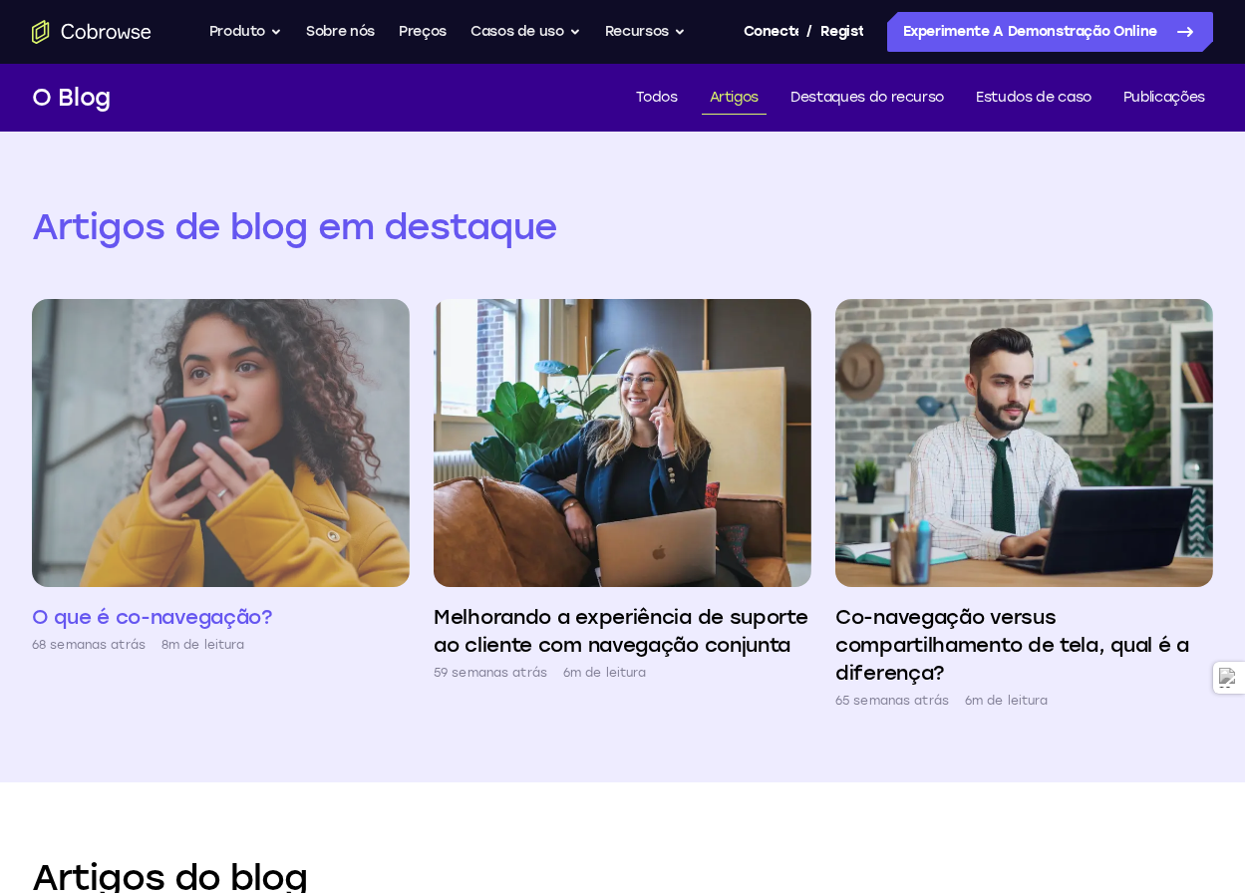
click at [222, 417] on img at bounding box center [221, 443] width 378 height 288
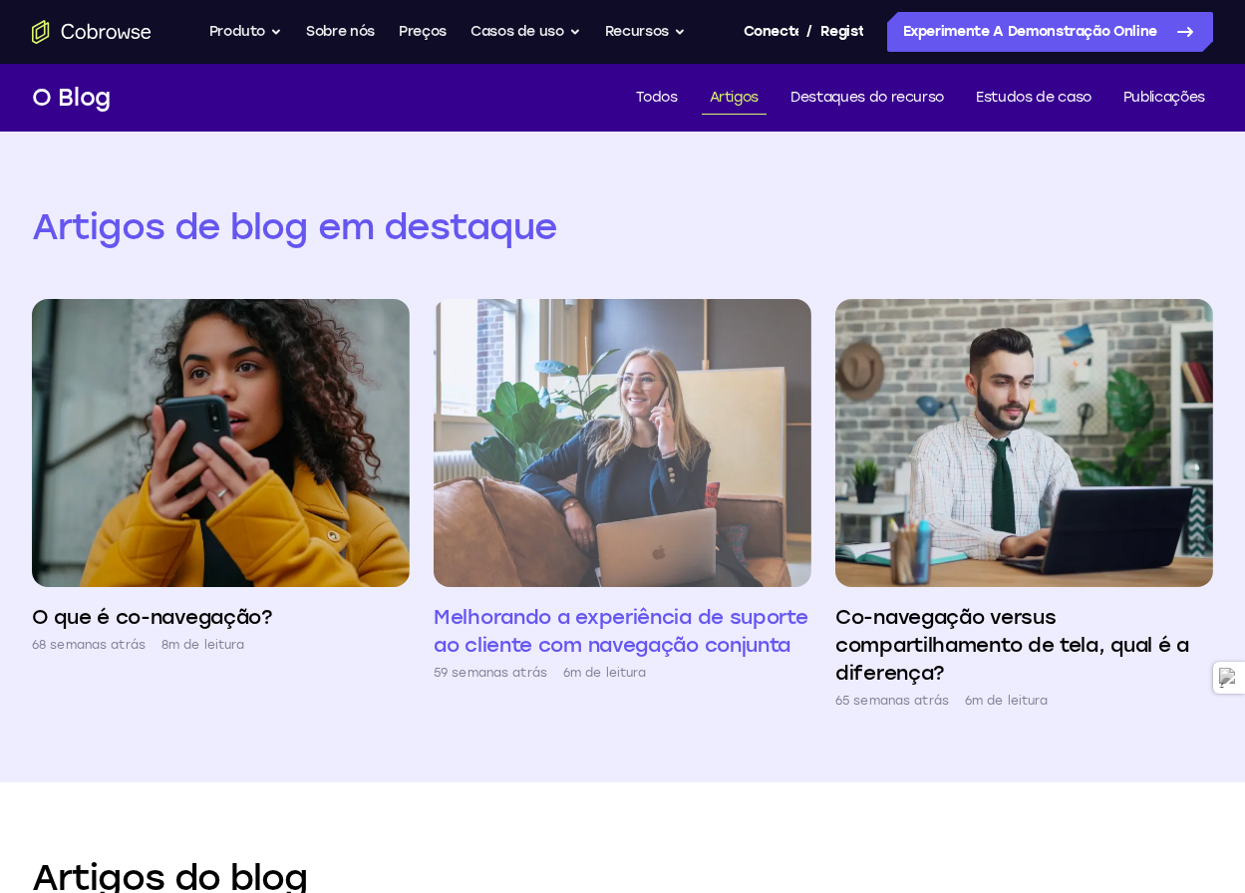
click at [699, 476] on img at bounding box center [623, 443] width 378 height 288
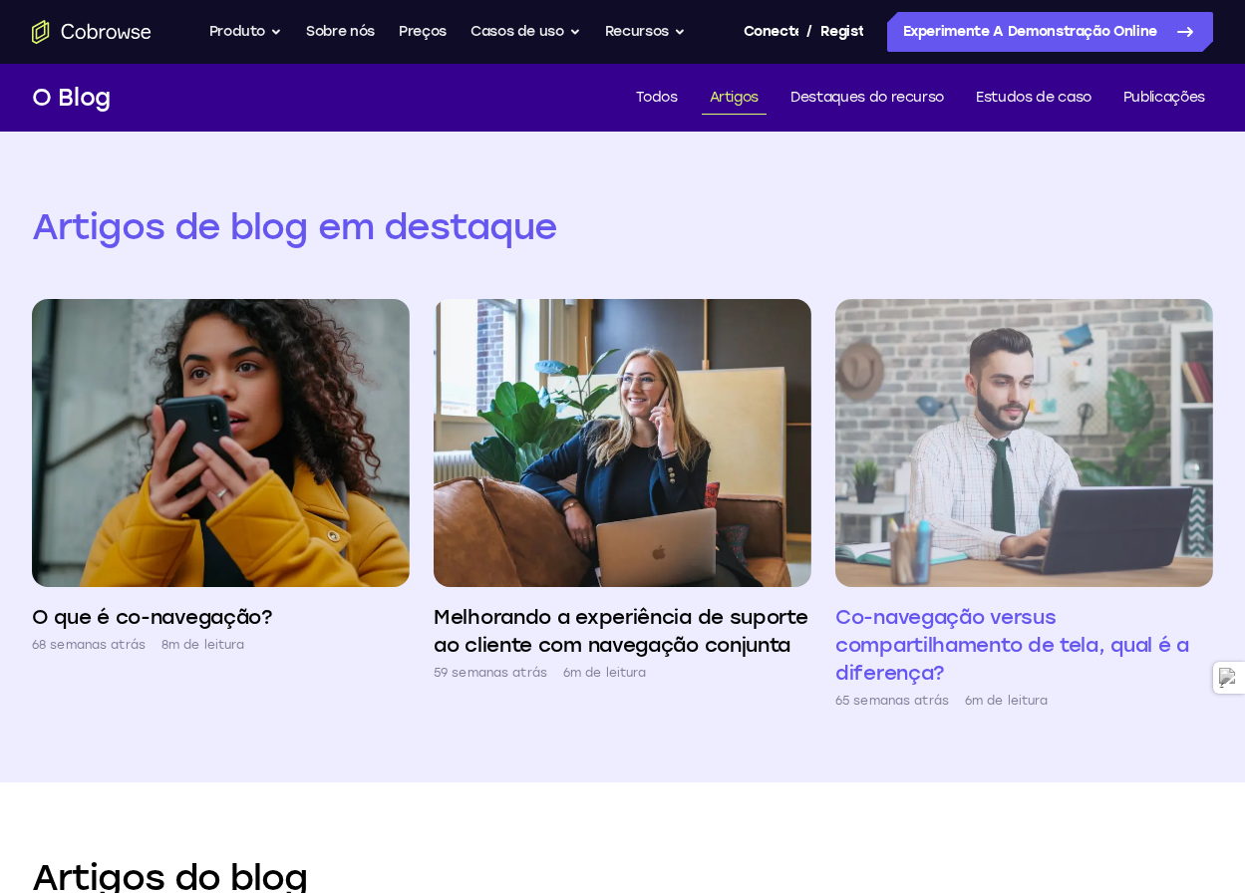
click at [1034, 428] on img at bounding box center [1024, 443] width 378 height 288
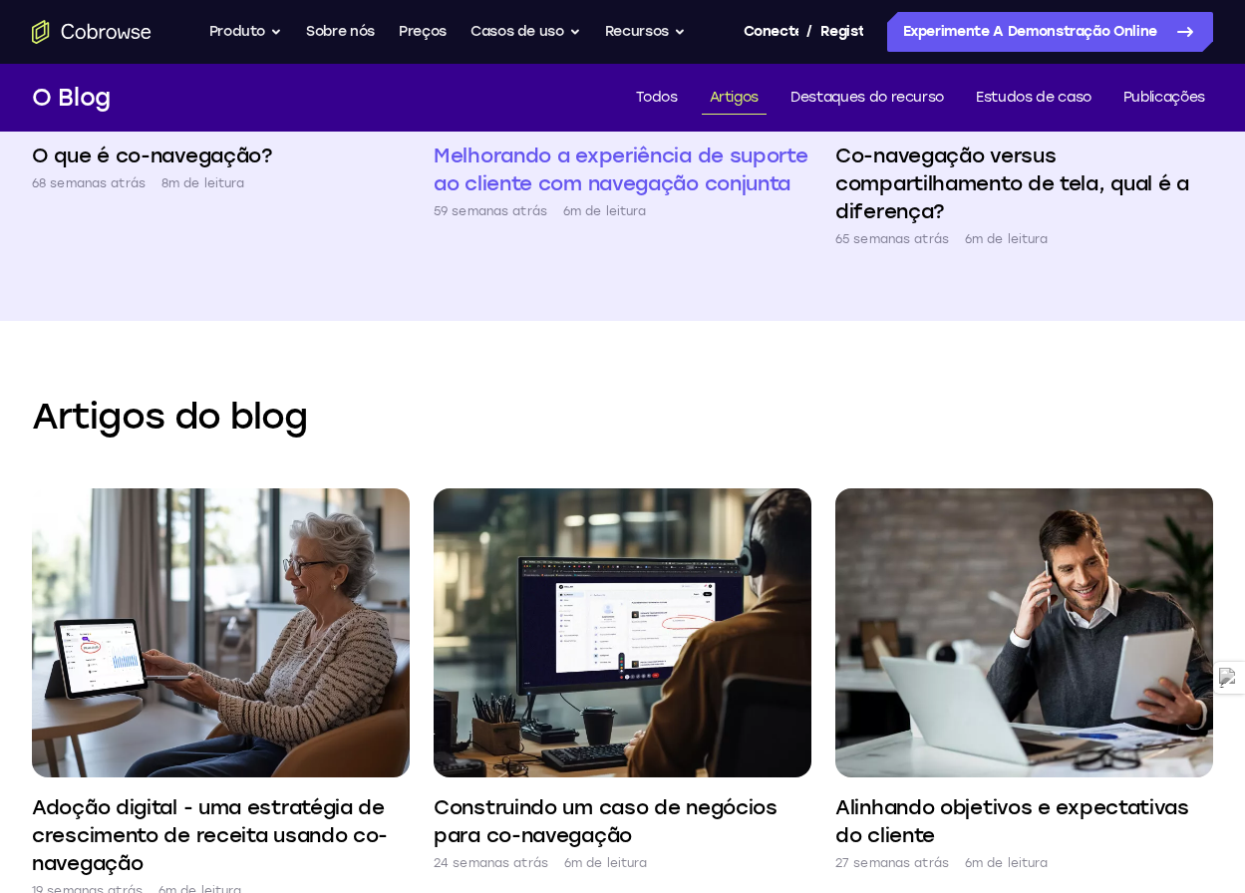
scroll to position [698, 0]
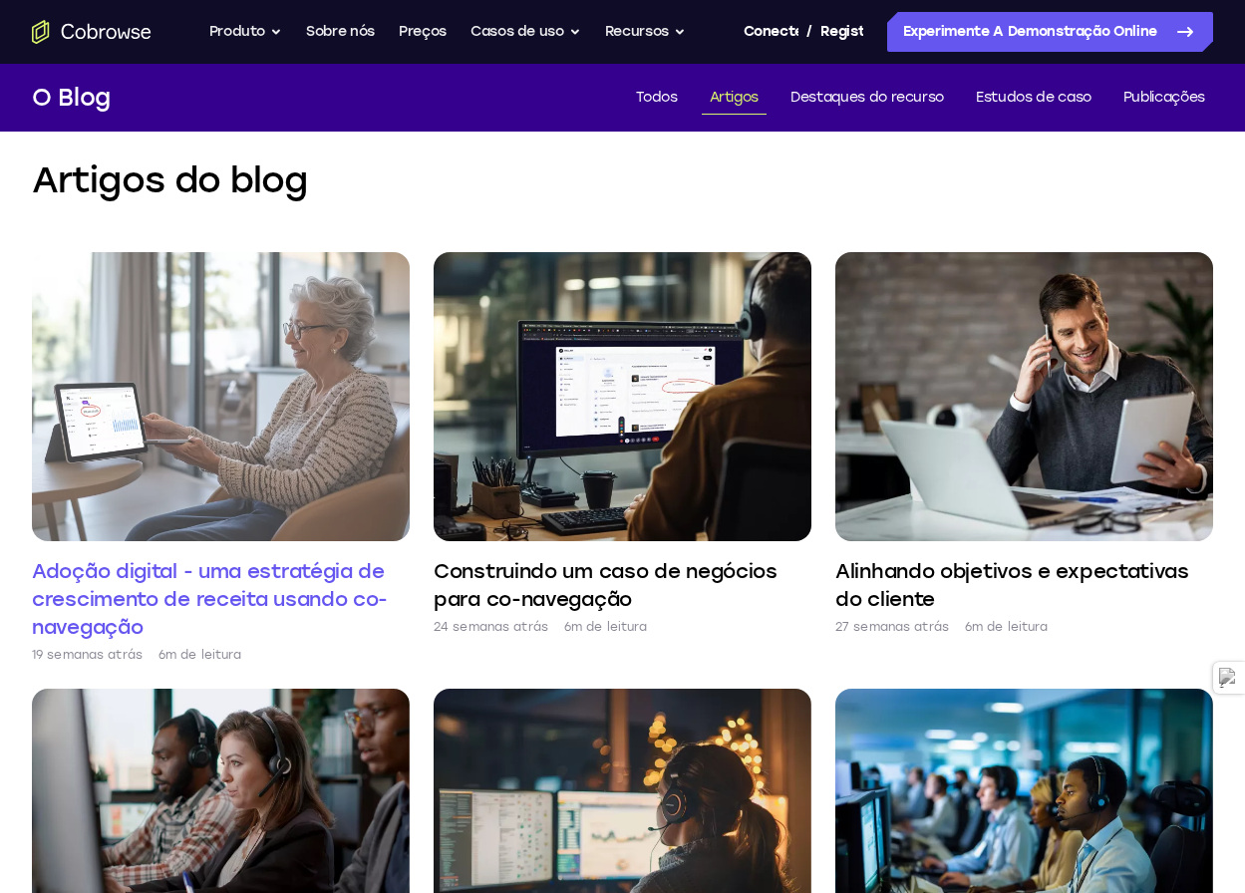
click at [263, 407] on img at bounding box center [221, 396] width 378 height 288
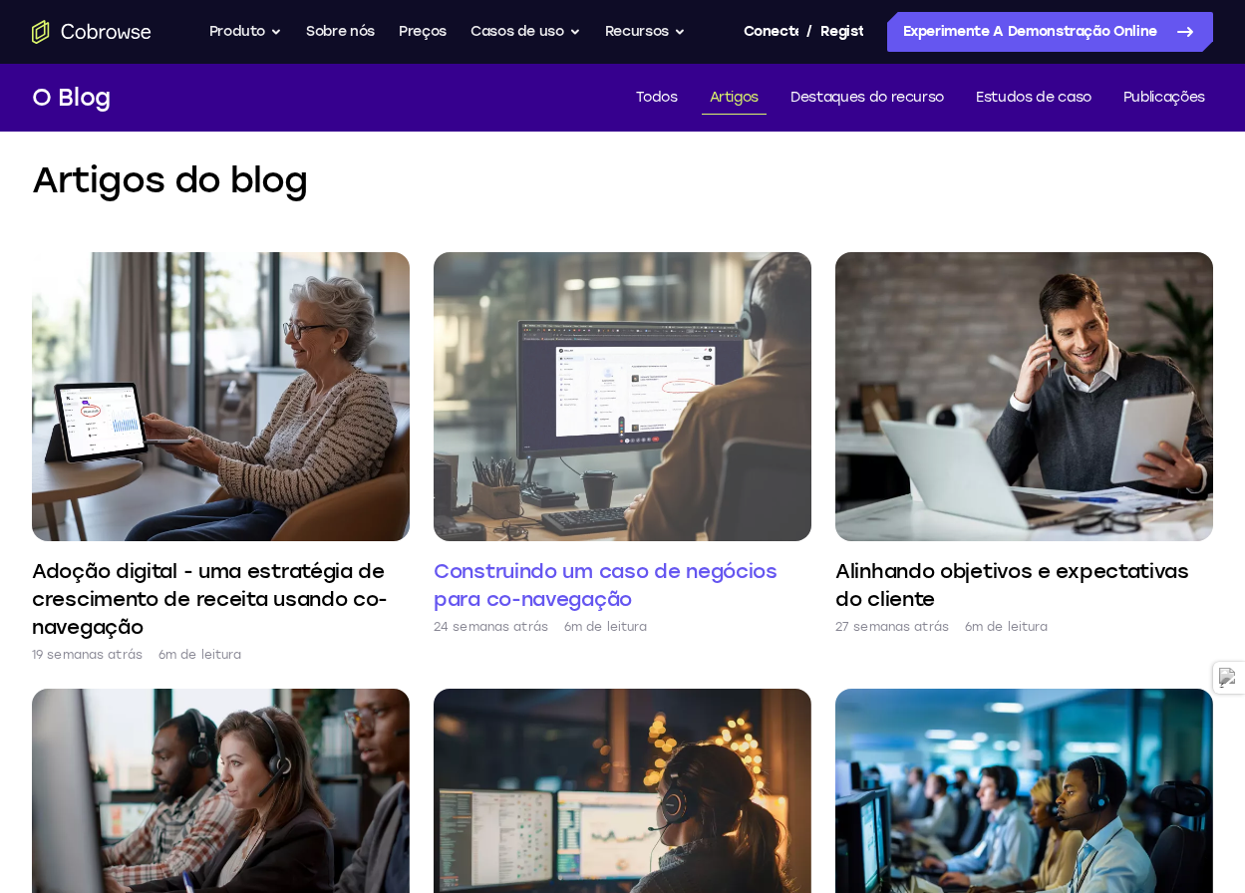
click at [682, 451] on img at bounding box center [623, 396] width 378 height 288
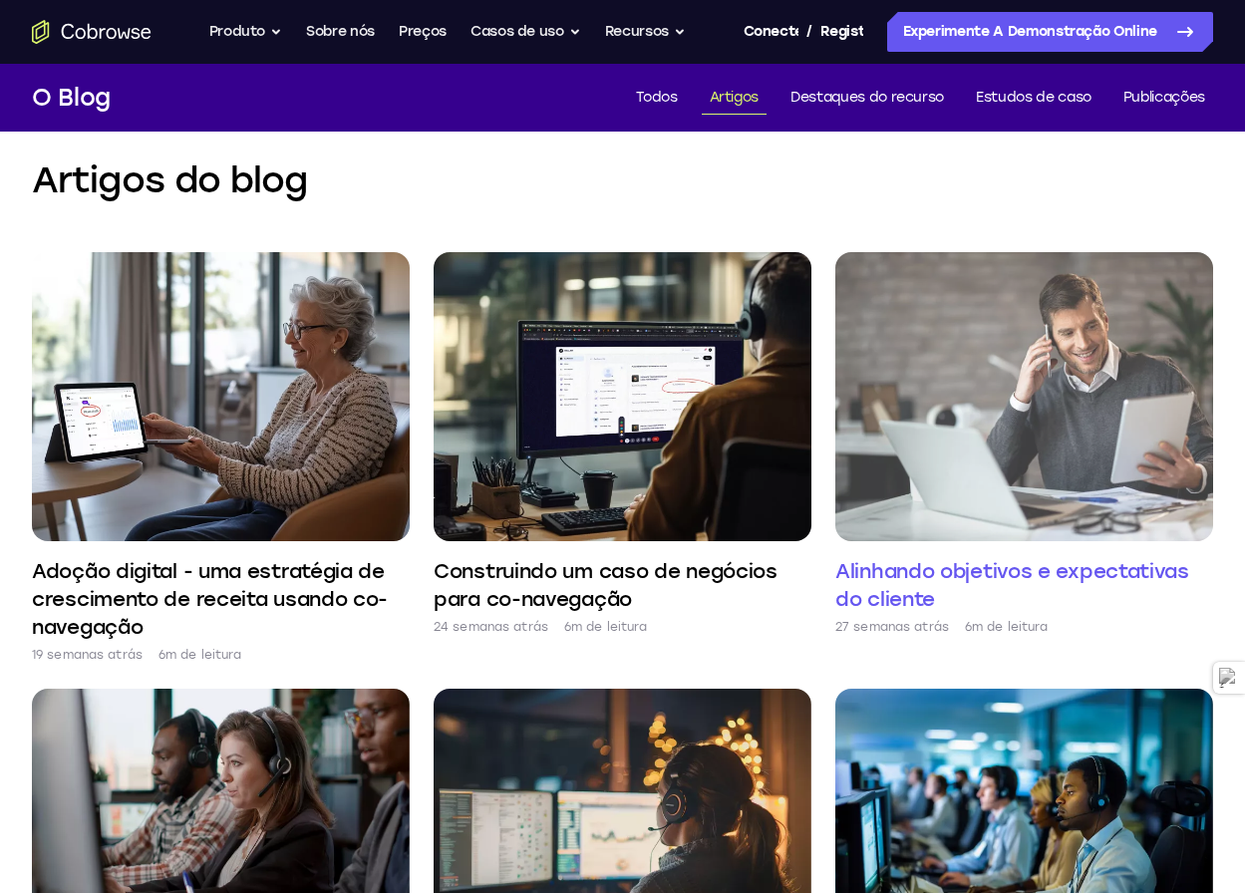
click at [1023, 420] on img at bounding box center [1024, 396] width 378 height 288
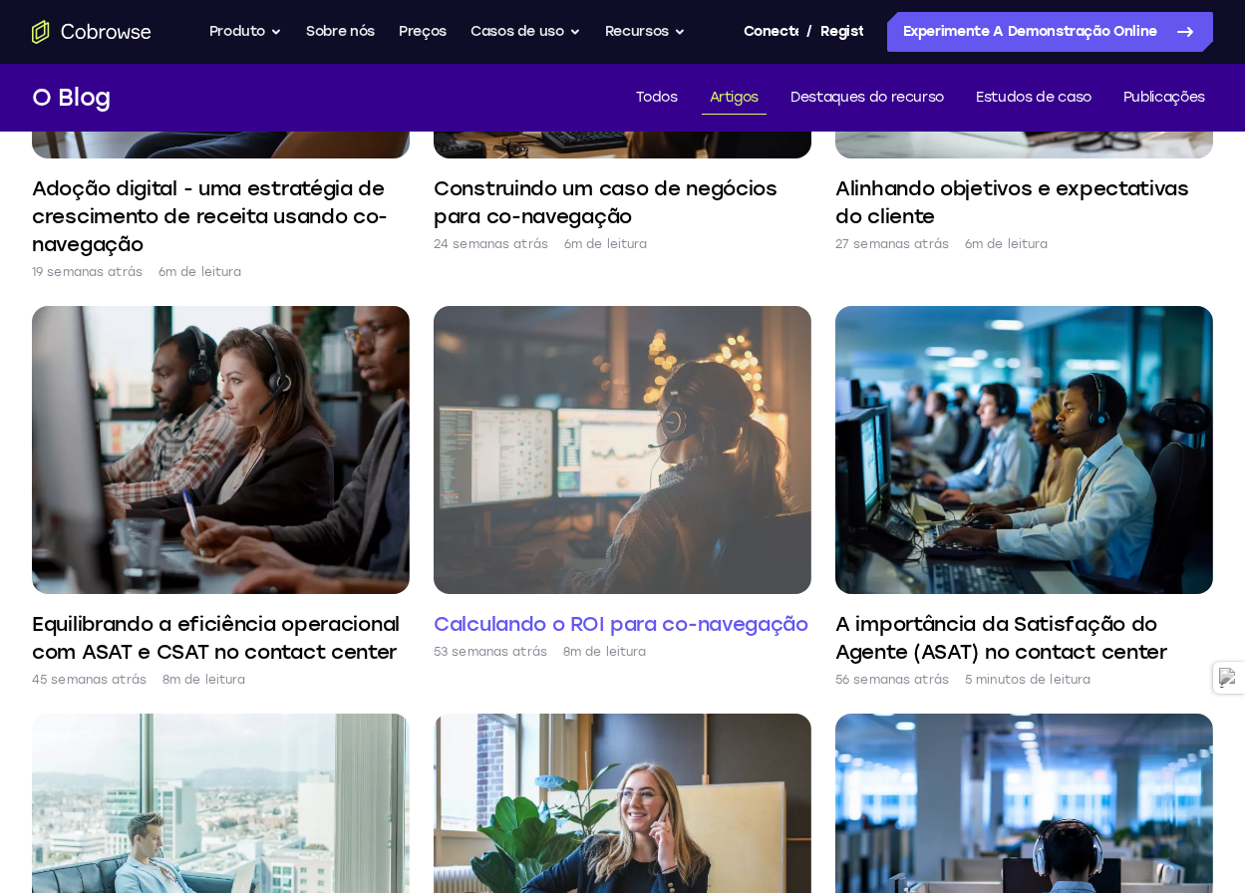
scroll to position [1097, 0]
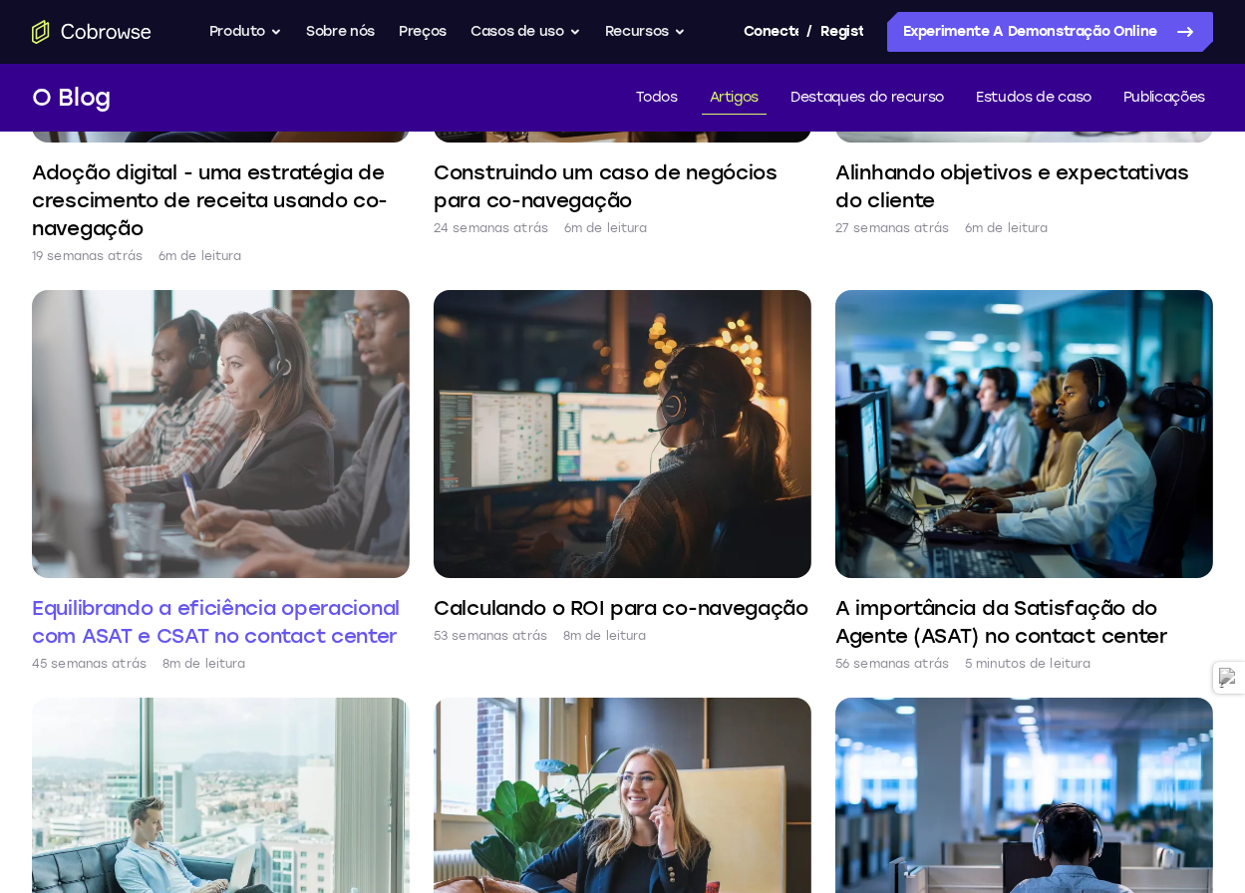
click at [275, 424] on img at bounding box center [221, 434] width 378 height 288
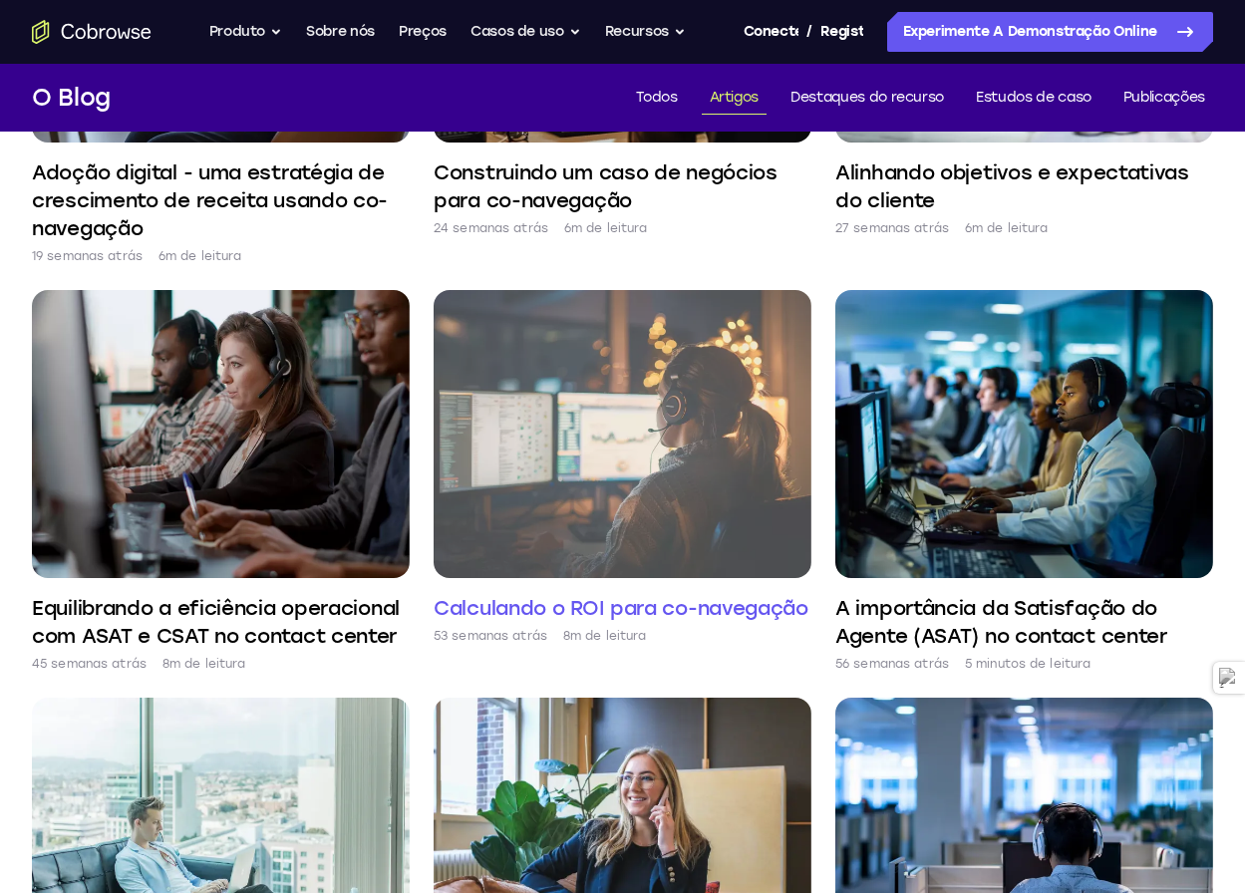
click at [693, 489] on img at bounding box center [623, 434] width 378 height 288
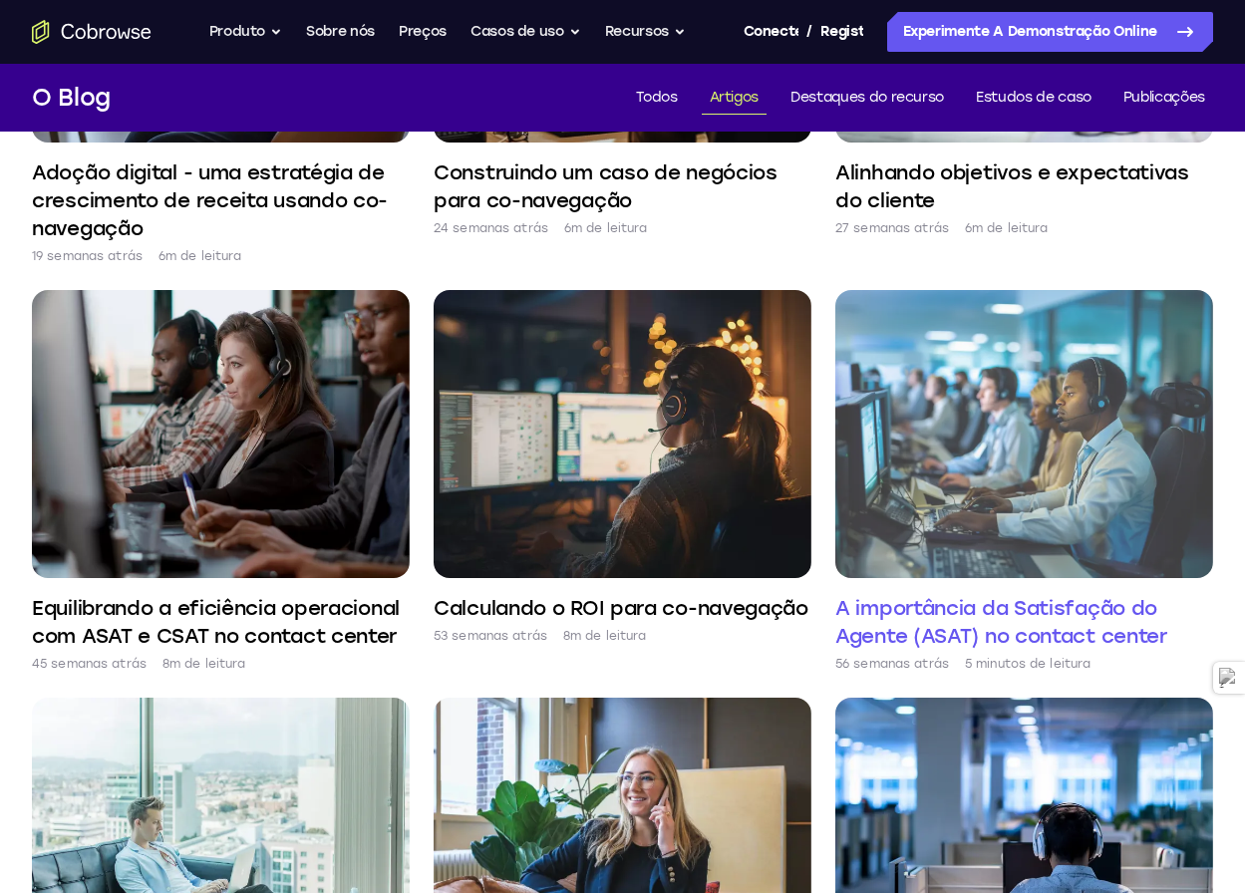
click at [1076, 510] on img at bounding box center [1024, 434] width 378 height 288
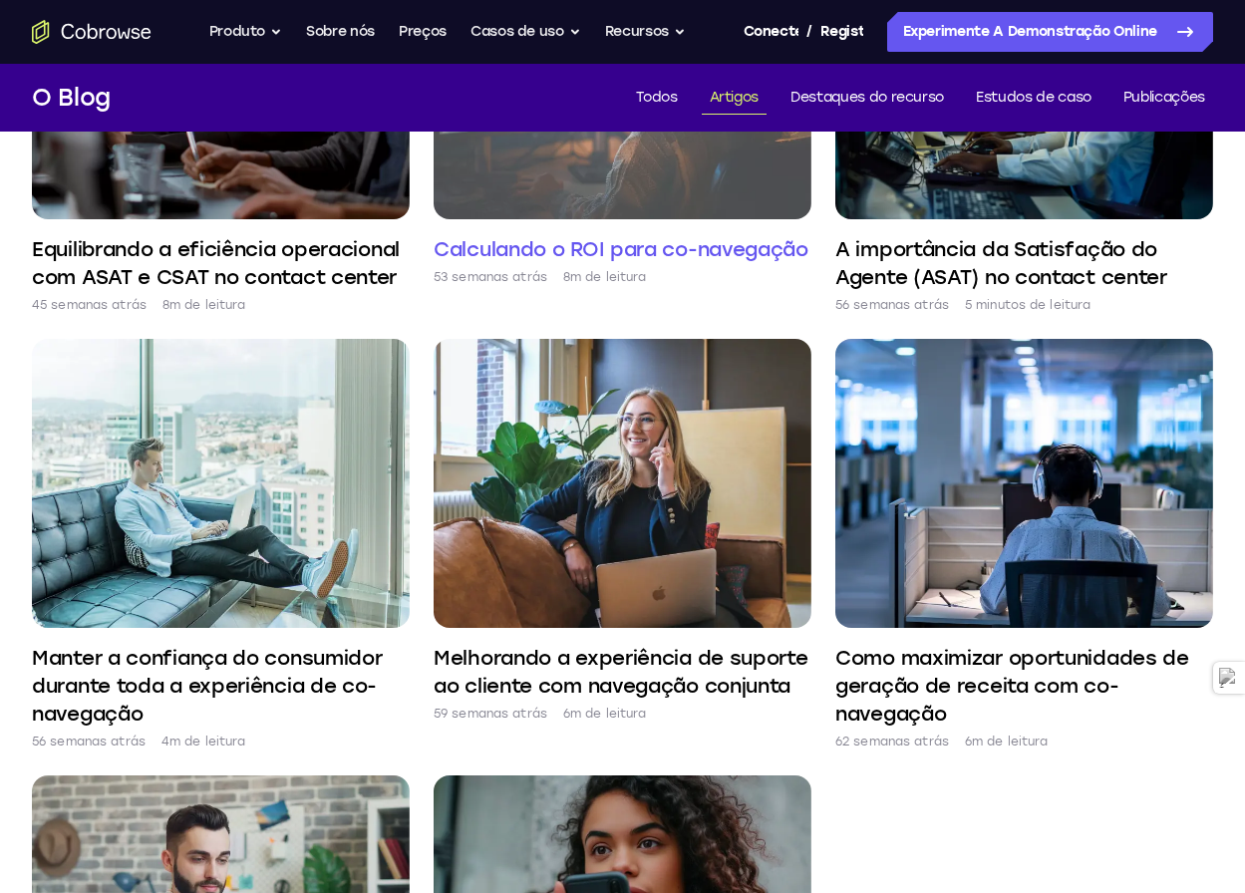
scroll to position [1495, 0]
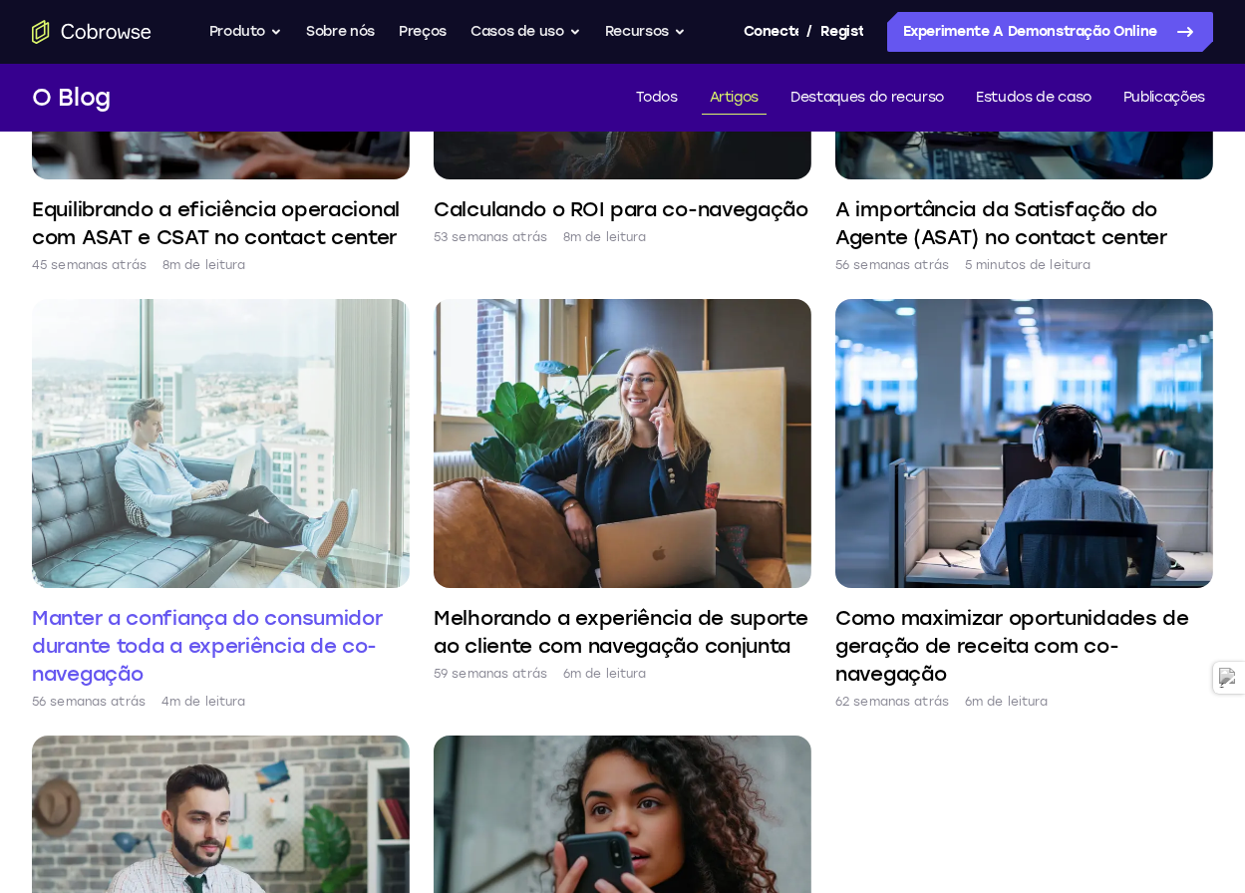
click at [278, 509] on img at bounding box center [221, 443] width 378 height 288
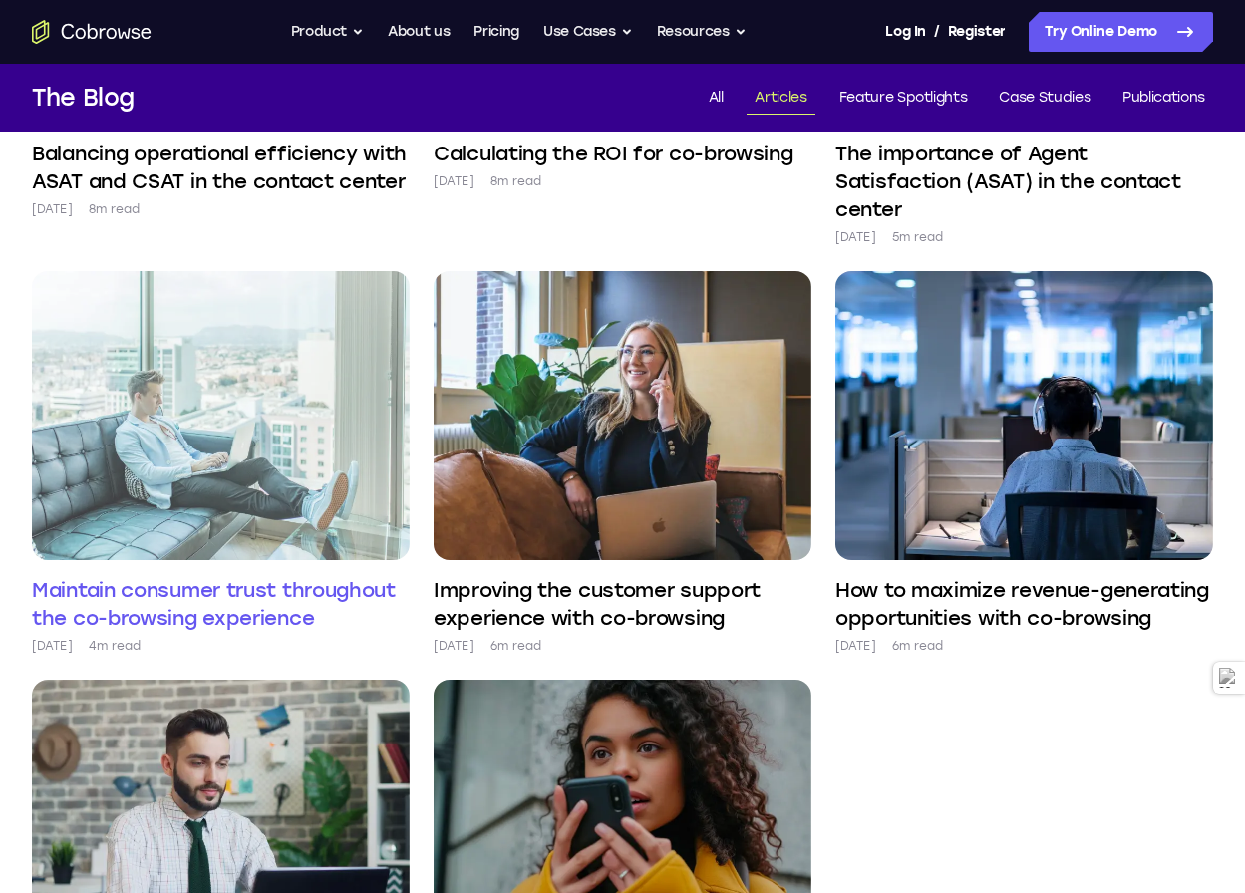
scroll to position [1491, 0]
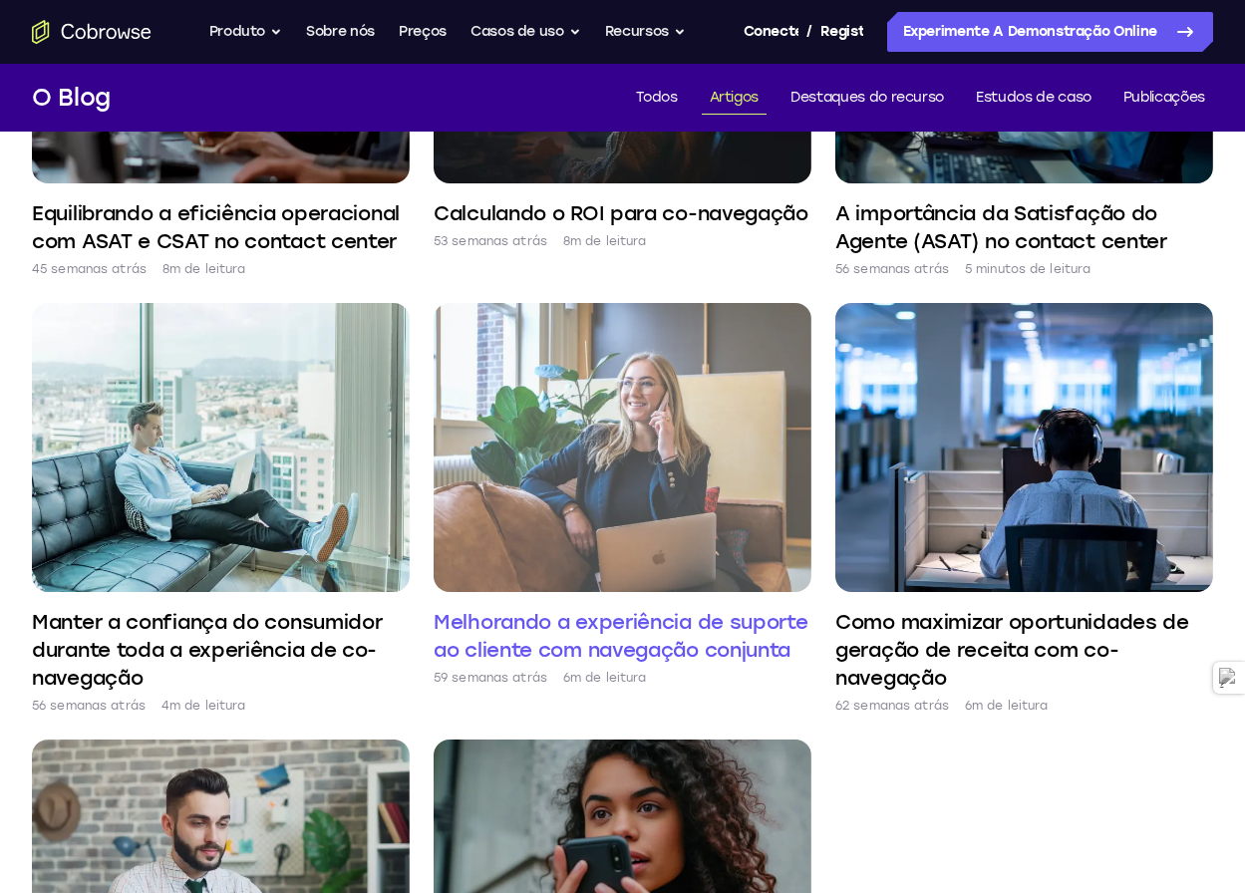
click at [715, 518] on img at bounding box center [623, 447] width 378 height 288
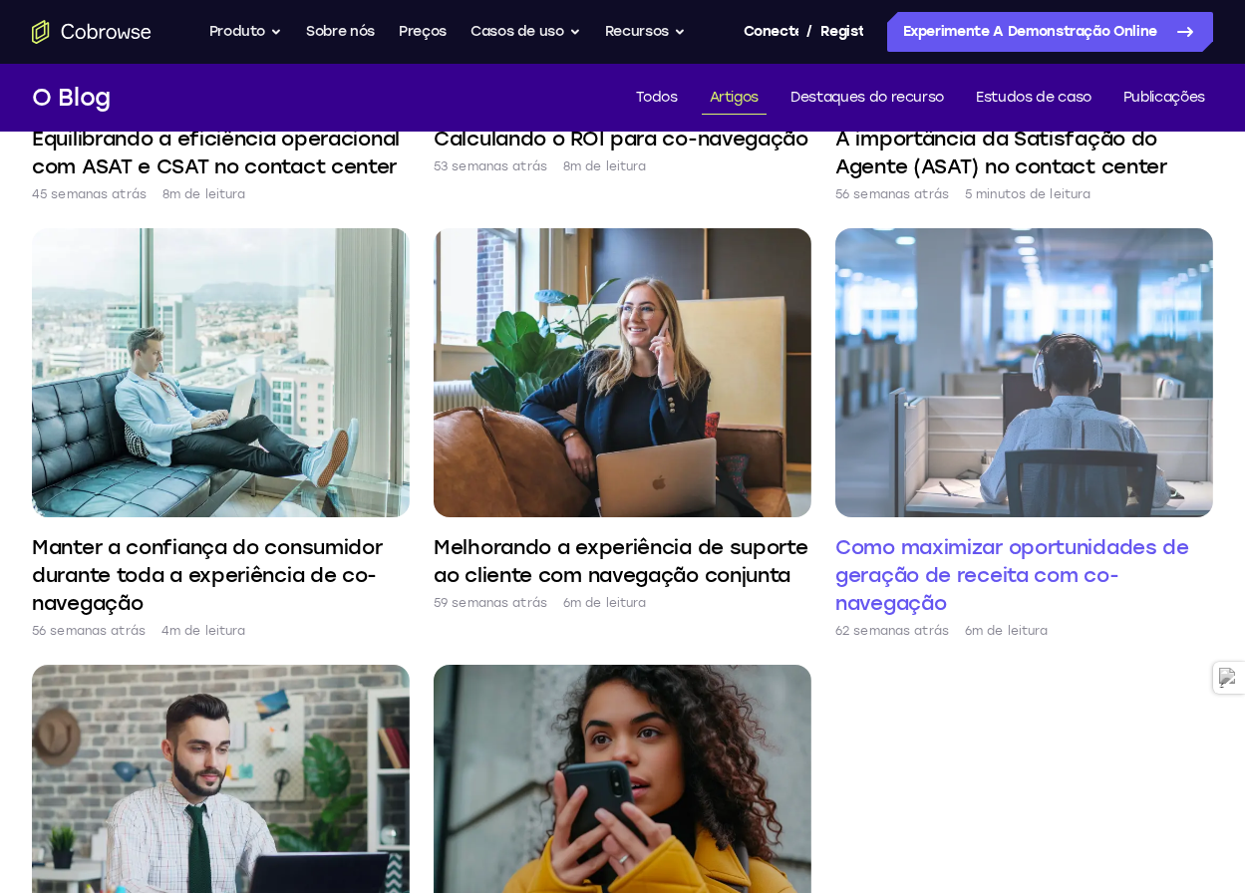
scroll to position [1786, 0]
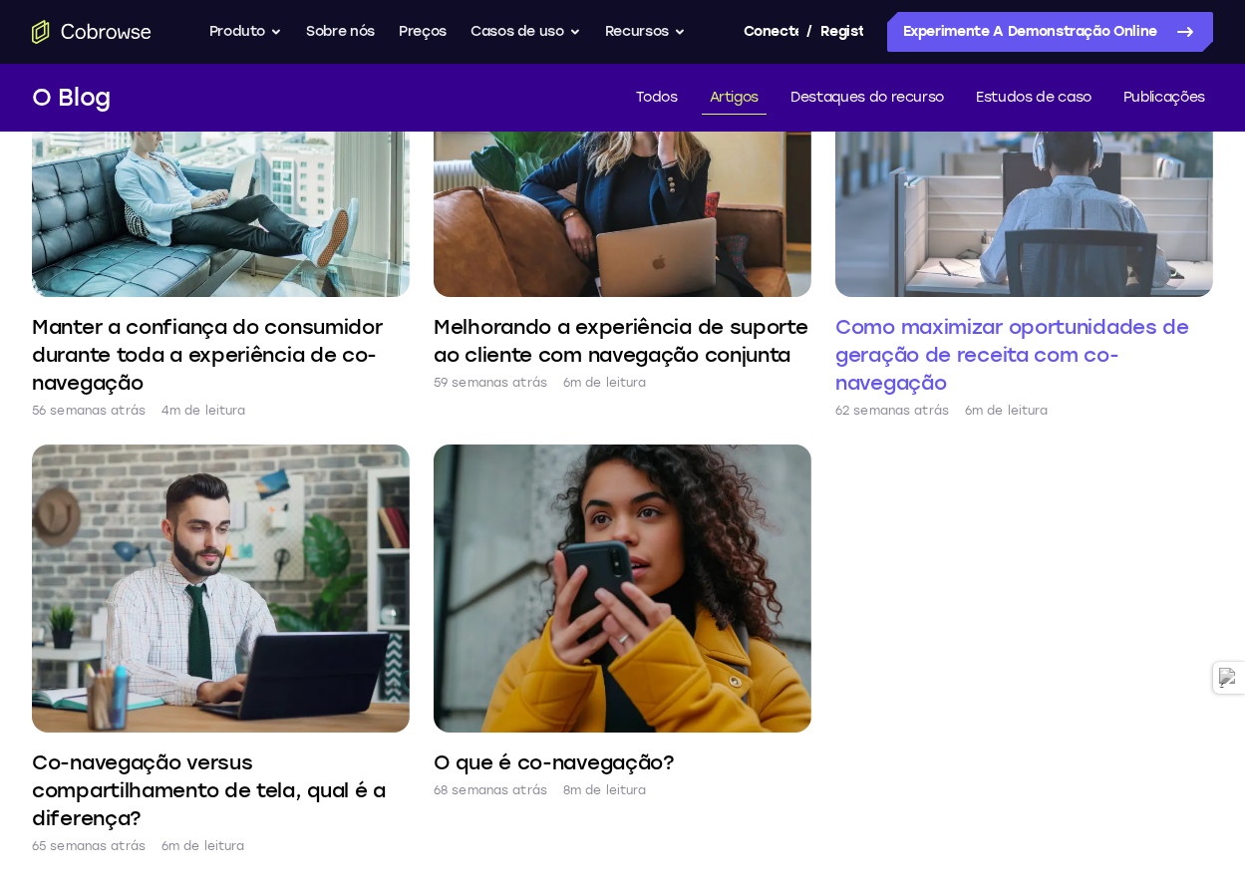
click at [1039, 220] on img at bounding box center [1024, 152] width 378 height 288
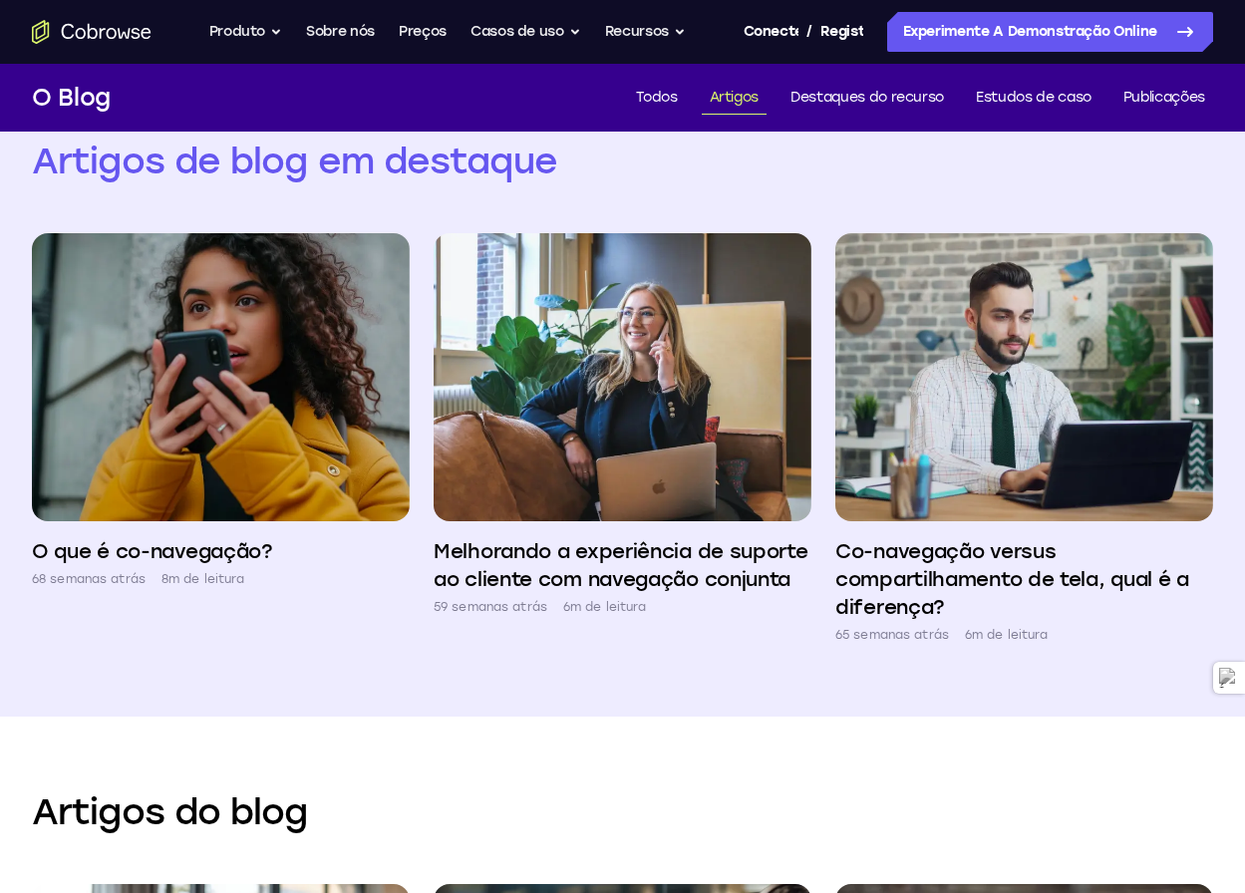
scroll to position [0, 0]
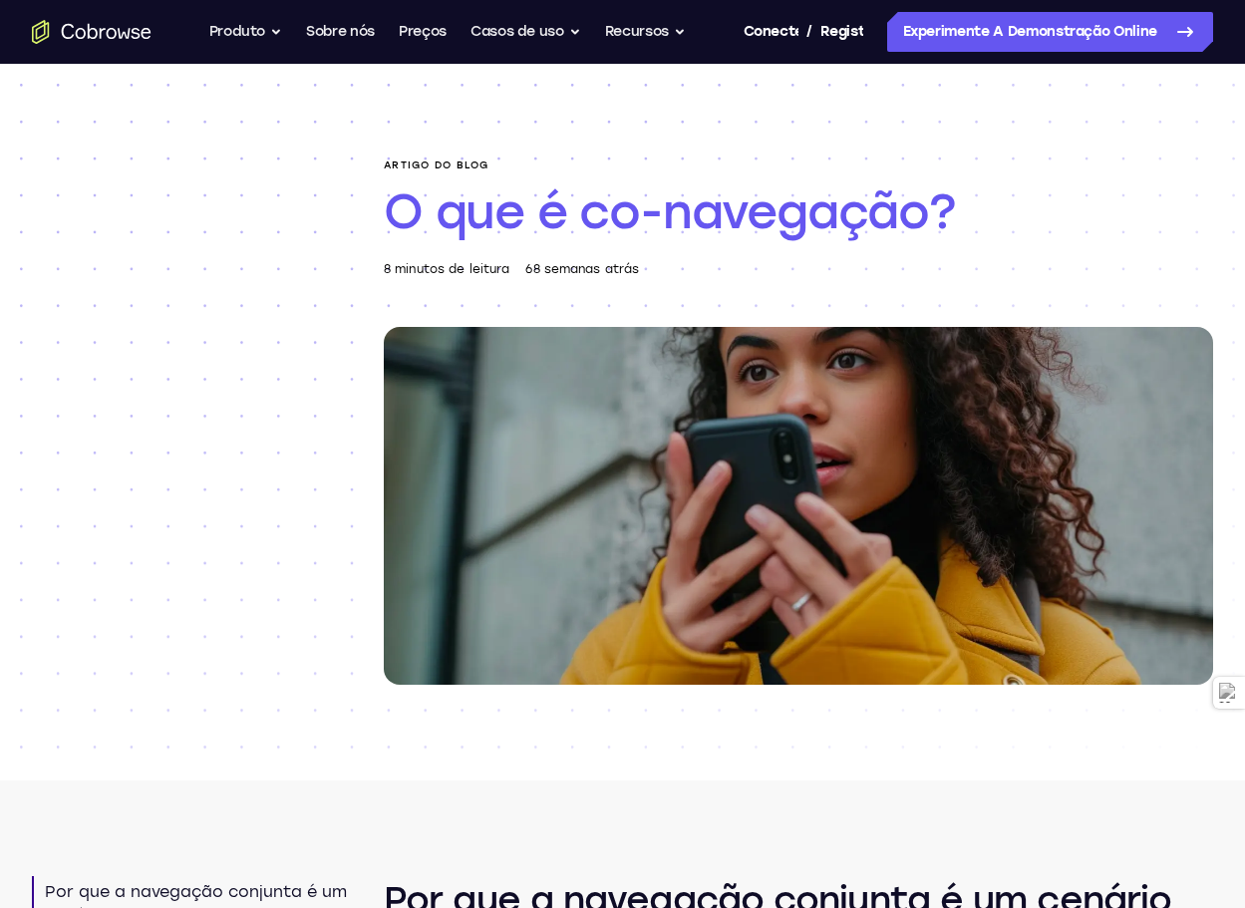
drag, startPoint x: 701, startPoint y: 131, endPoint x: 568, endPoint y: 114, distance: 133.7
click at [568, 114] on div "Artigo do blog O que é co-navegação? 8 minutos de leitura 68 semanas atrás" at bounding box center [622, 422] width 1245 height 717
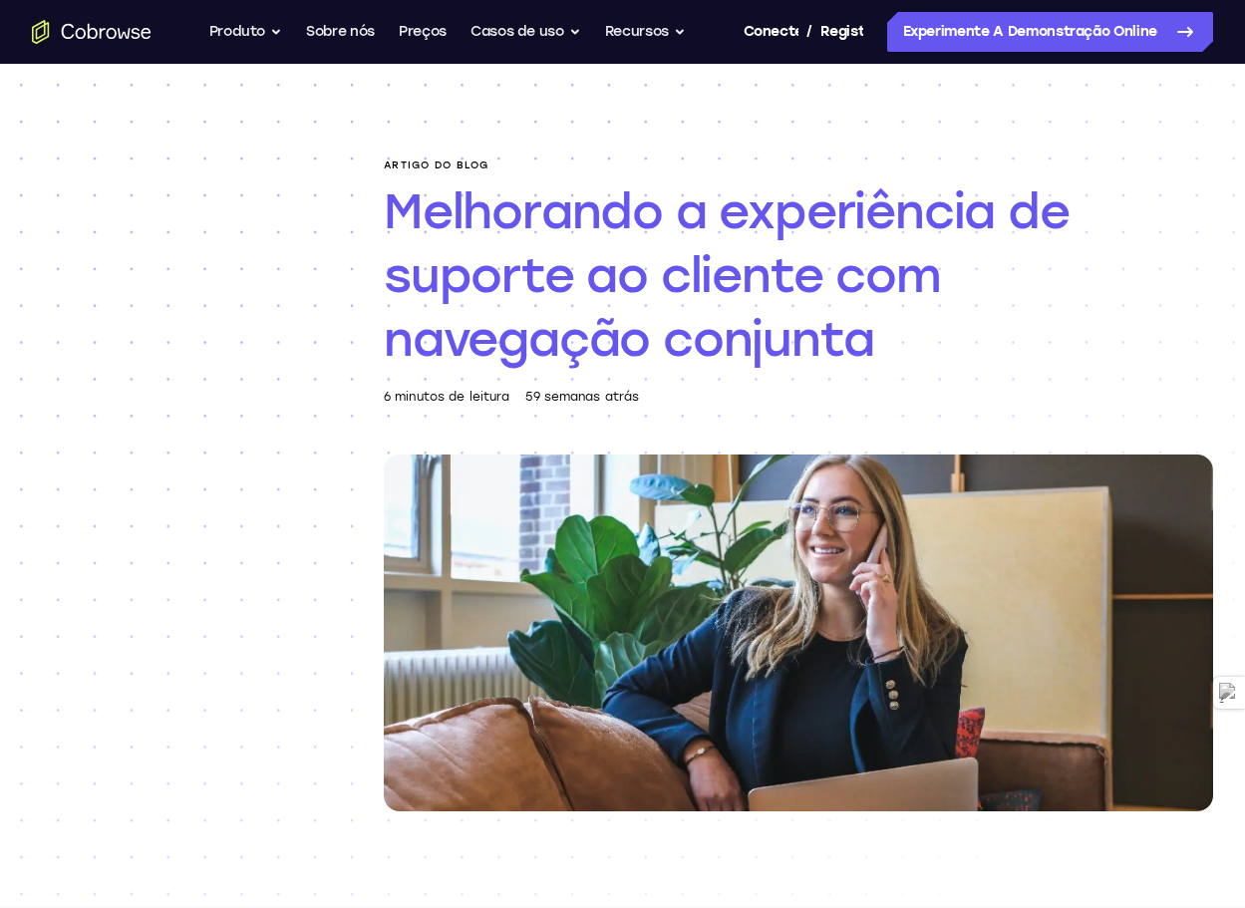
click at [1073, 322] on h1 "Melhorando a experiência de suporte ao cliente com navegação conjunta" at bounding box center [798, 274] width 829 height 191
